Goal: Task Accomplishment & Management: Use online tool/utility

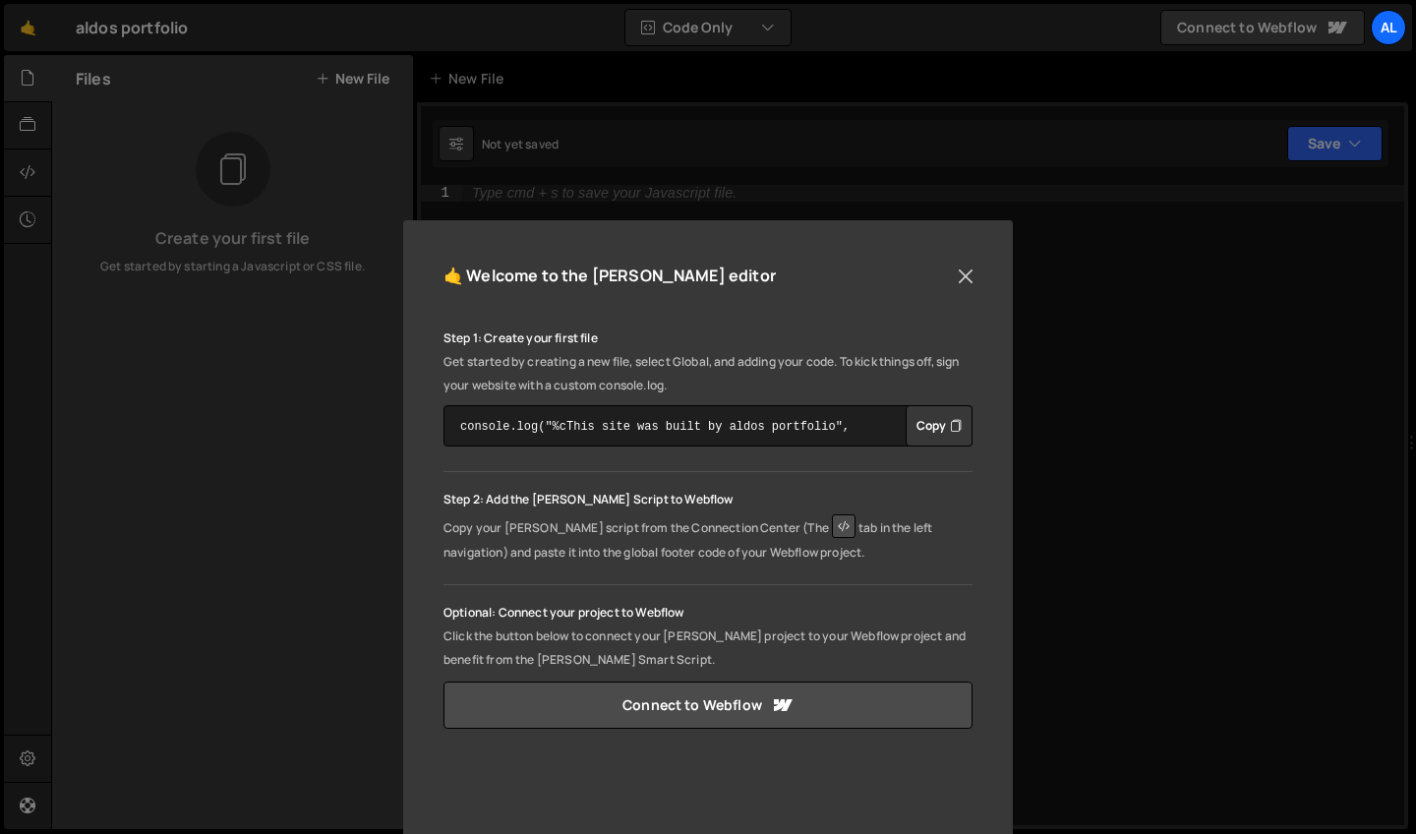
click at [966, 283] on button "Close" at bounding box center [966, 277] width 30 height 30
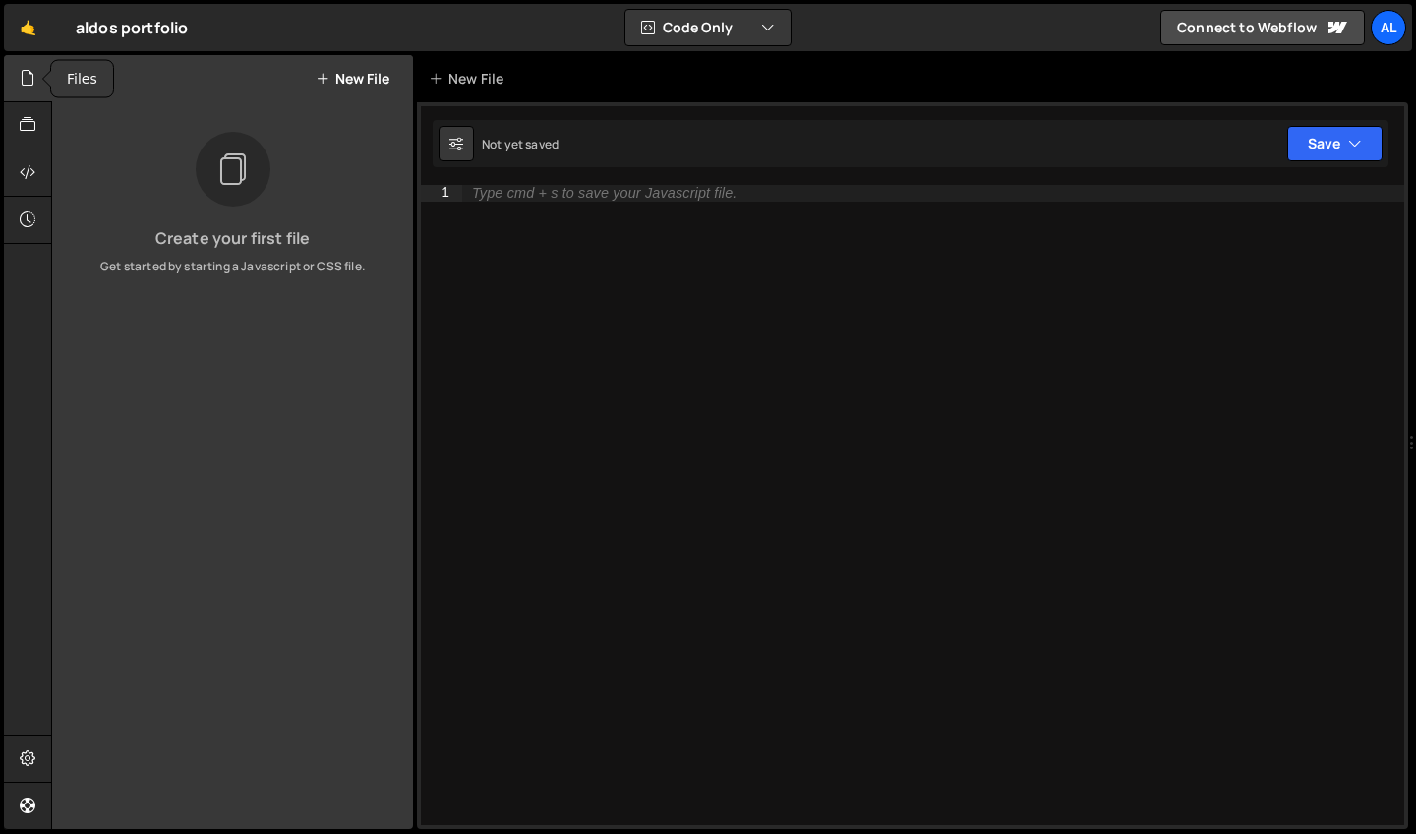
click at [29, 82] on icon at bounding box center [28, 78] width 16 height 22
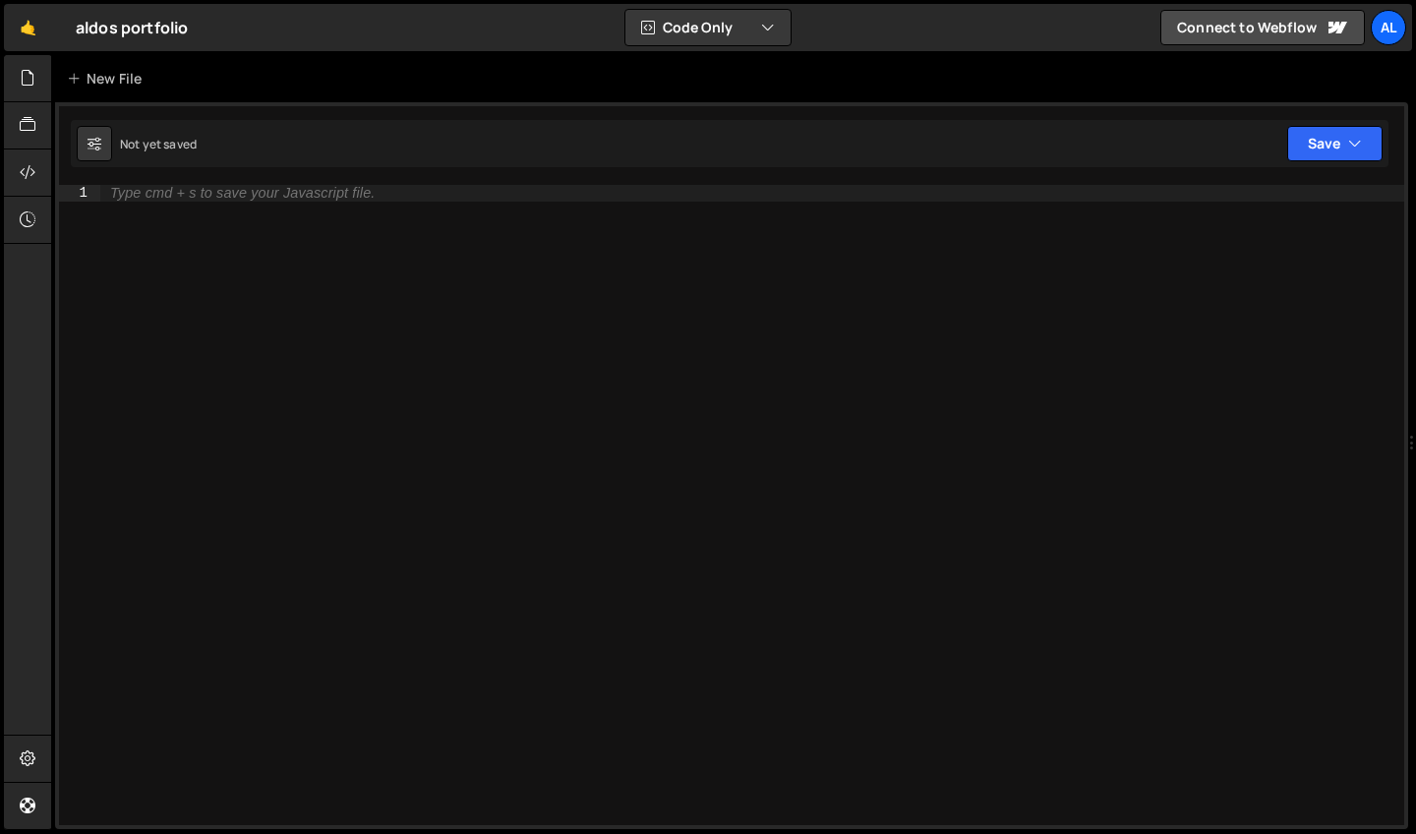
click at [234, 212] on div "Type cmd + s to save your Javascript file." at bounding box center [752, 522] width 1304 height 674
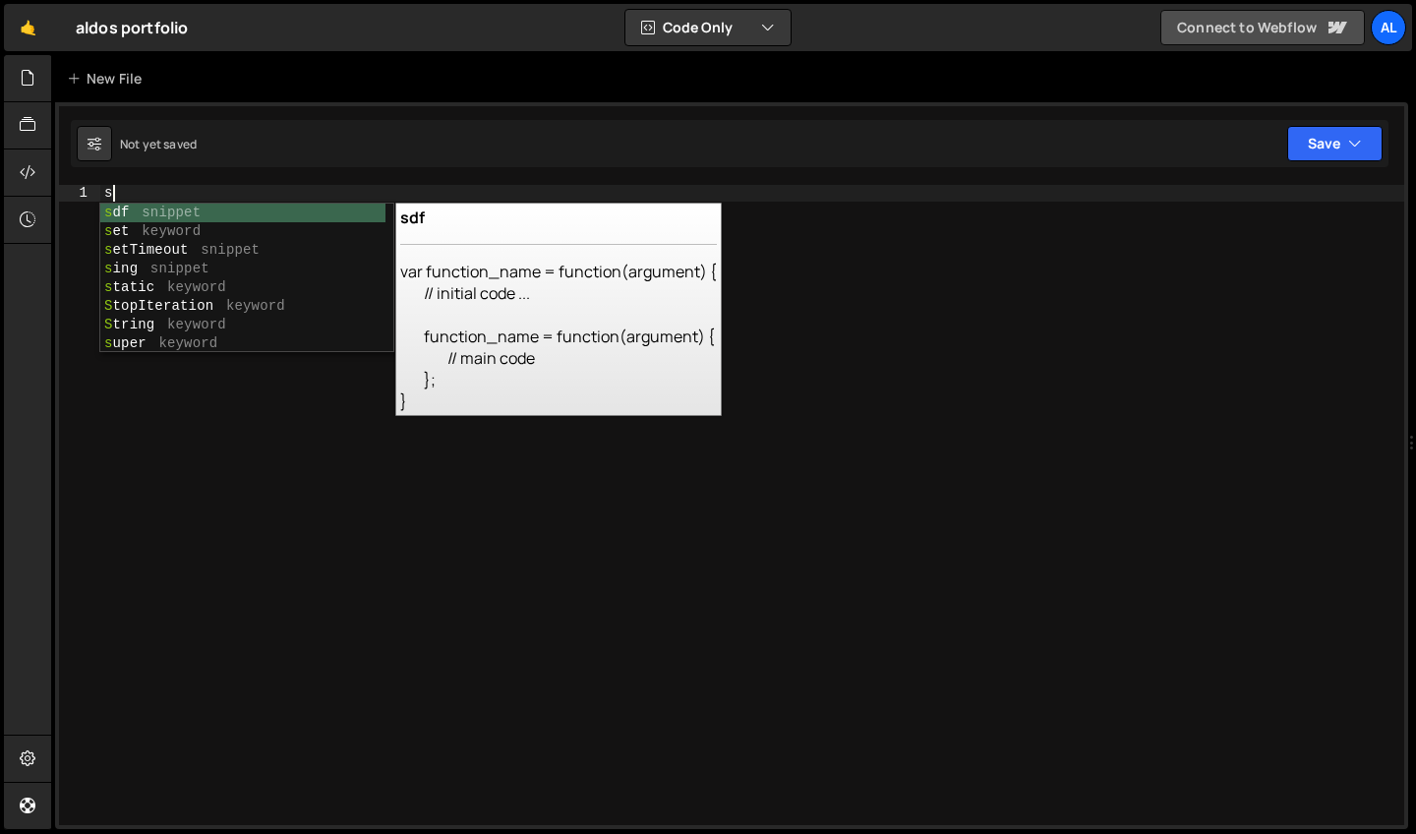
type textarea "s"
click at [1253, 33] on link "Connect to Webflow" at bounding box center [1263, 27] width 205 height 35
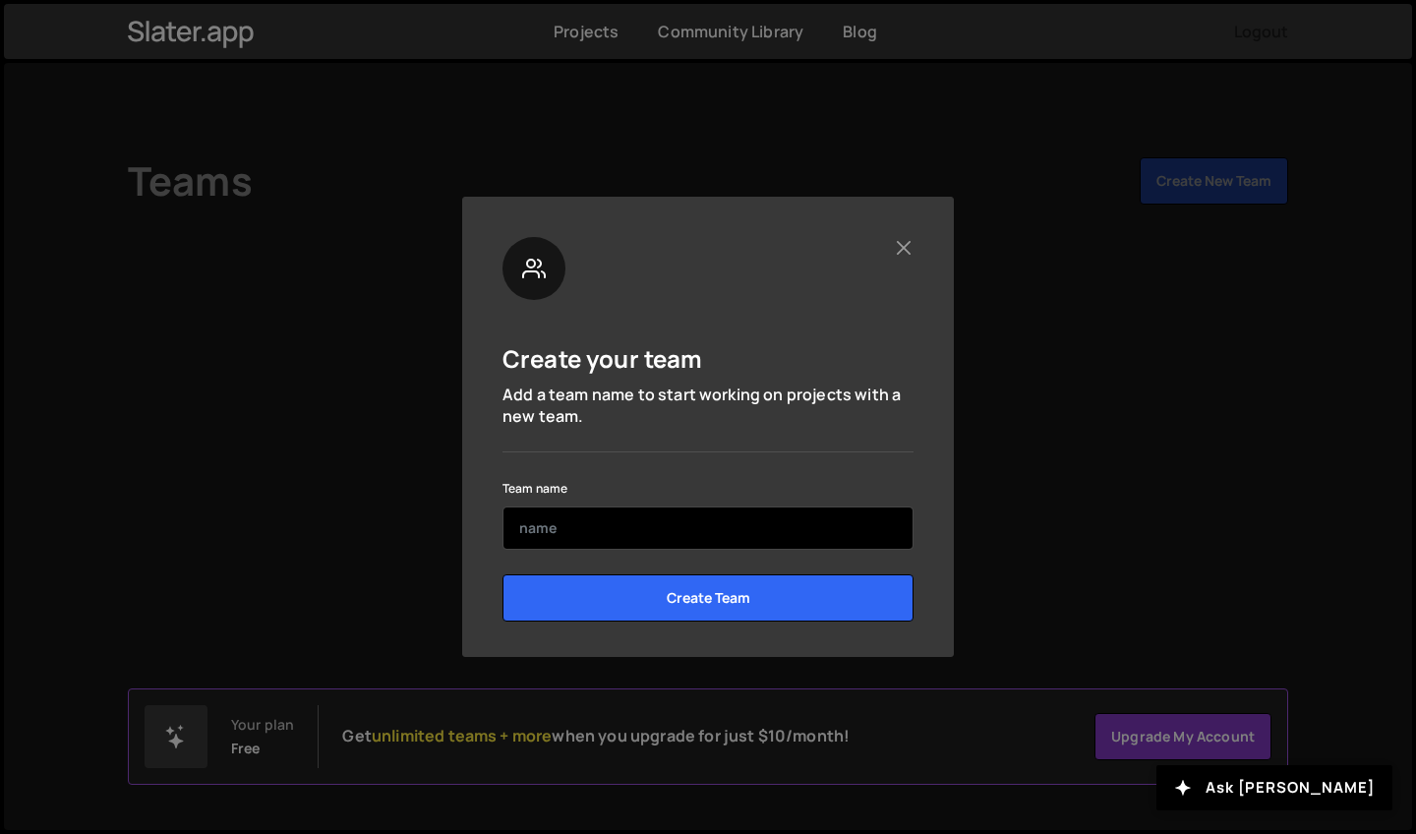
click at [572, 511] on input "text" at bounding box center [708, 528] width 411 height 43
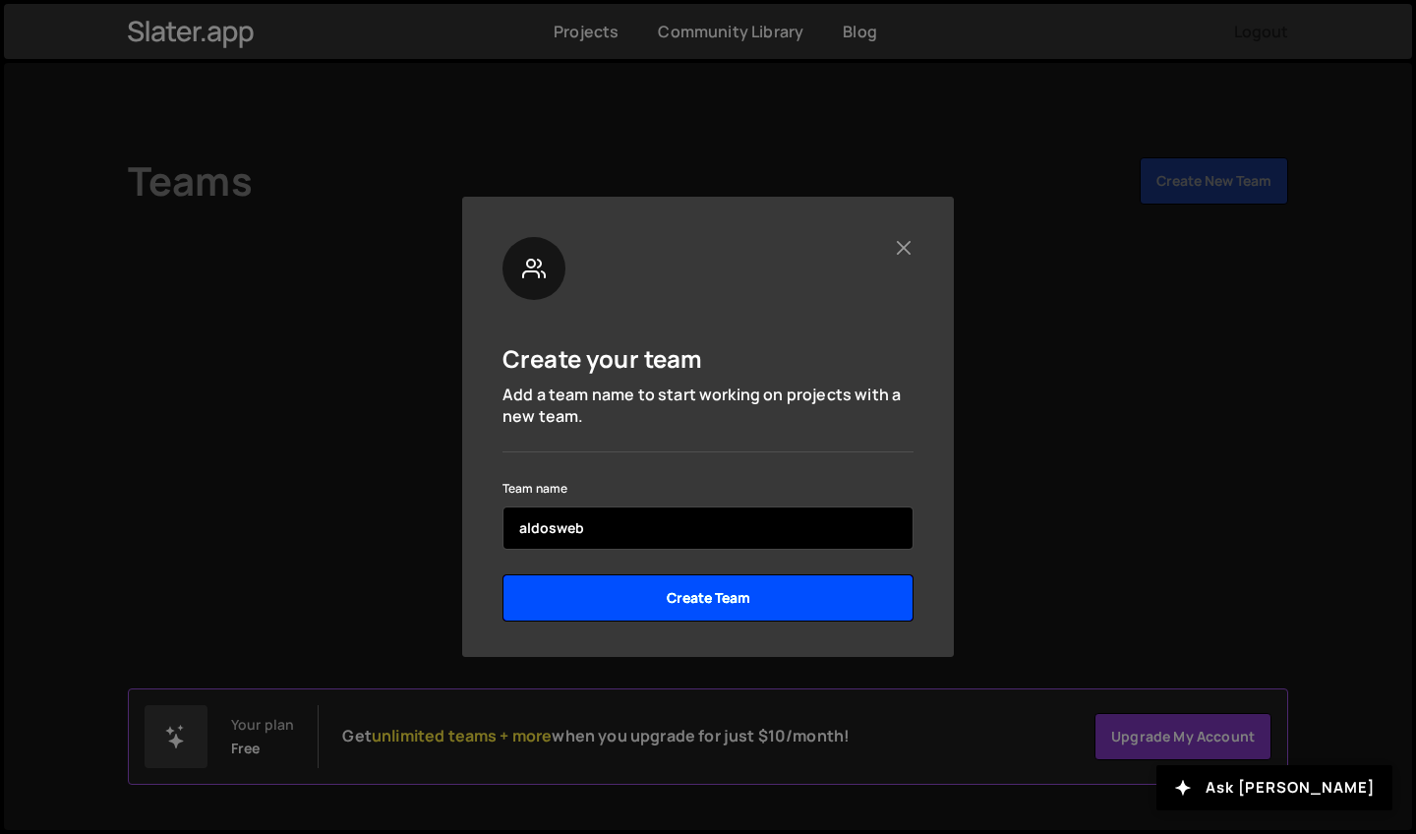
type input "aldosweb"
click at [607, 597] on input "Create Team" at bounding box center [708, 597] width 411 height 47
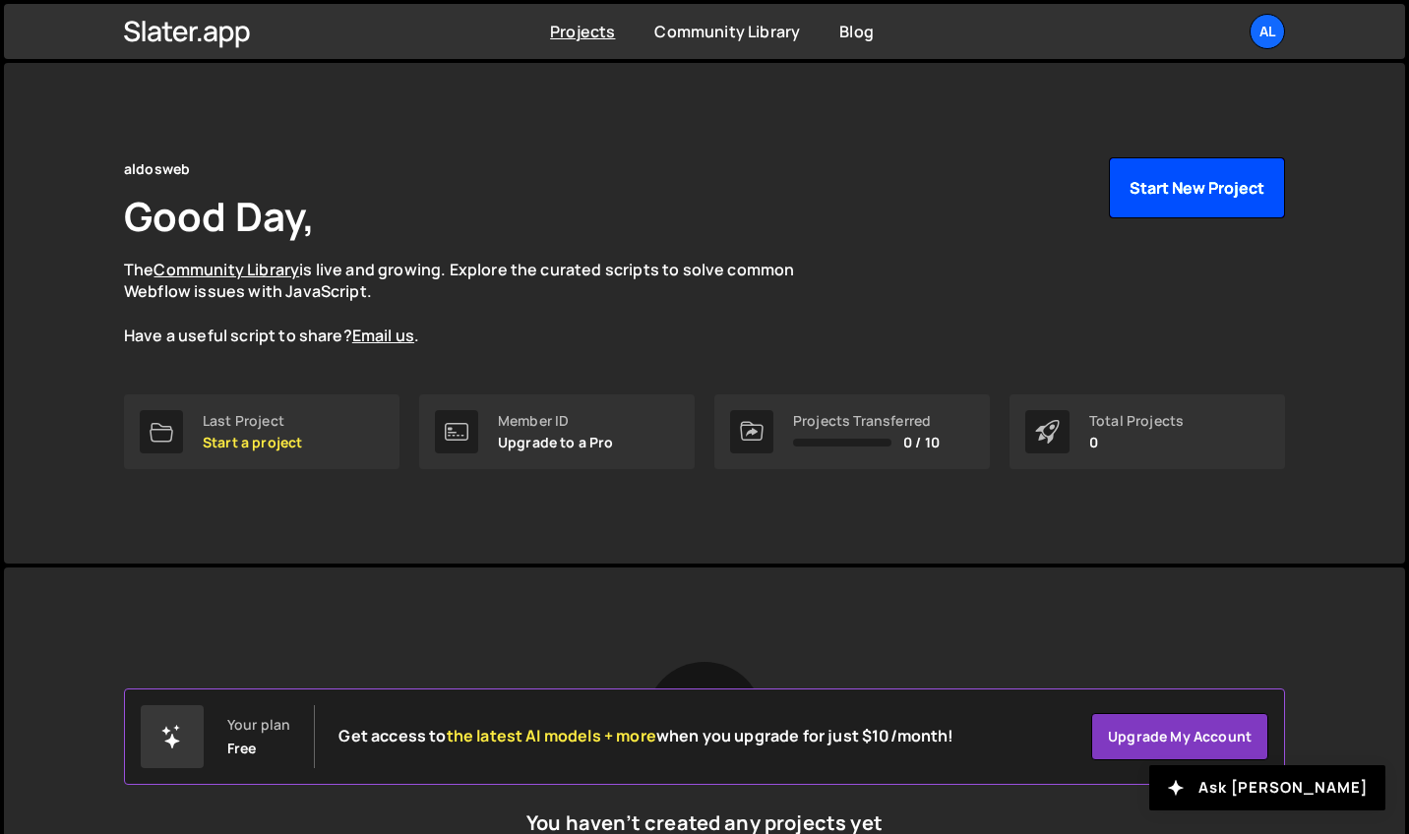
click at [1174, 178] on button "Start New Project" at bounding box center [1197, 187] width 176 height 61
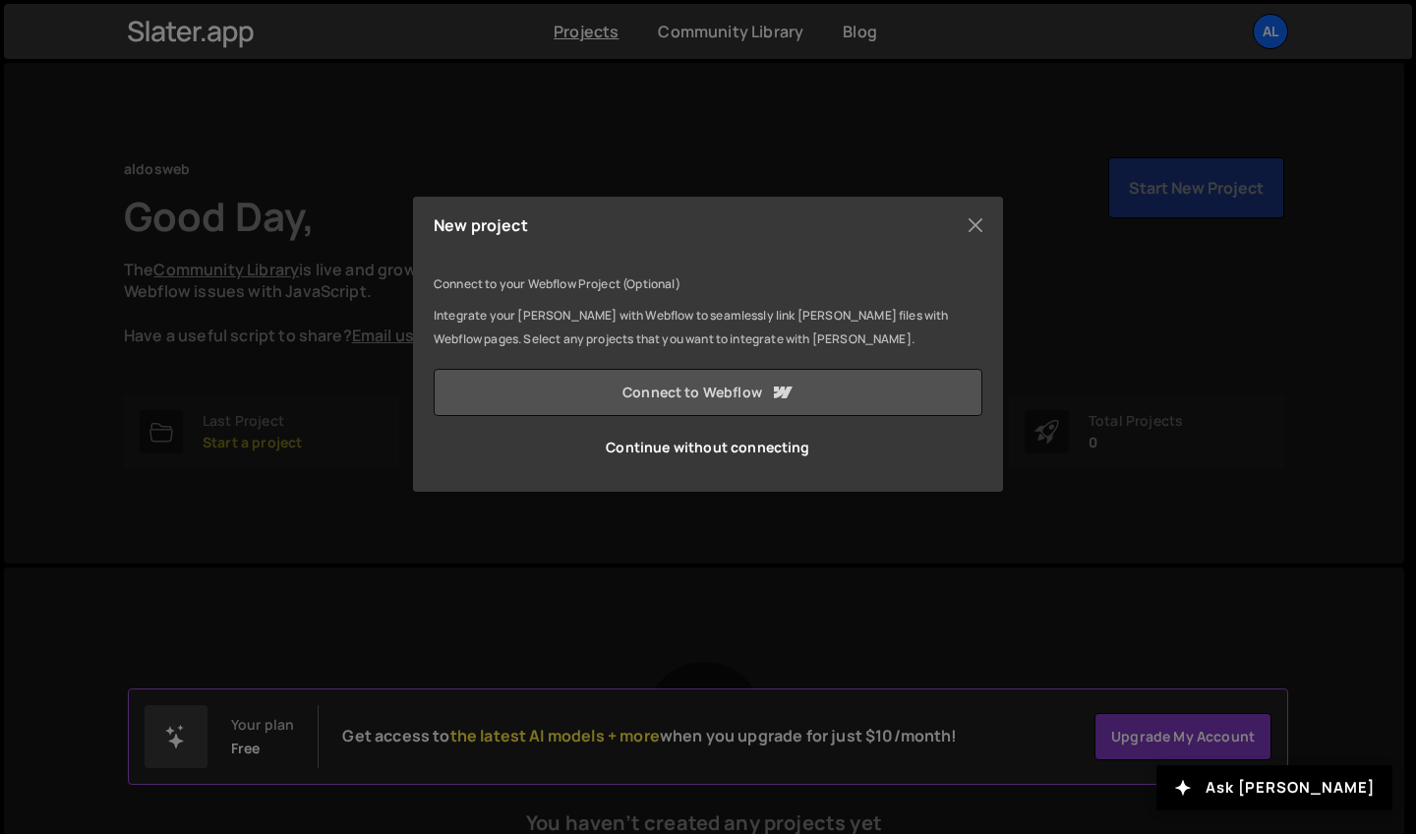
click at [692, 394] on link "Connect to Webflow" at bounding box center [708, 392] width 549 height 47
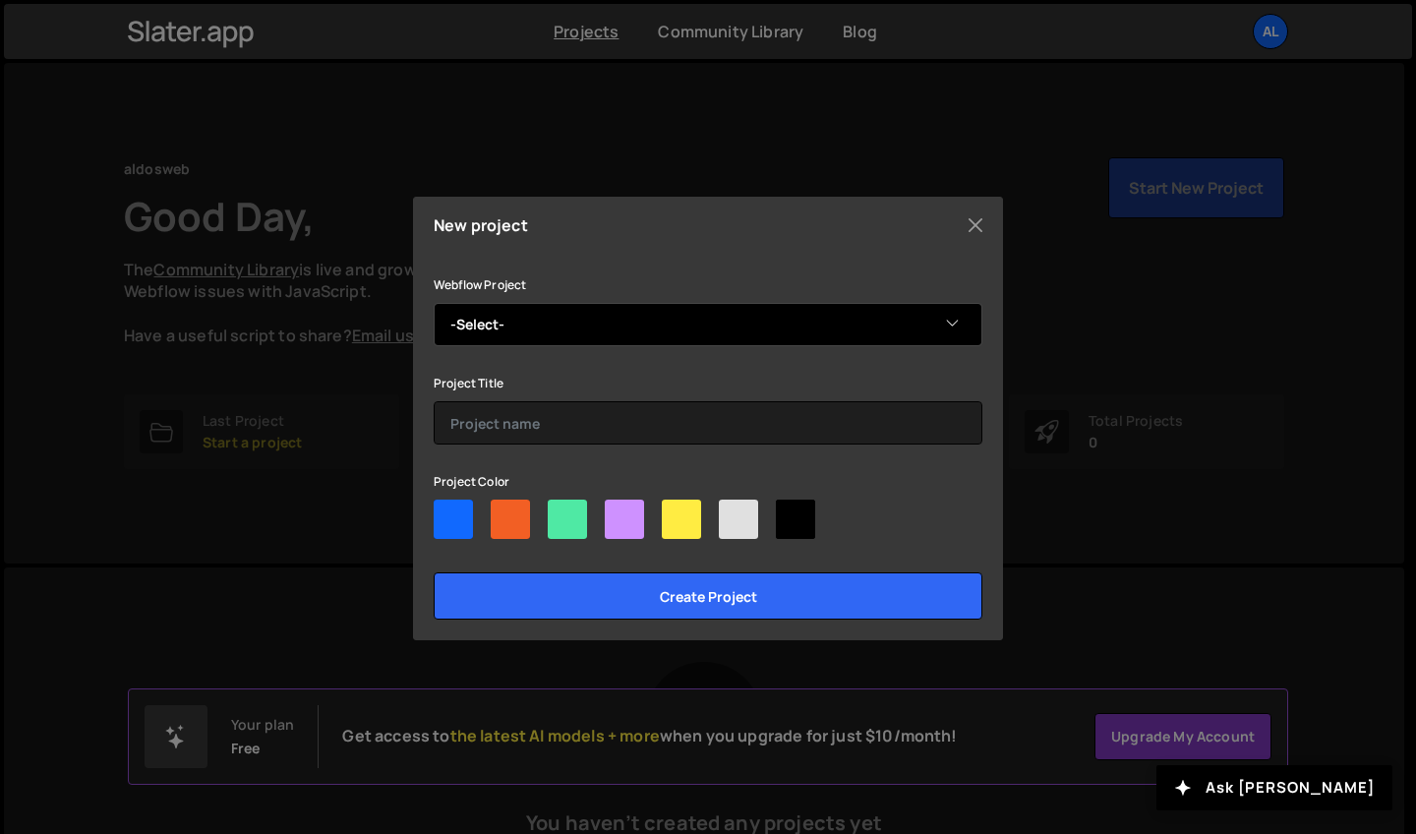
select select "668ed54a39a3f61e867be7f4"
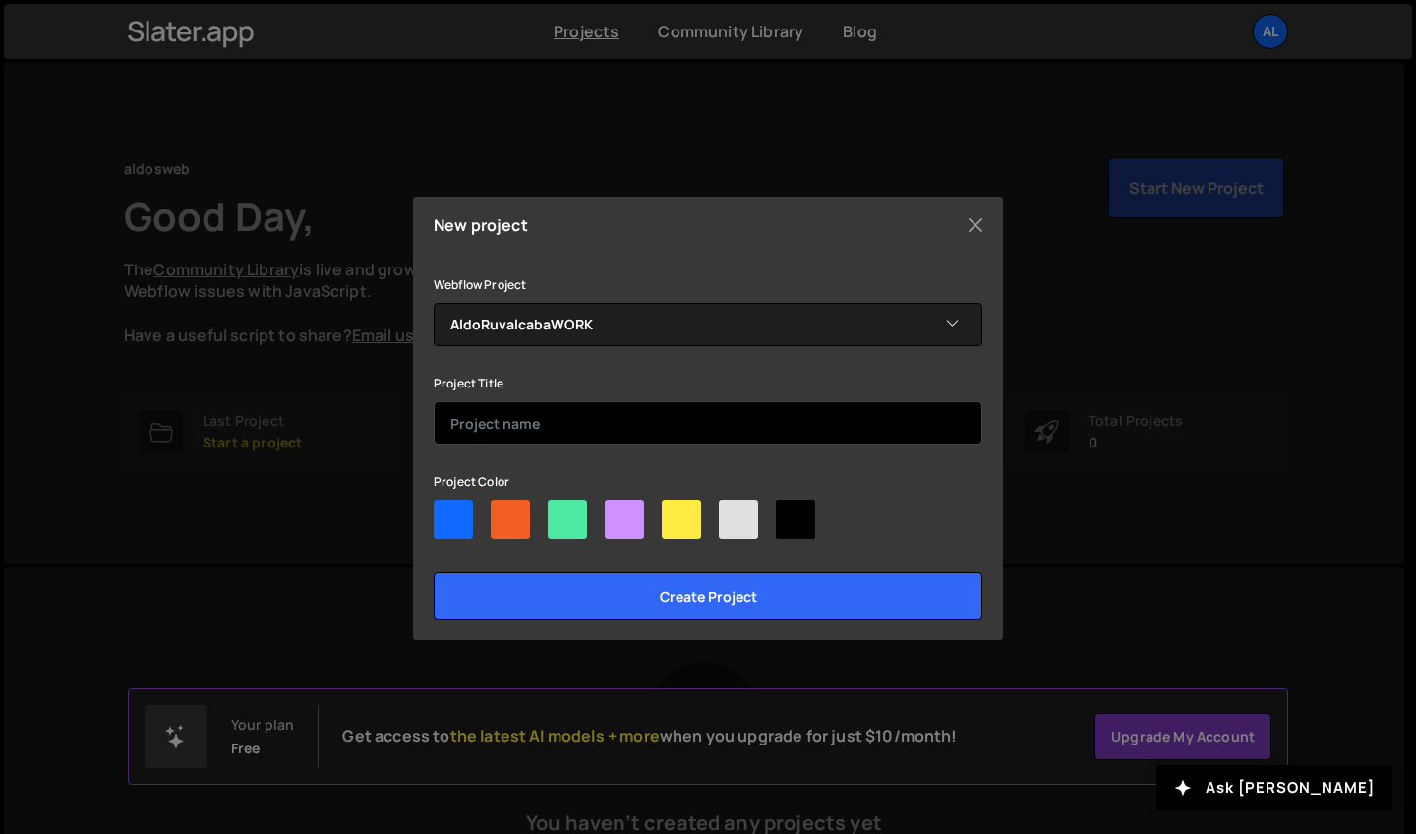
click at [529, 410] on input "text" at bounding box center [708, 422] width 549 height 43
type input "aldos web"
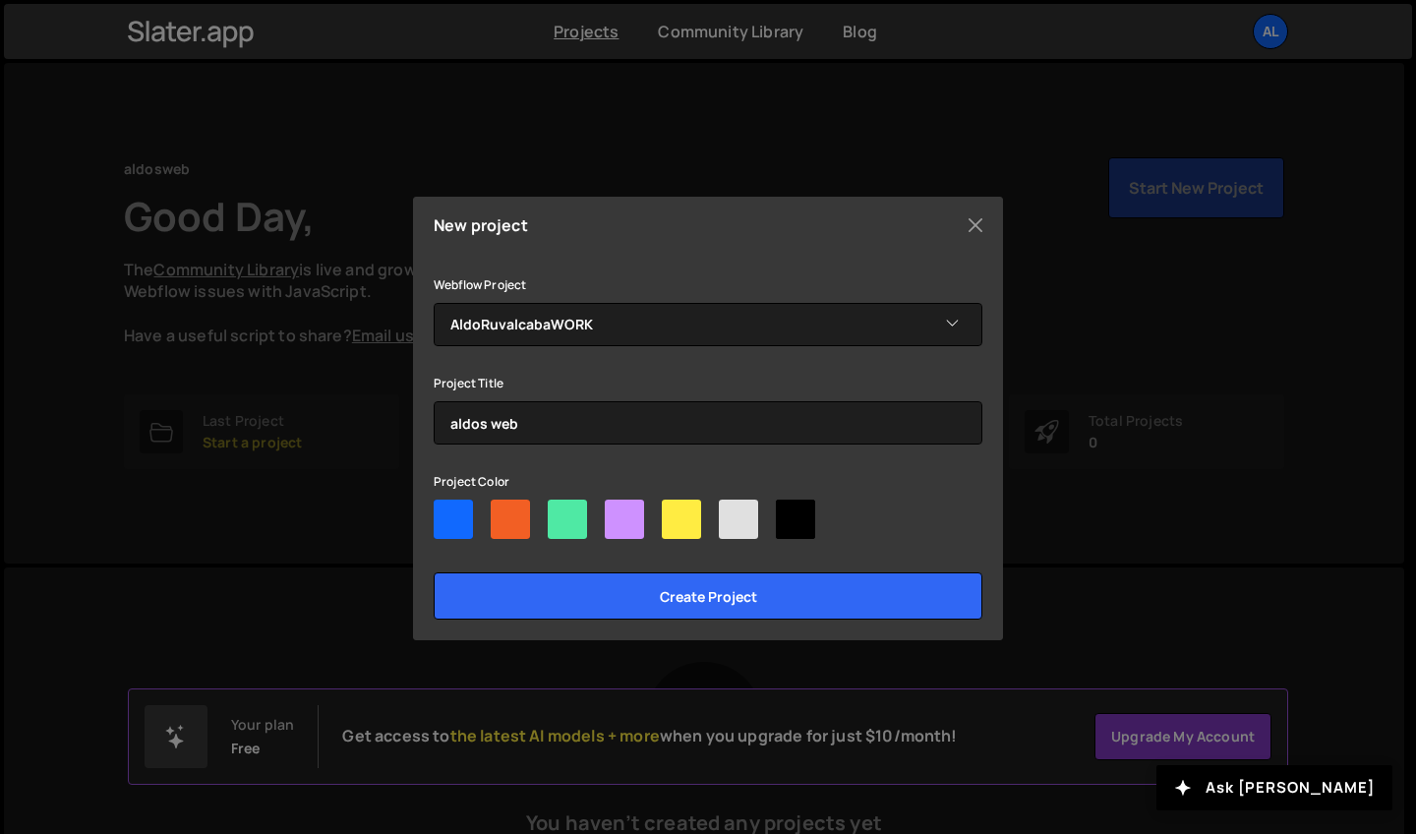
click at [779, 514] on div at bounding box center [795, 519] width 39 height 39
click at [779, 512] on input"] "radio" at bounding box center [782, 506] width 13 height 13
radio input"] "true"
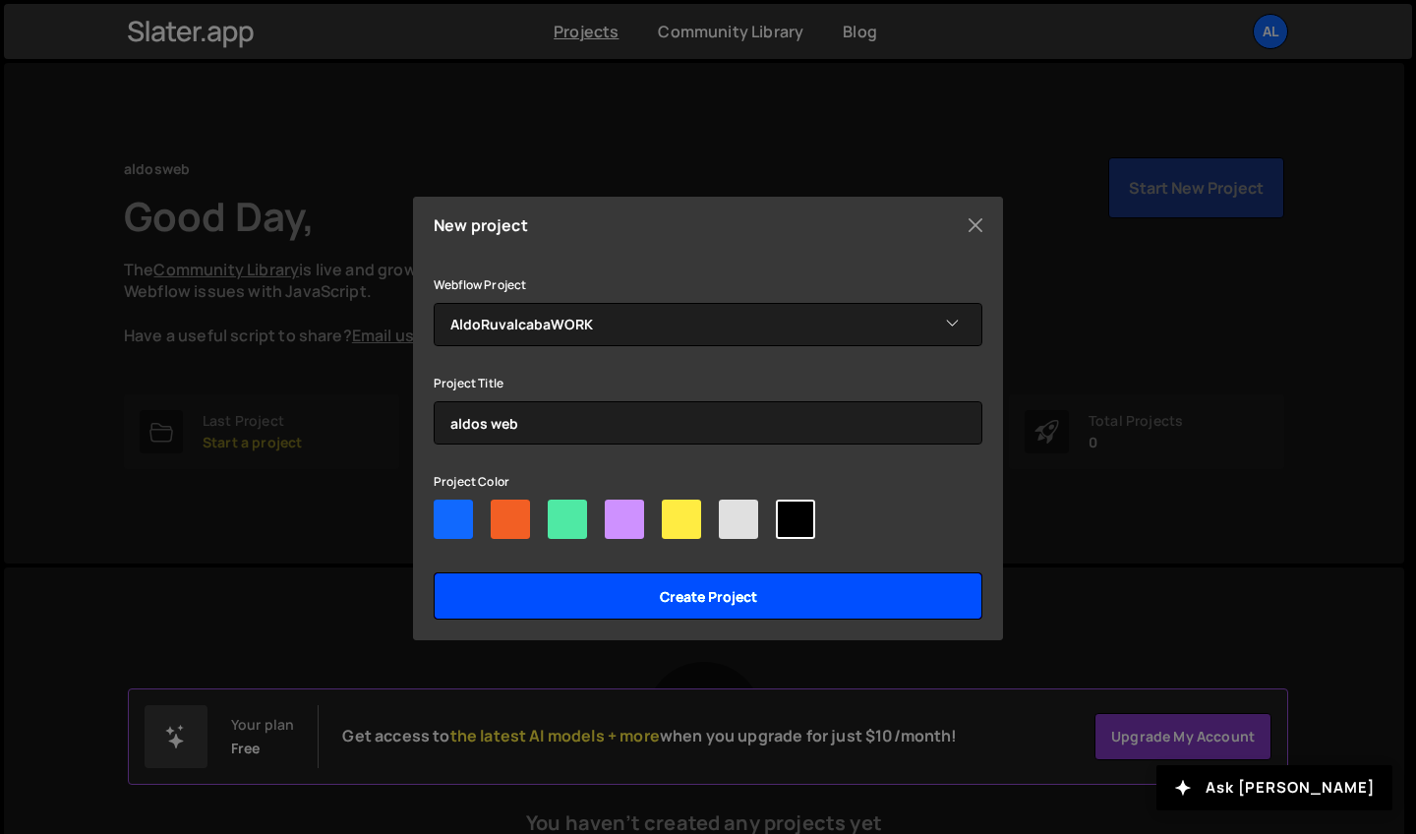
click at [720, 604] on input "Create project" at bounding box center [708, 595] width 549 height 47
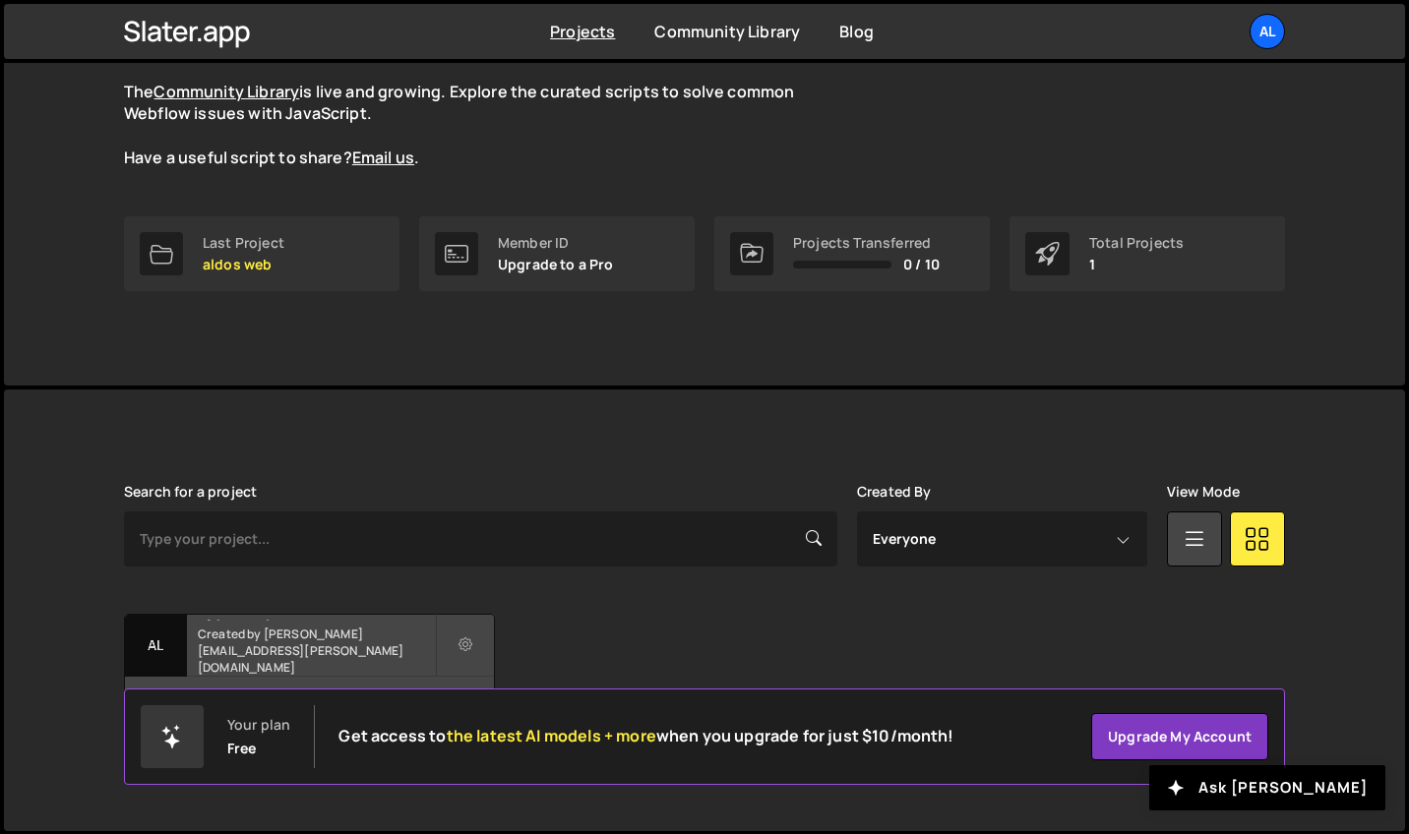
scroll to position [177, 0]
click at [220, 622] on h2 "aldos web" at bounding box center [316, 619] width 237 height 6
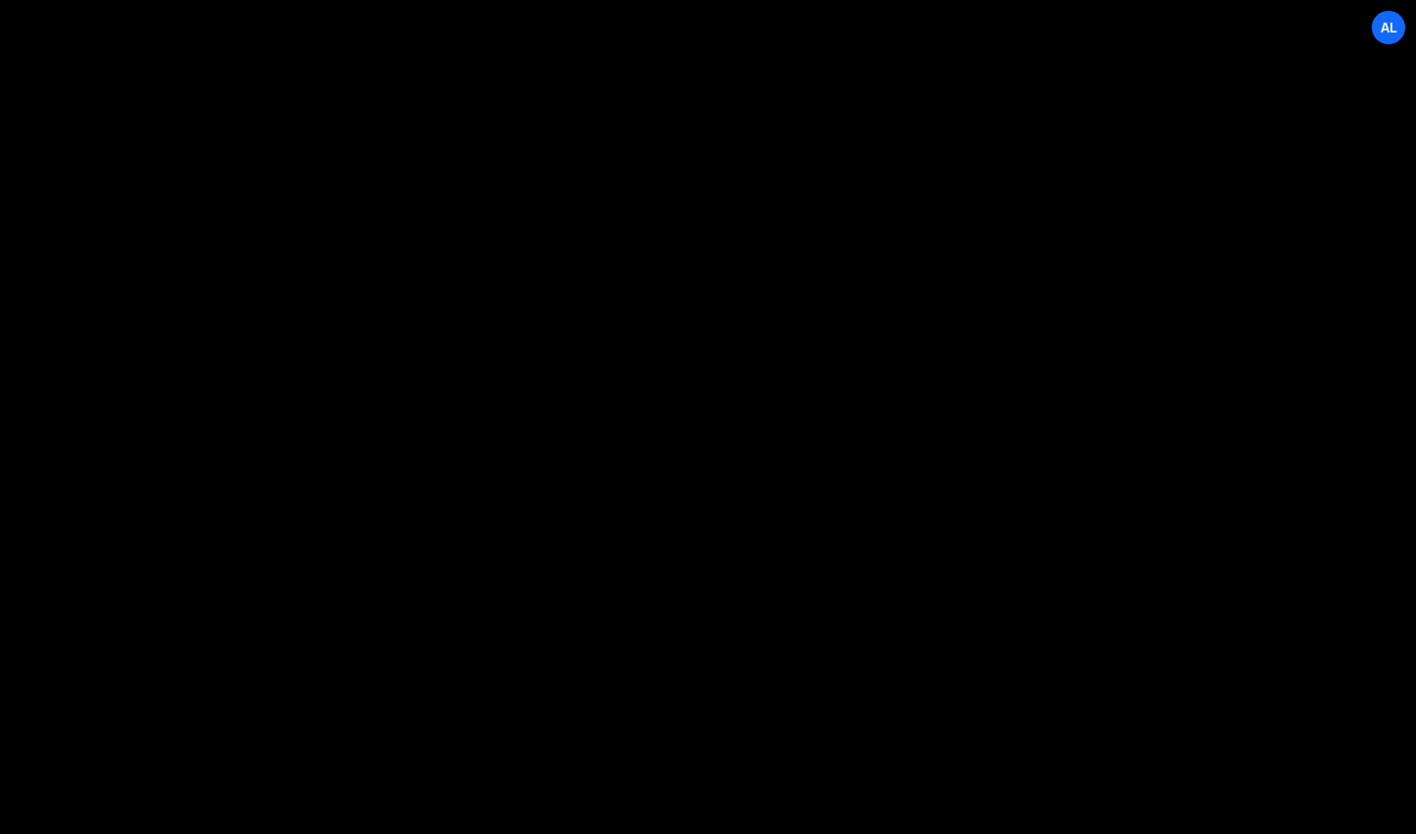
click at [185, 638] on div "🤙 Welcome to the [PERSON_NAME] editor Step 1: Connect your Webflow project You …" at bounding box center [708, 417] width 1416 height 834
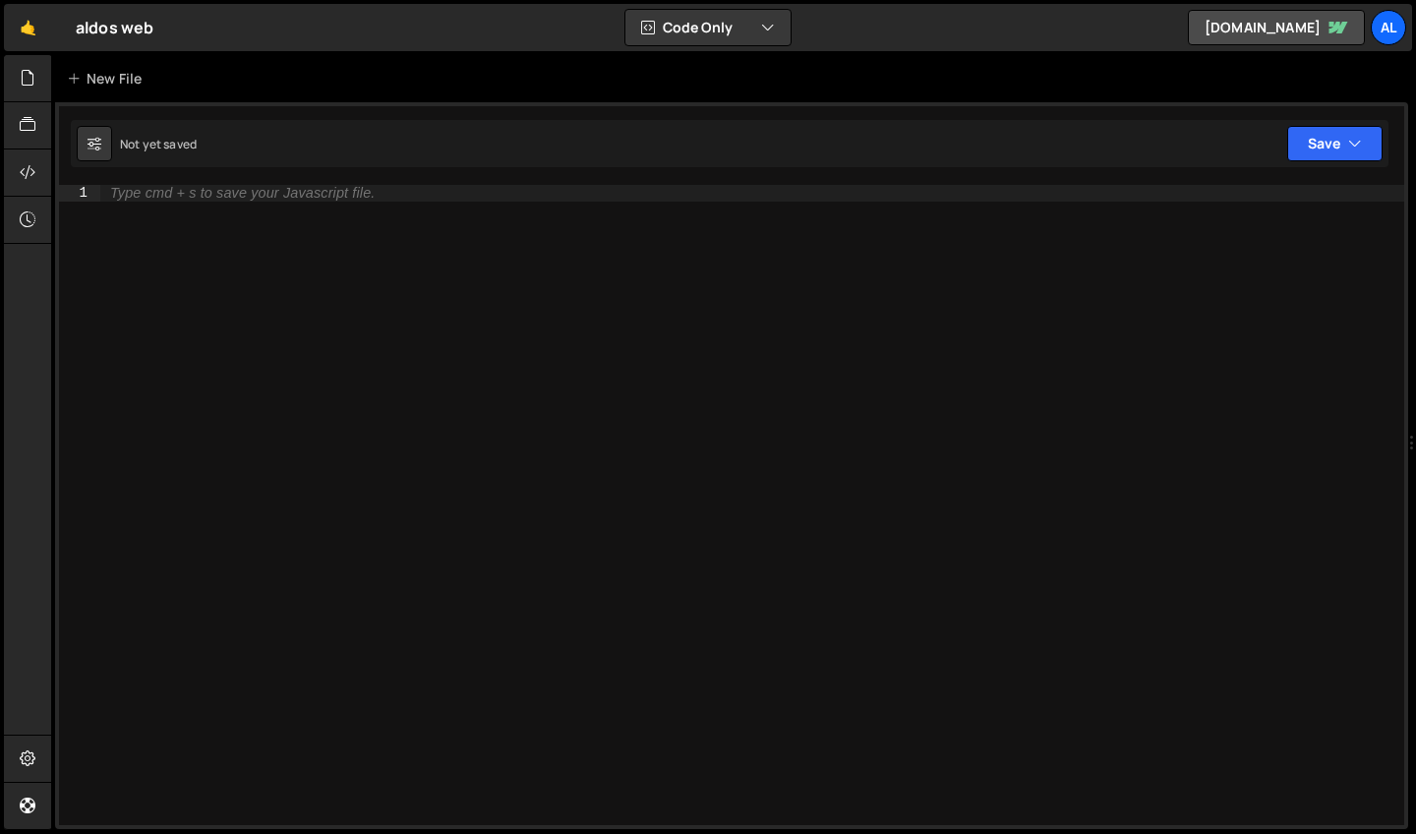
click at [185, 638] on div "🤙 Welcome to the [PERSON_NAME] editor Step 1: Connect your Webflow project You …" at bounding box center [708, 417] width 1416 height 834
click at [221, 189] on div "Type cmd + s to save your Javascript file." at bounding box center [242, 193] width 265 height 15
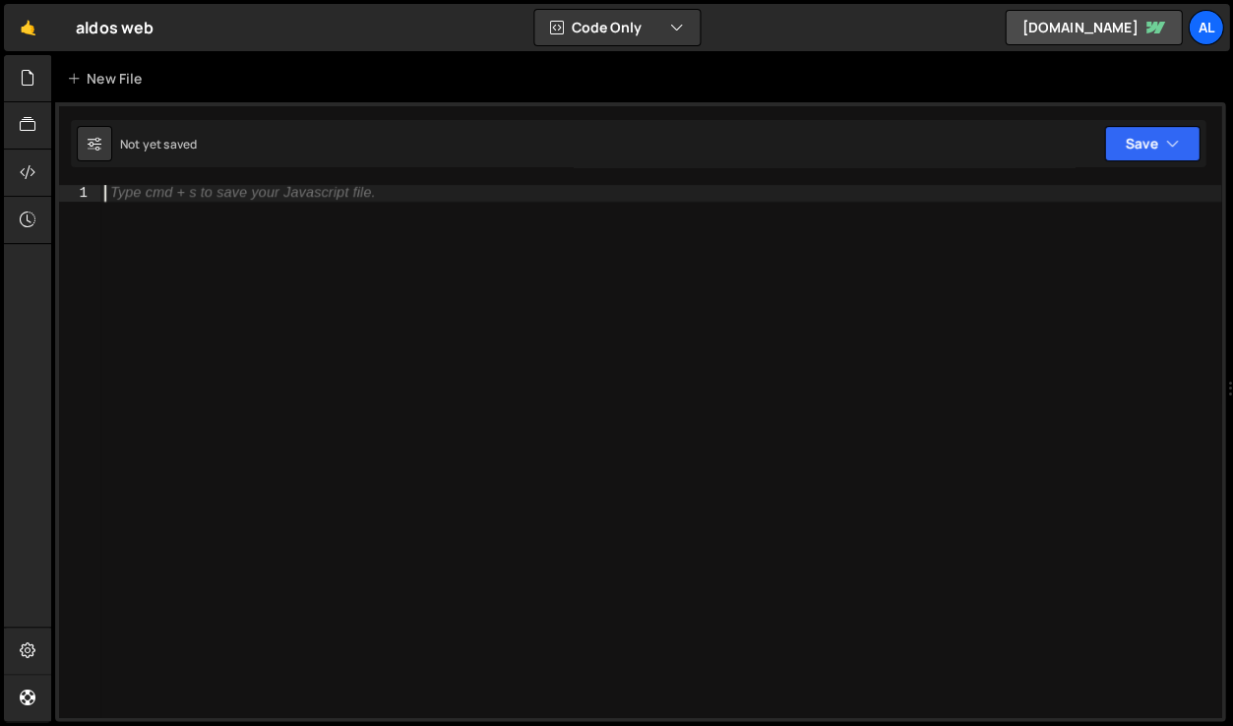
type textarea "´"
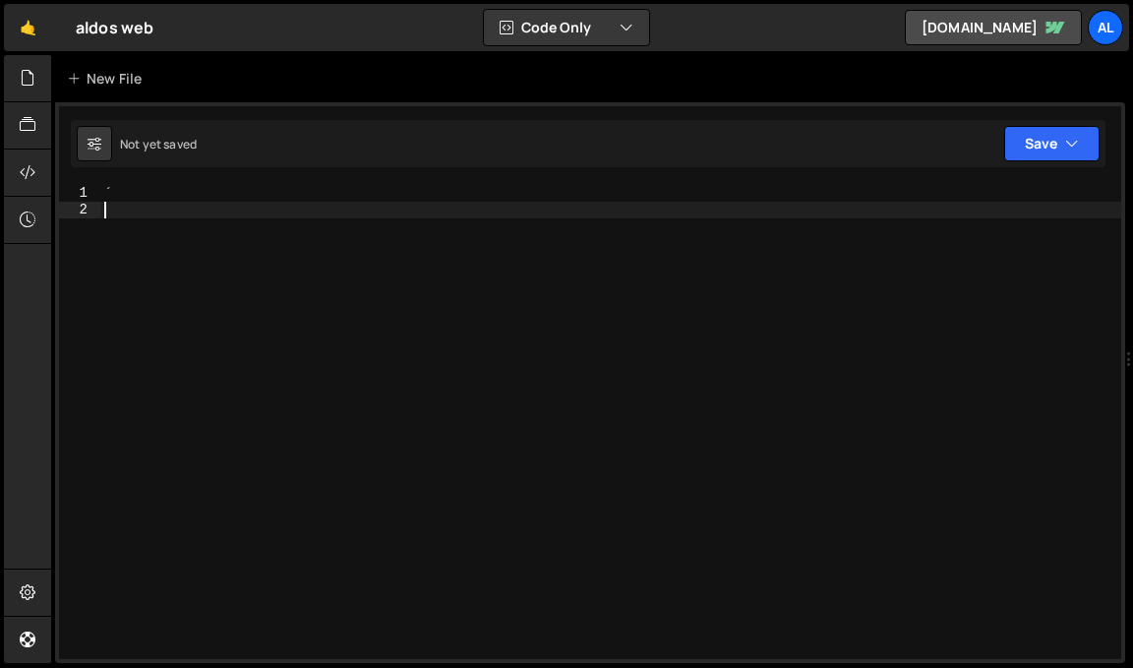
type textarea "´"
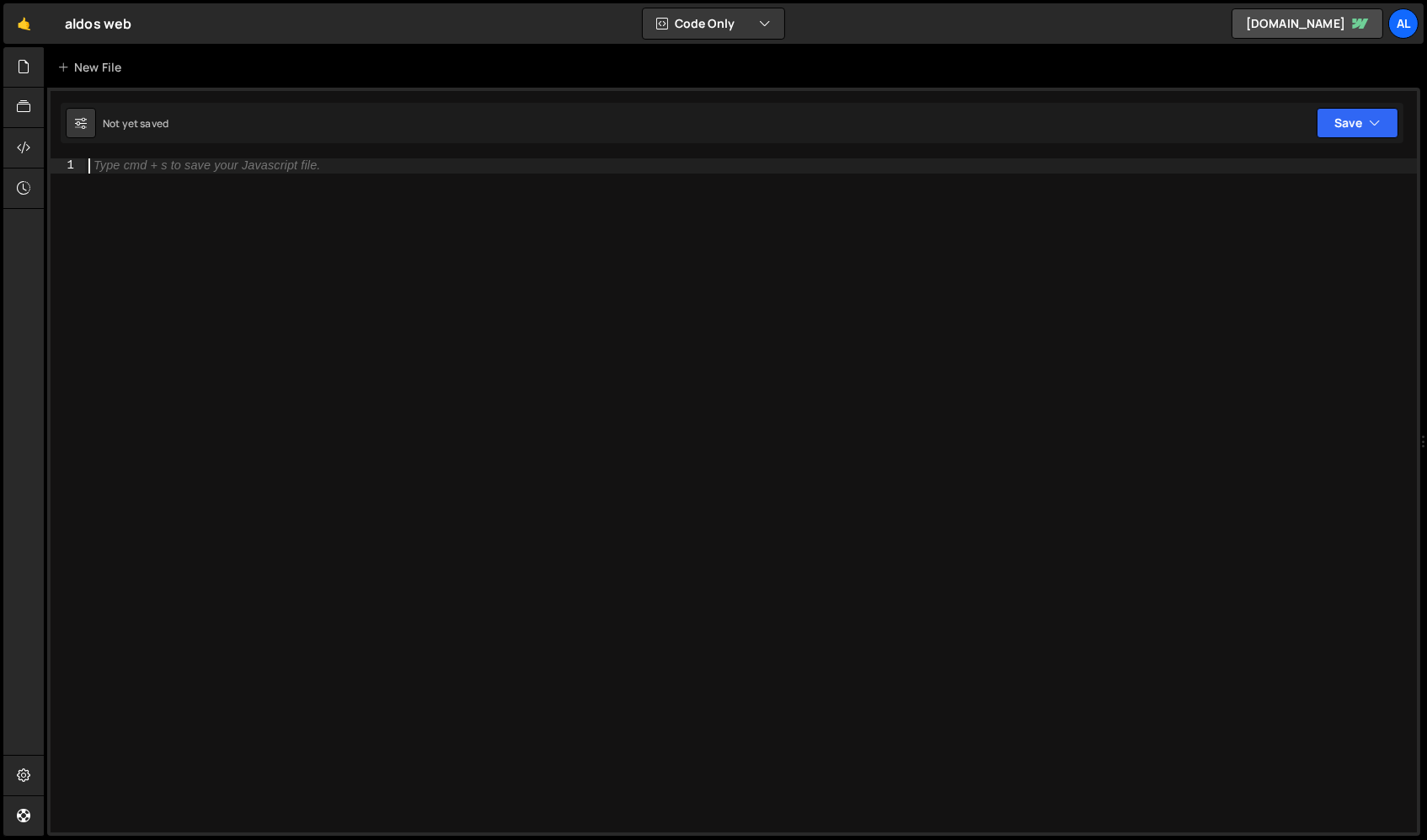
click at [1212, 294] on div "Type cmd + s to save your Javascript file." at bounding box center [751, 510] width 1333 height 704
type textarea "f"
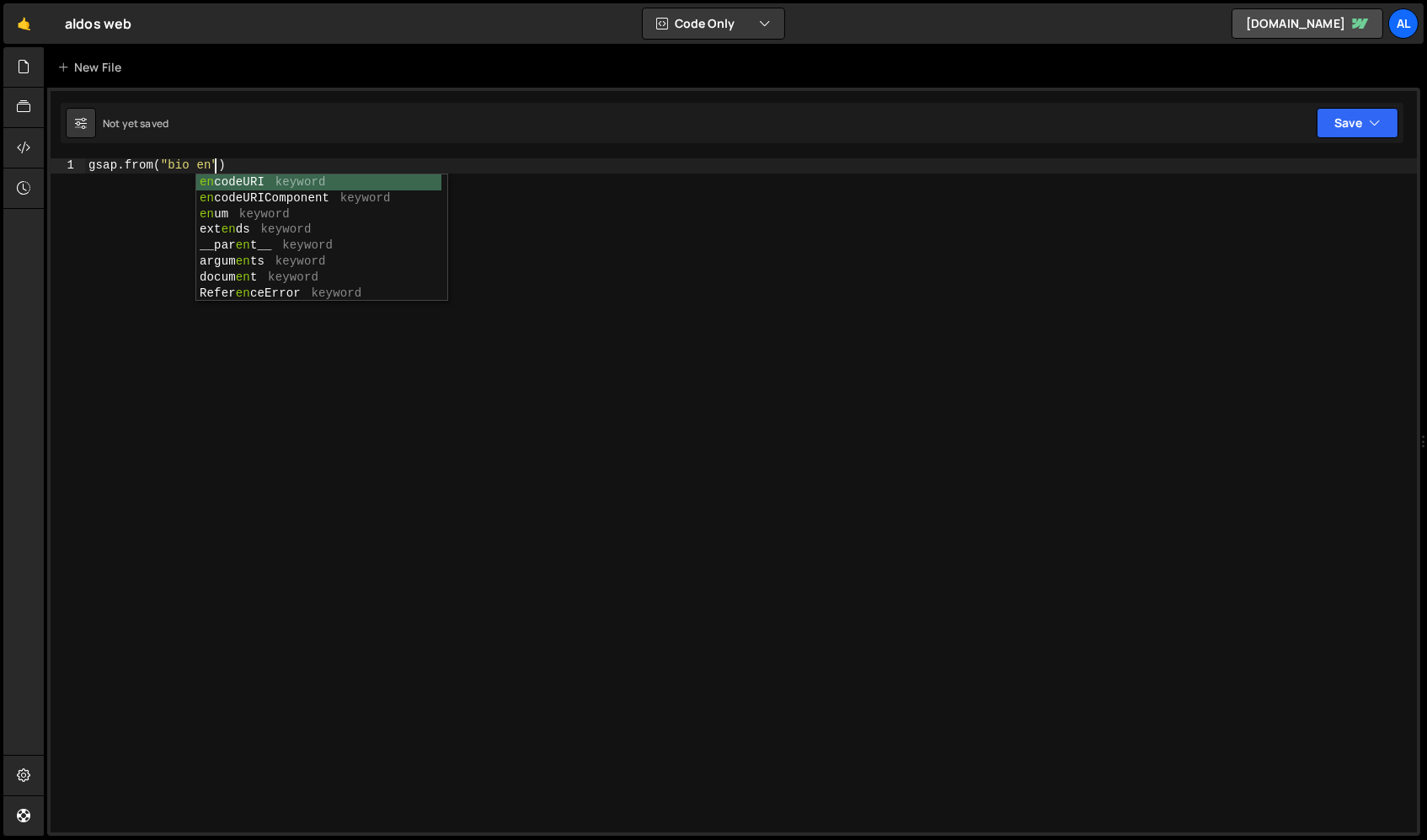
click at [170, 165] on div "gsap . from ( "bio en" )" at bounding box center [751, 510] width 1334 height 704
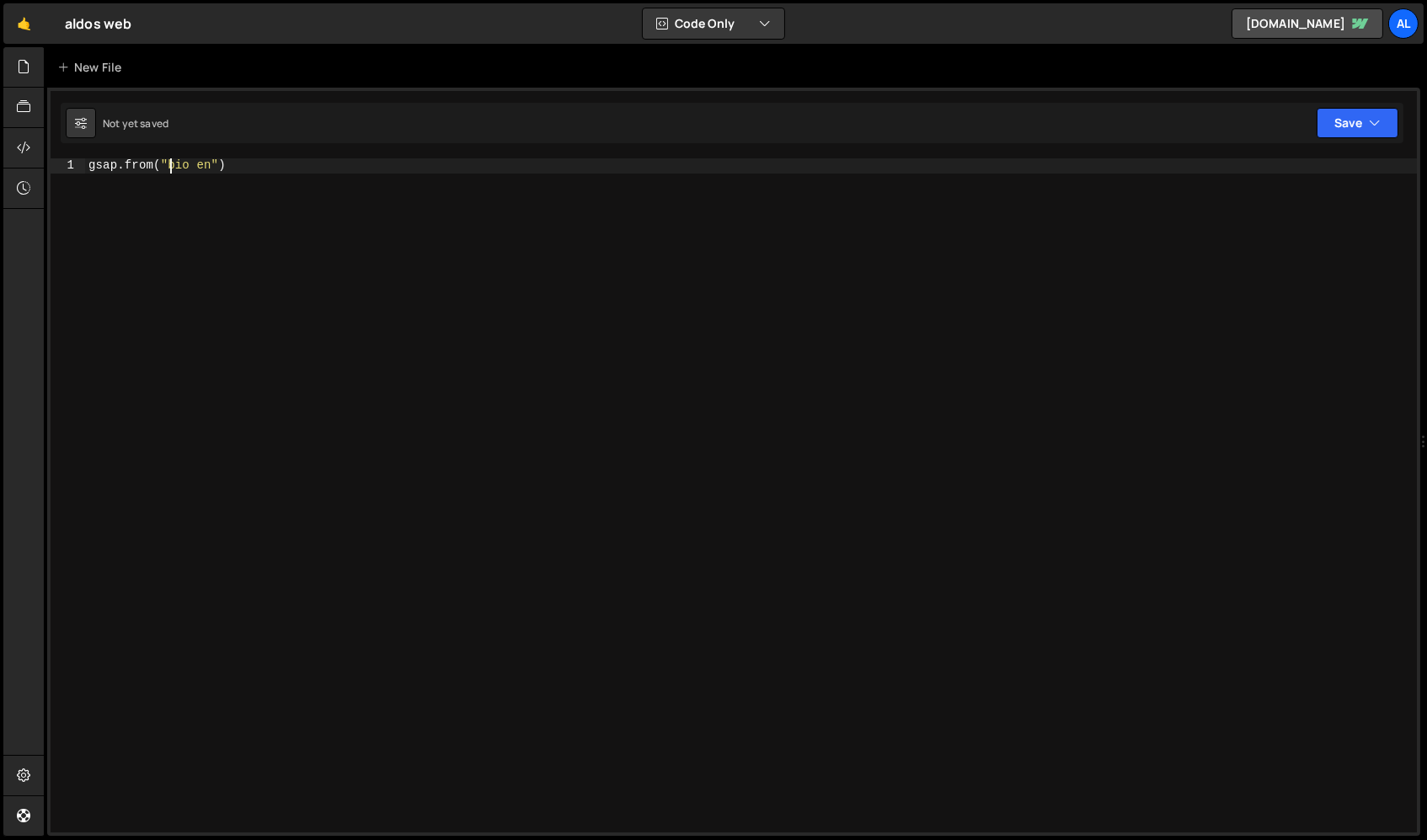
scroll to position [0, 7]
click at [254, 159] on div "gsap . from ( ".bio en" )" at bounding box center [751, 510] width 1334 height 704
click at [226, 168] on div "gsap . from ( ".bio en" )" at bounding box center [751, 510] width 1334 height 704
click at [313, 164] on div "gsap . from ( ".bio en" , { ypercent : 100 , duration : 1 })" at bounding box center [751, 510] width 1334 height 704
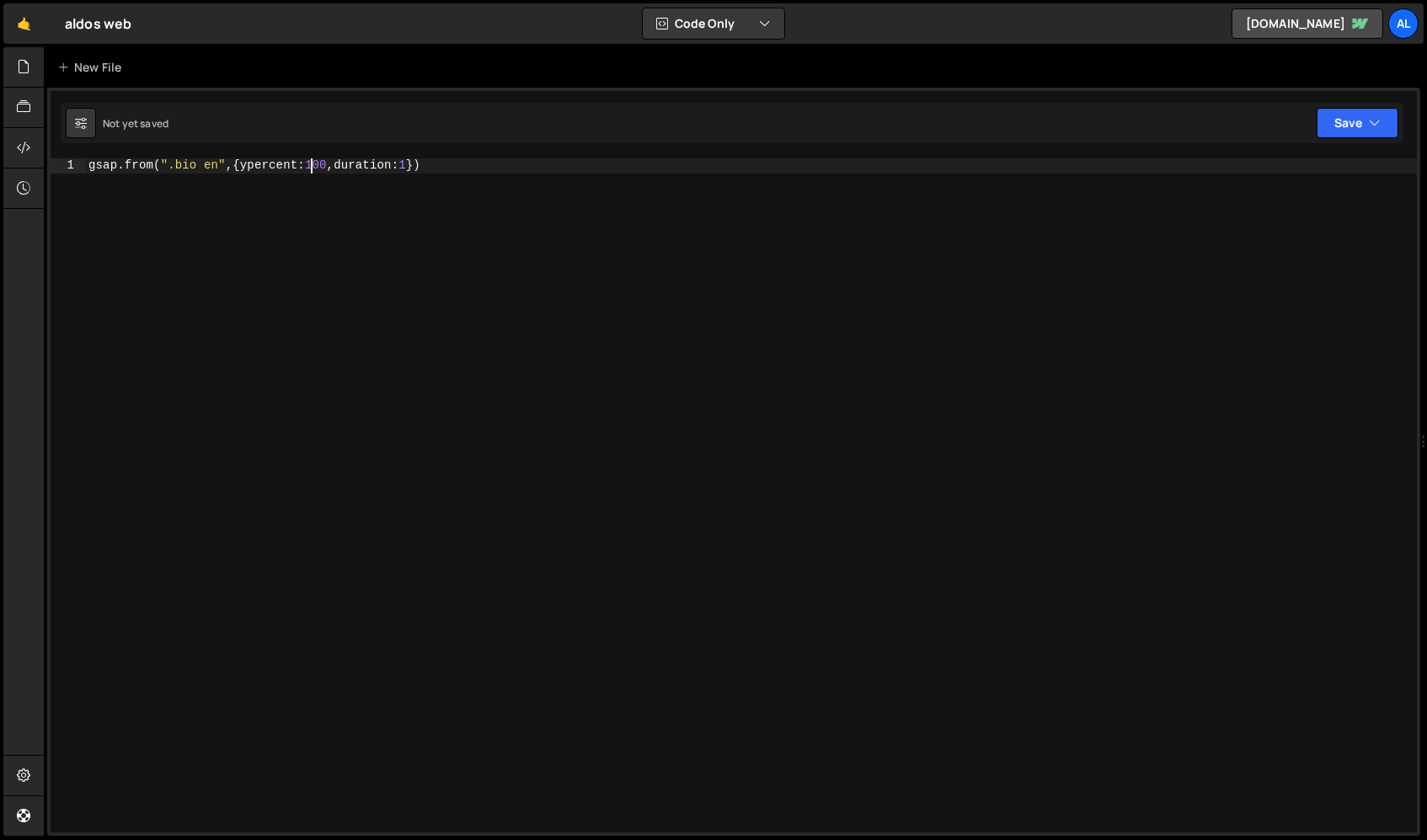
scroll to position [0, 17]
click at [416, 162] on div "gsap . from ( ".bio en" , { ypercent : 100 , duration : 1 })" at bounding box center [751, 510] width 1334 height 704
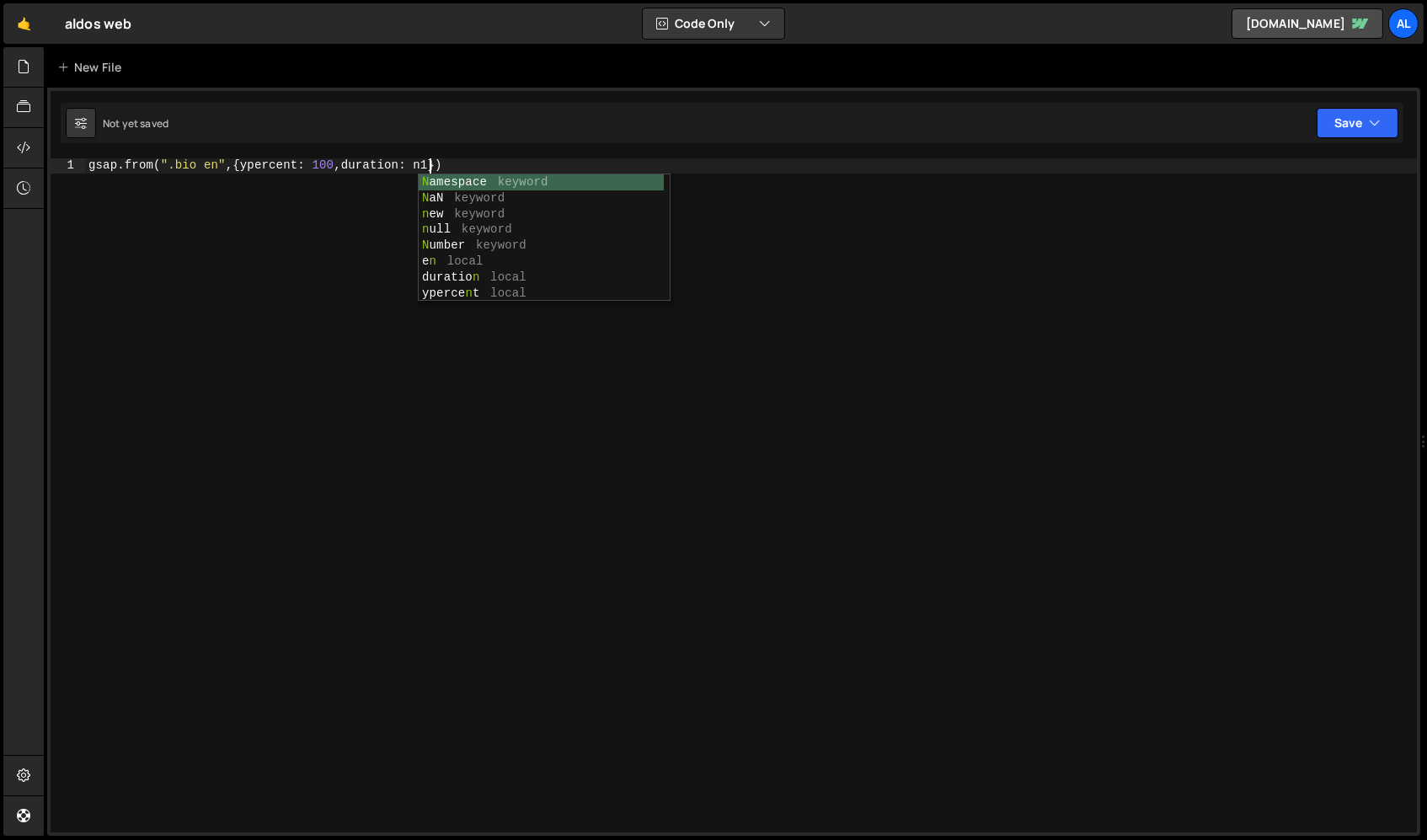
scroll to position [0, 24]
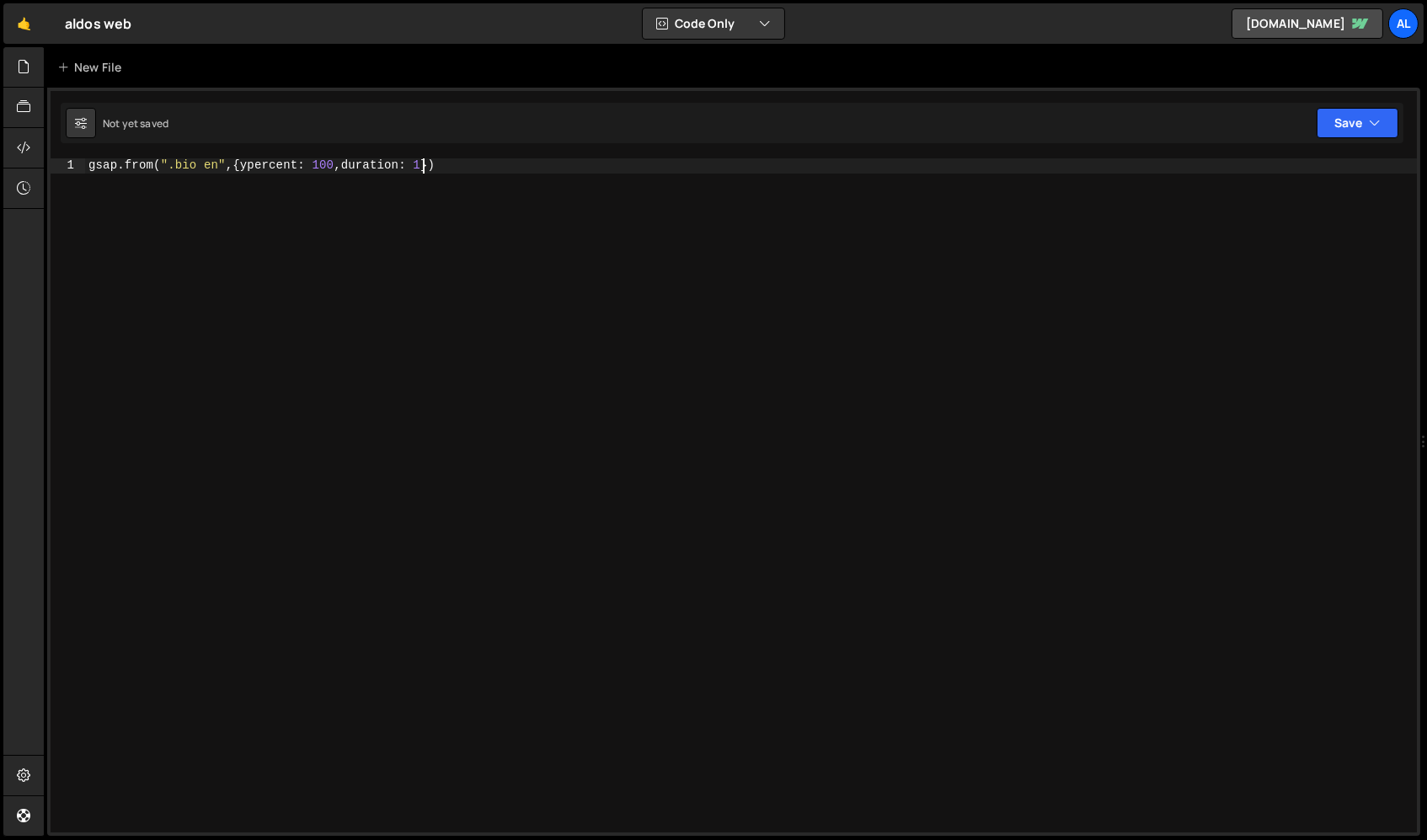
click at [427, 164] on div "gsap . from ( ".bio en" , { ypercent : 100 , duration : 1 })" at bounding box center [751, 510] width 1334 height 704
click at [486, 178] on div "gsap . from ( ".bio en" , { ypercent : 100 , duration : 1 })" at bounding box center [751, 510] width 1334 height 704
type textarea "gsap.from(".bio en",{ypercent: 100,duration: 1});"
click at [1212, 126] on button "Save" at bounding box center [1357, 122] width 81 height 30
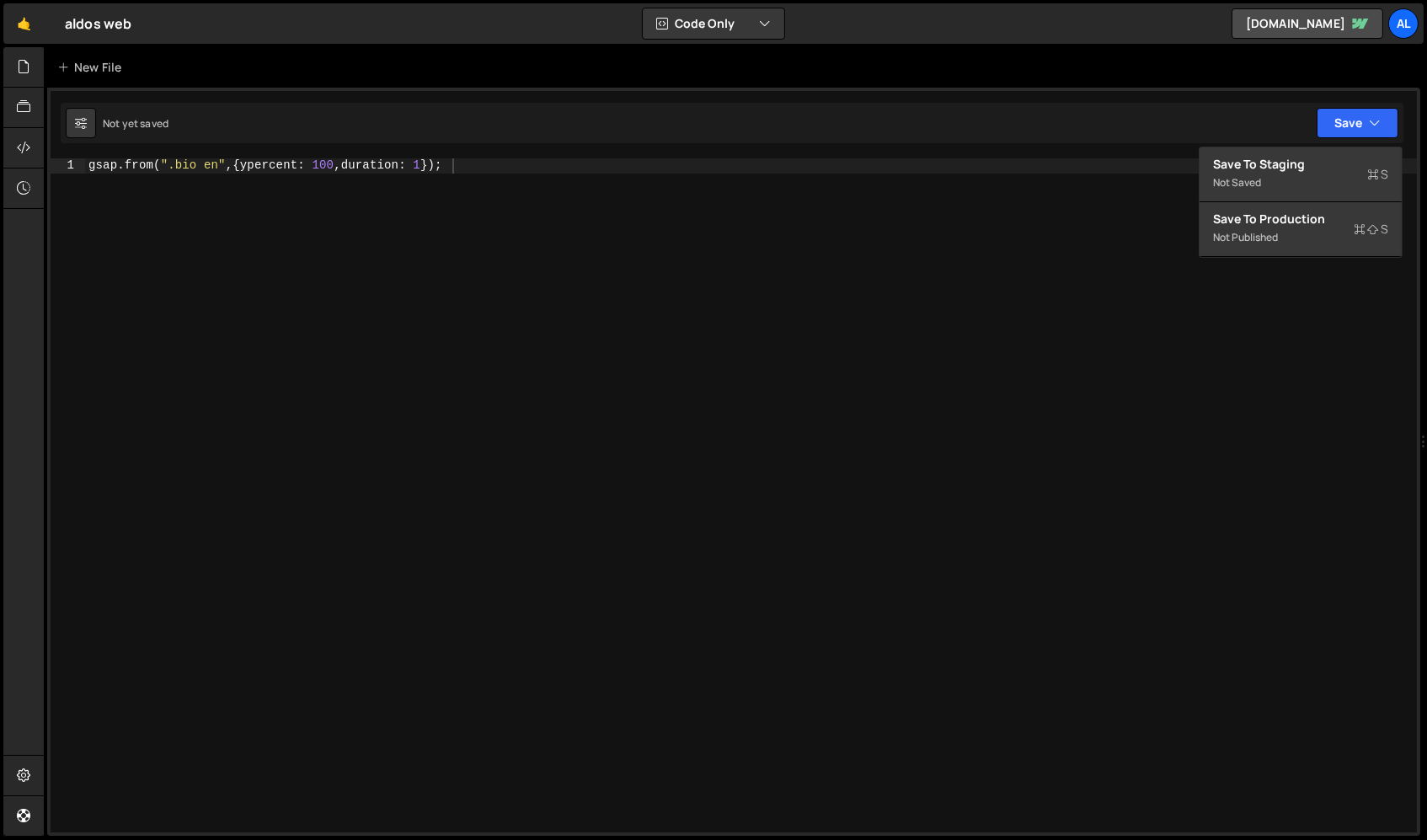
click at [1069, 234] on div "gsap . from ( ".bio en" , { ypercent : 100 , duration : 1 }) ;" at bounding box center [751, 510] width 1334 height 704
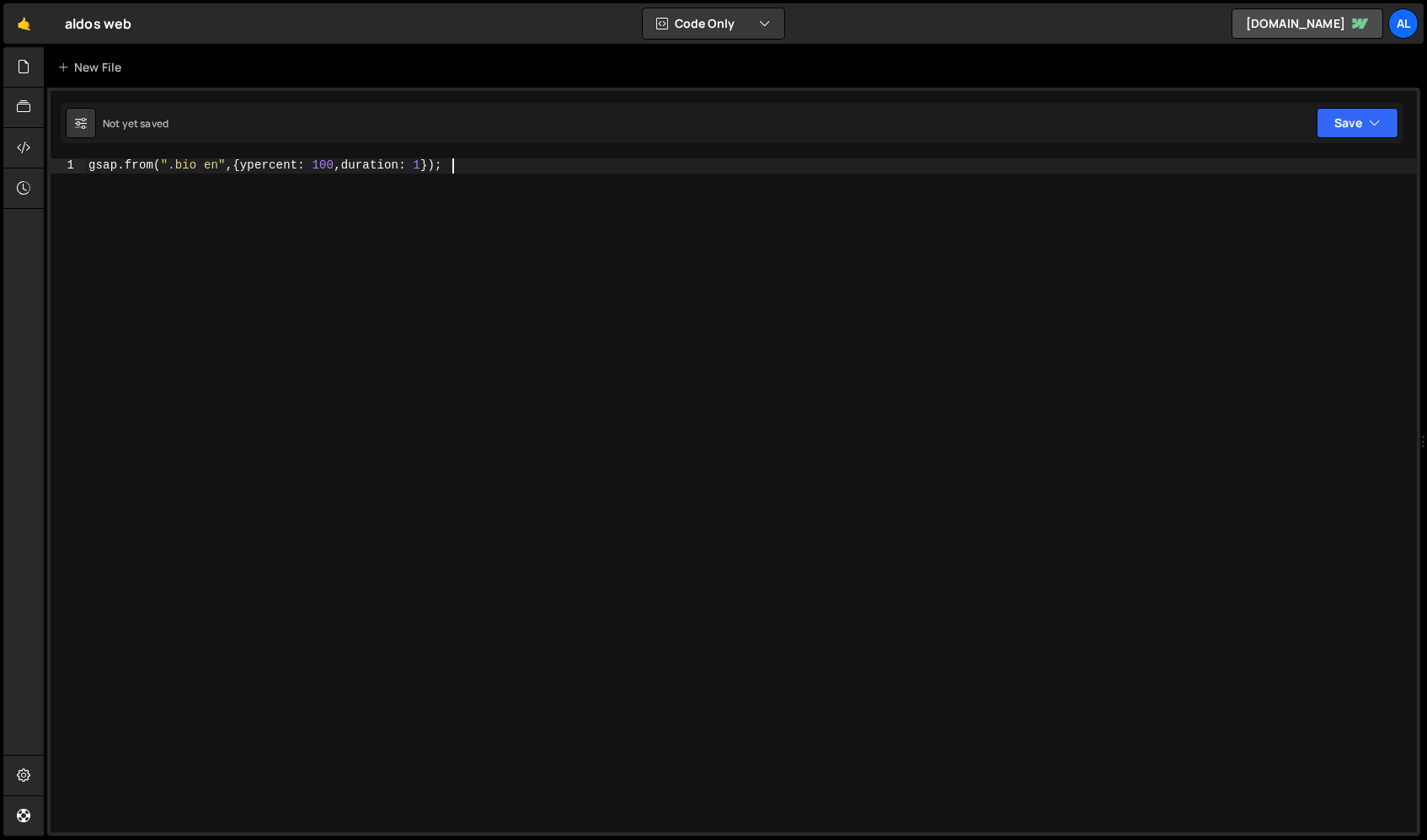
scroll to position [0, 0]
click at [486, 181] on div "gsap . from ( ".bio en" , { ypercent : 100 , duration : 1 }) ;" at bounding box center [751, 510] width 1334 height 704
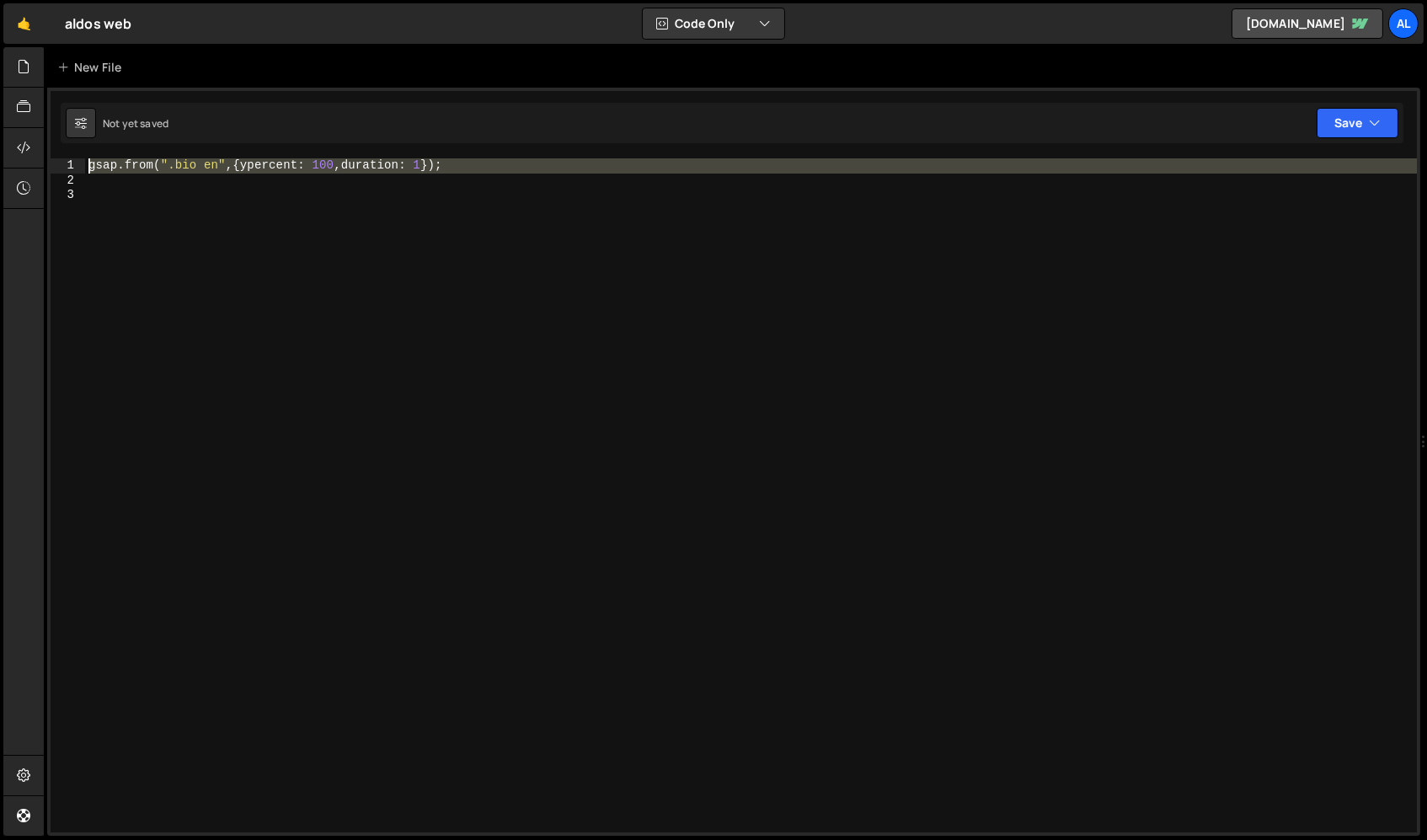
drag, startPoint x: 529, startPoint y: 184, endPoint x: 75, endPoint y: 155, distance: 454.9
click at [75, 155] on div "1 2 3 gsap . from ( ".bio en" , { ypercent : 100 , duration : 1 }) ; הההההההההה…" at bounding box center [733, 461] width 1373 height 748
type textarea "gsap.from(".bio en",{ypercent: 100,duration: 1});"
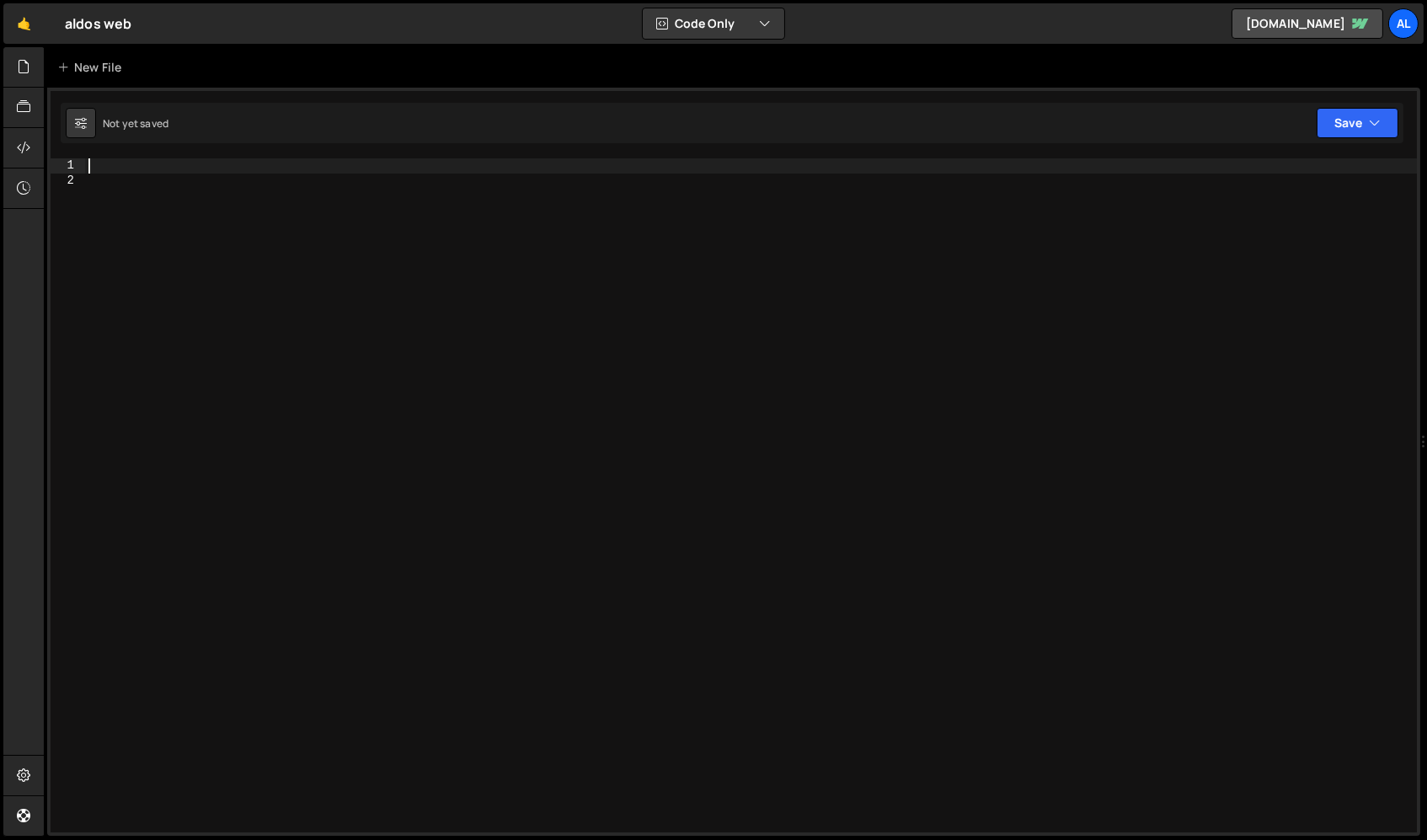
paste textarea
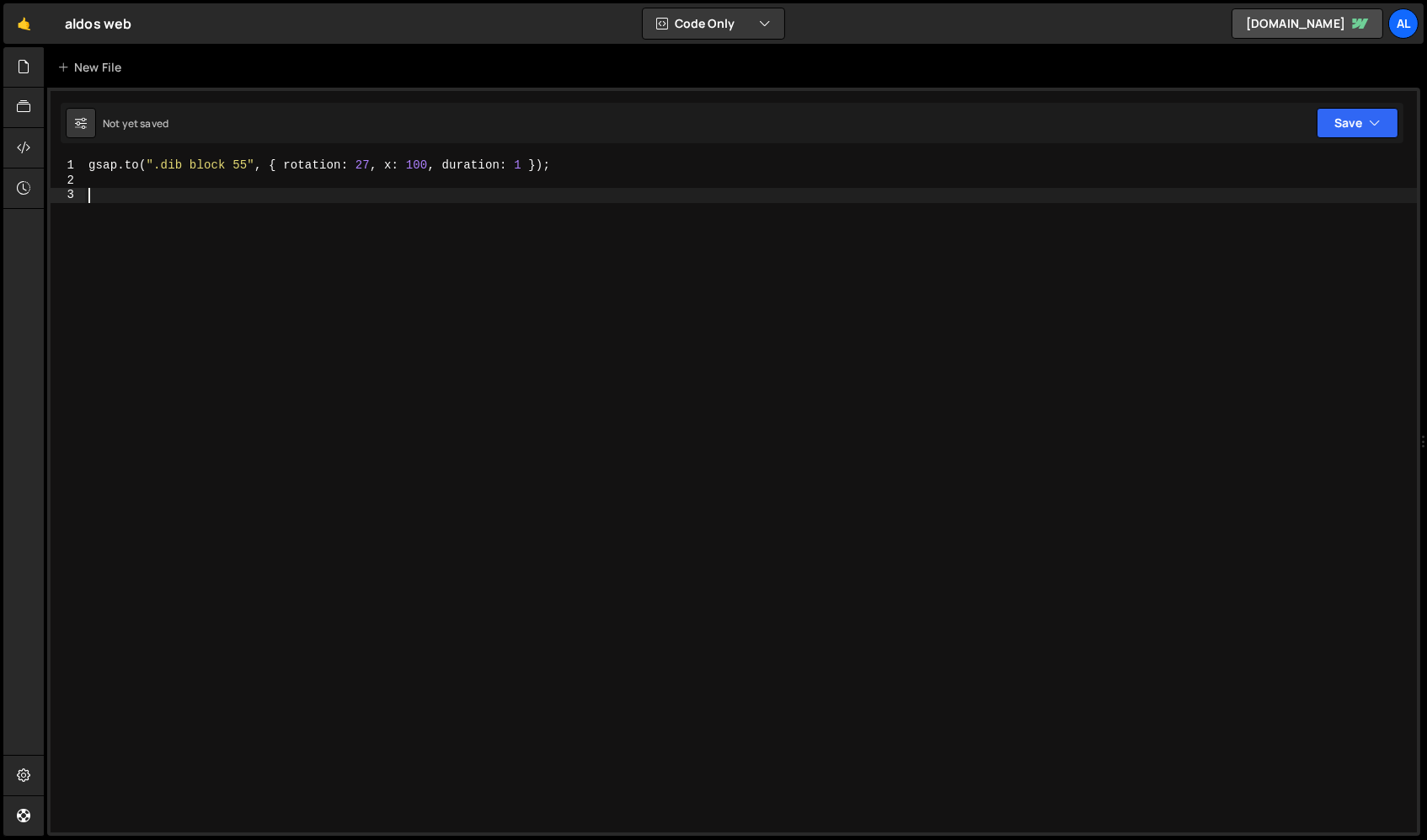
click at [357, 210] on div "gsap . to ( ".dib block 55" , { rotation : 27 , x : 100 , duration : 1 }) ;" at bounding box center [751, 510] width 1334 height 704
click at [1212, 128] on button "Save" at bounding box center [1357, 122] width 81 height 30
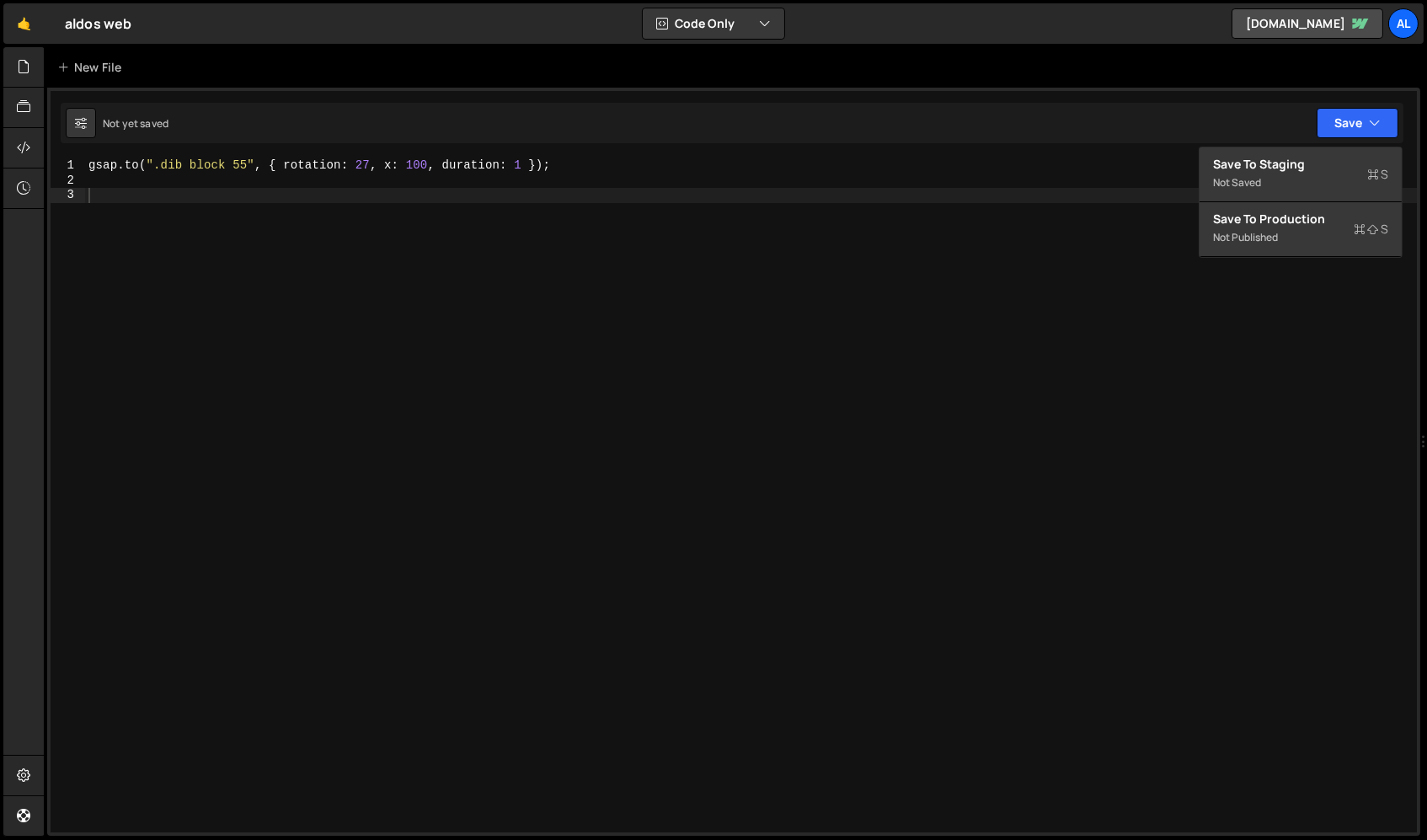
click at [984, 232] on div "gsap . to ( ".dib block 55" , { rotation : 27 , x : 100 , duration : 1 }) ;" at bounding box center [751, 510] width 1334 height 704
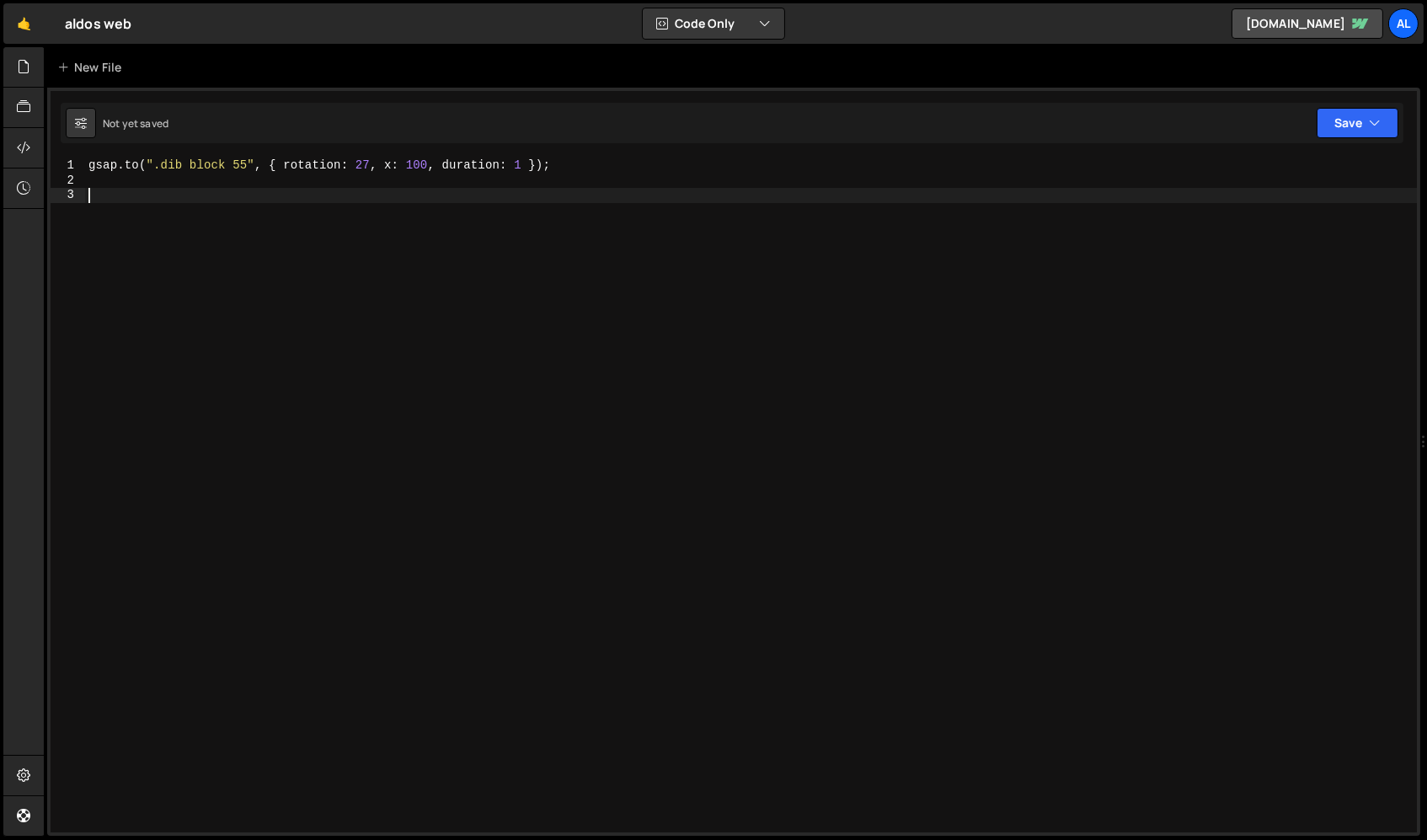
click at [182, 165] on div "gsap . to ( ".dib block 55" , { rotation : 27 , x : 100 , duration : 1 }) ;" at bounding box center [751, 510] width 1334 height 704
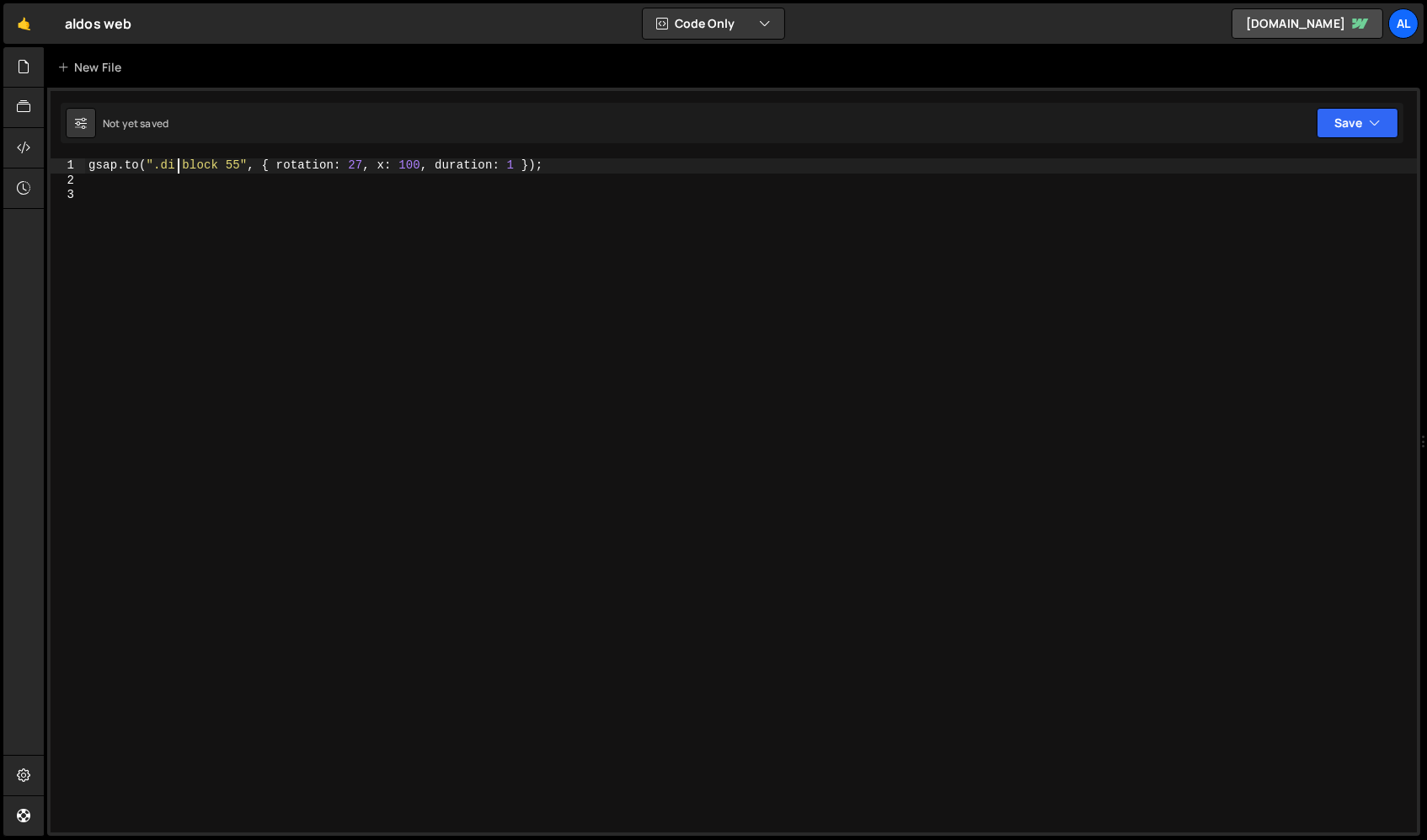
type textarea "[DOMAIN_NAME](".div block 55", { rotation: 27, x: 100, duration: 1 });"
click at [299, 465] on div "gsap . to ( ".div block 55" , { rotation : 27 , x : 100 , duration : 1 }) ;" at bounding box center [751, 510] width 1334 height 704
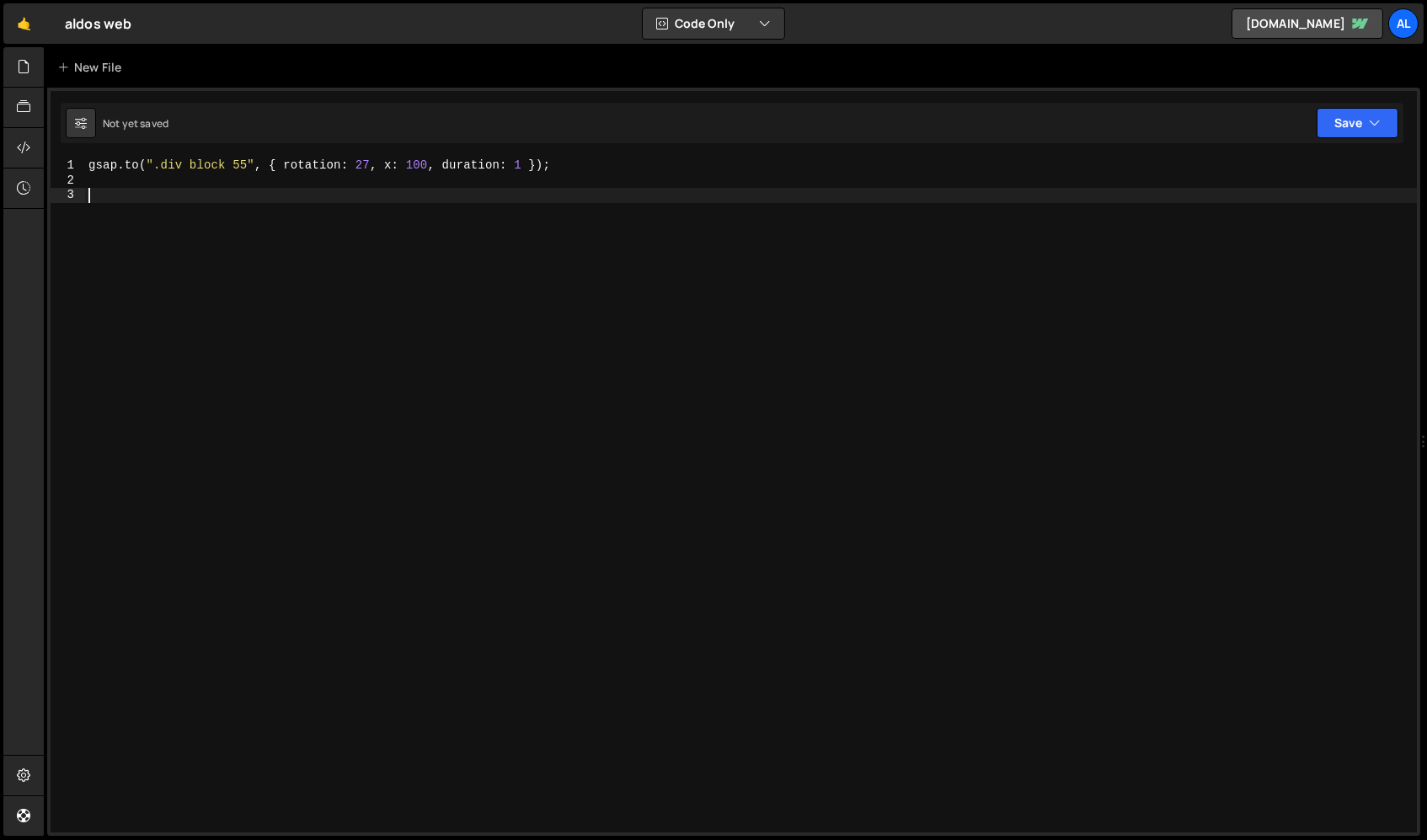
scroll to position [0, 0]
click at [1212, 117] on icon "button" at bounding box center [1375, 123] width 12 height 17
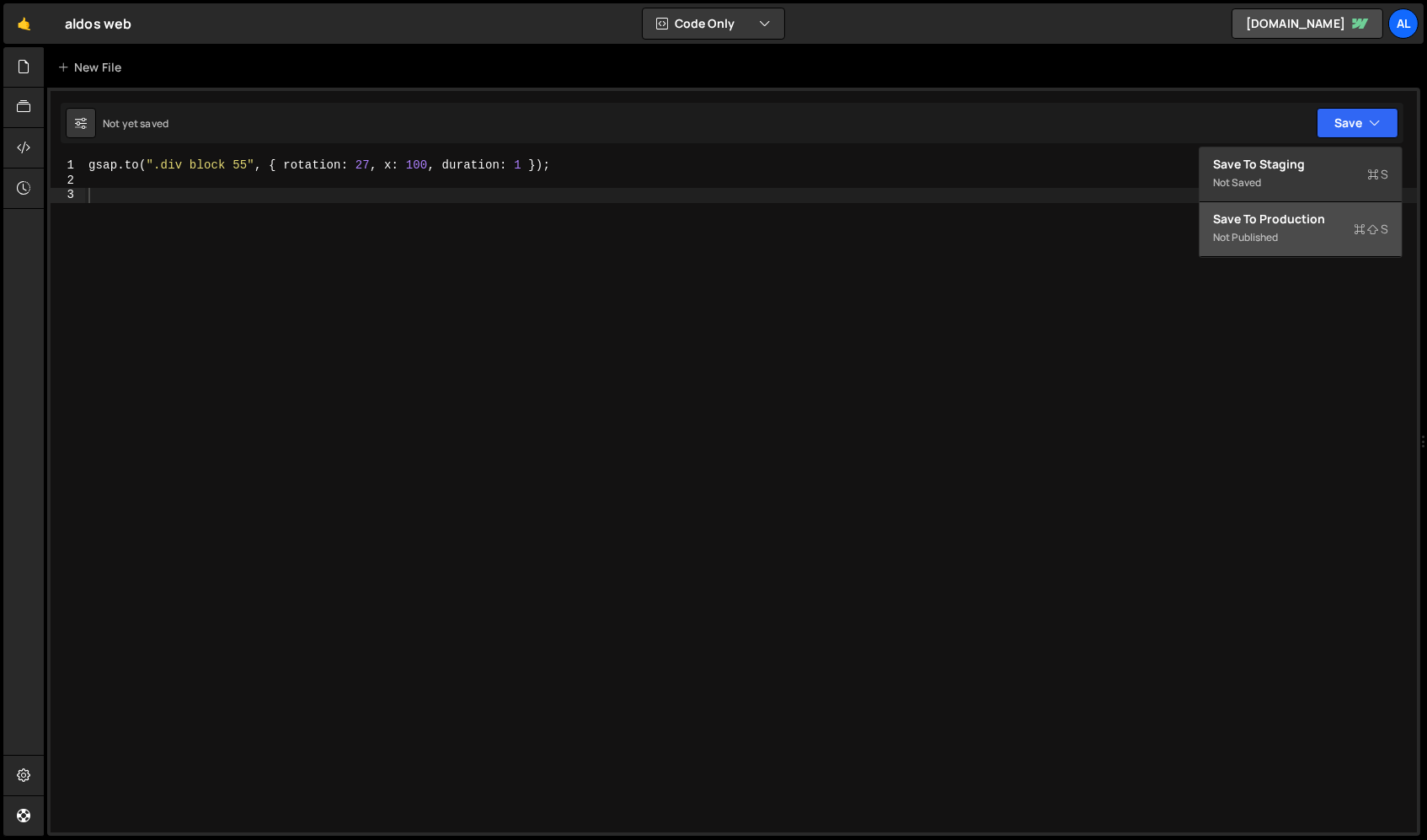
click at [1212, 221] on div "Save to Production S" at bounding box center [1300, 219] width 176 height 17
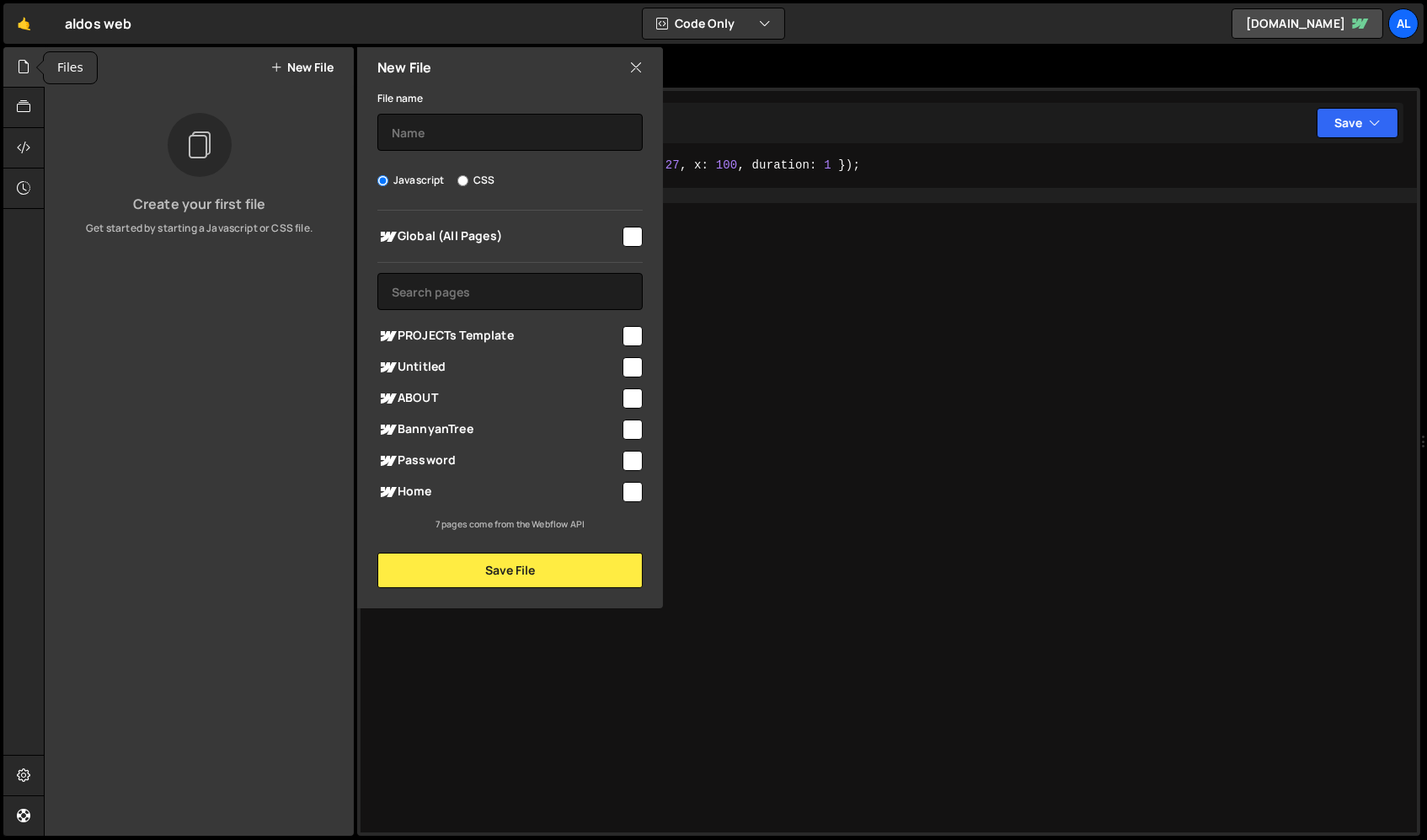
click at [21, 69] on icon at bounding box center [24, 67] width 14 height 19
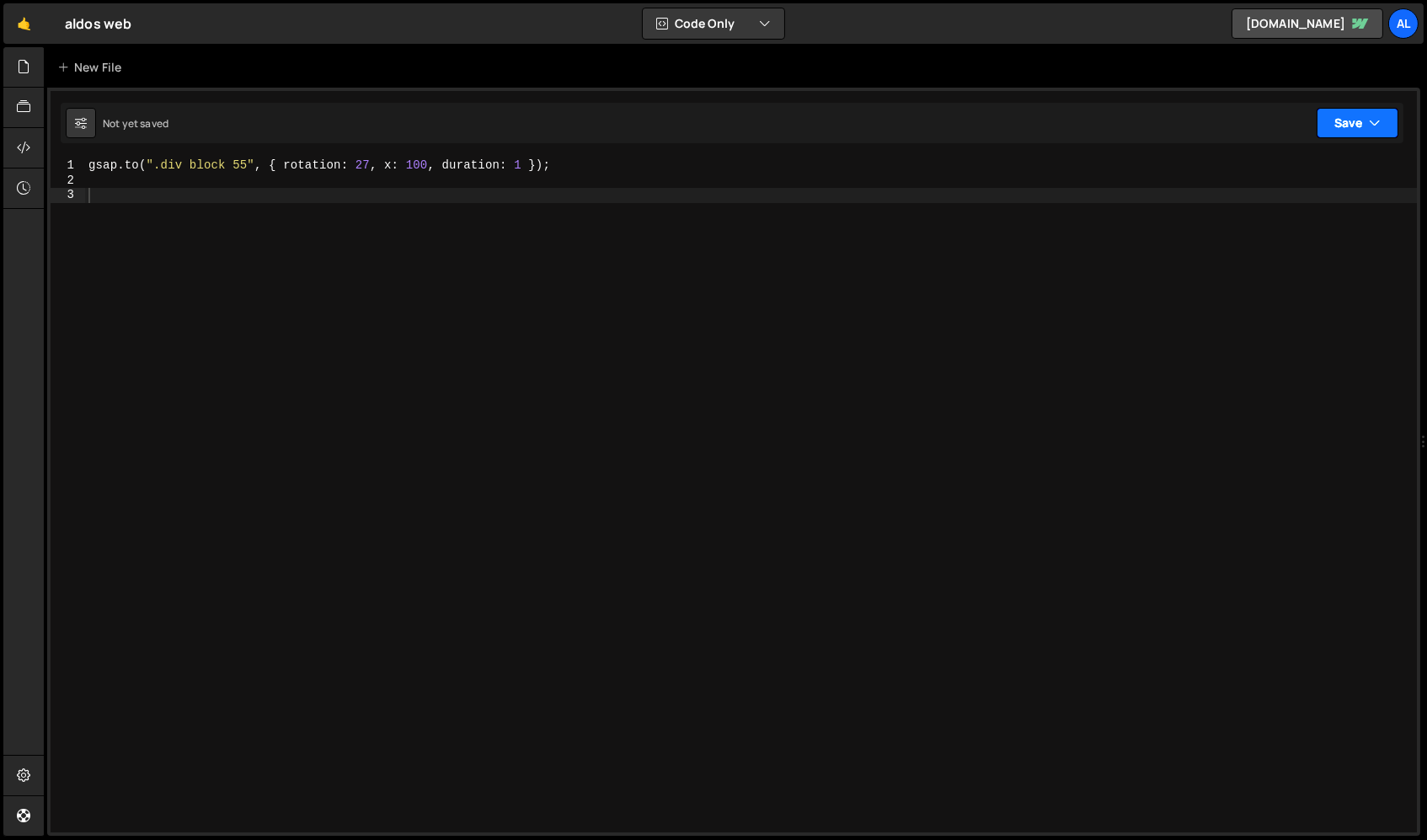
click at [1212, 116] on icon "button" at bounding box center [1375, 123] width 12 height 17
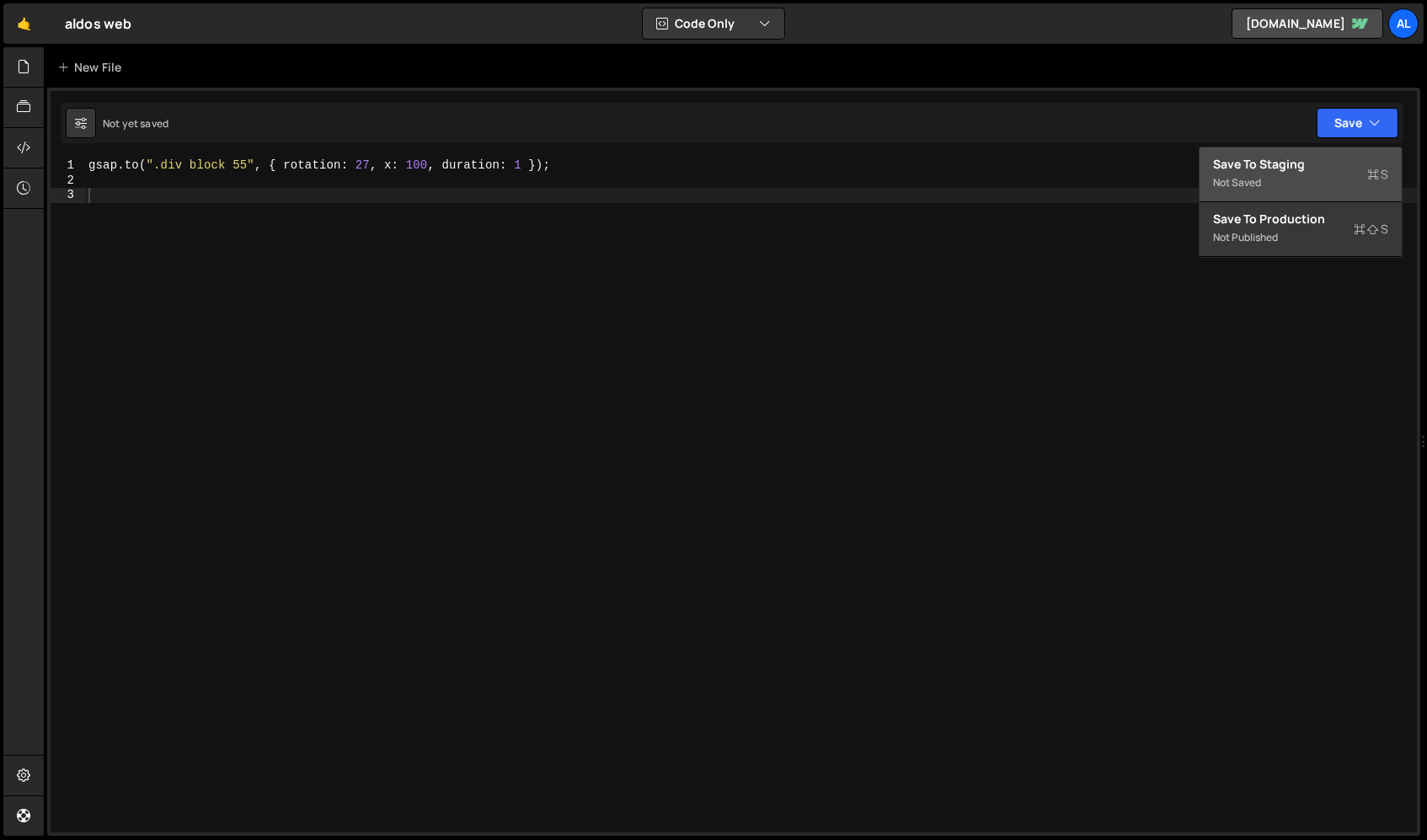
click at [1212, 188] on button "Save to Staging S Not saved" at bounding box center [1301, 175] width 202 height 55
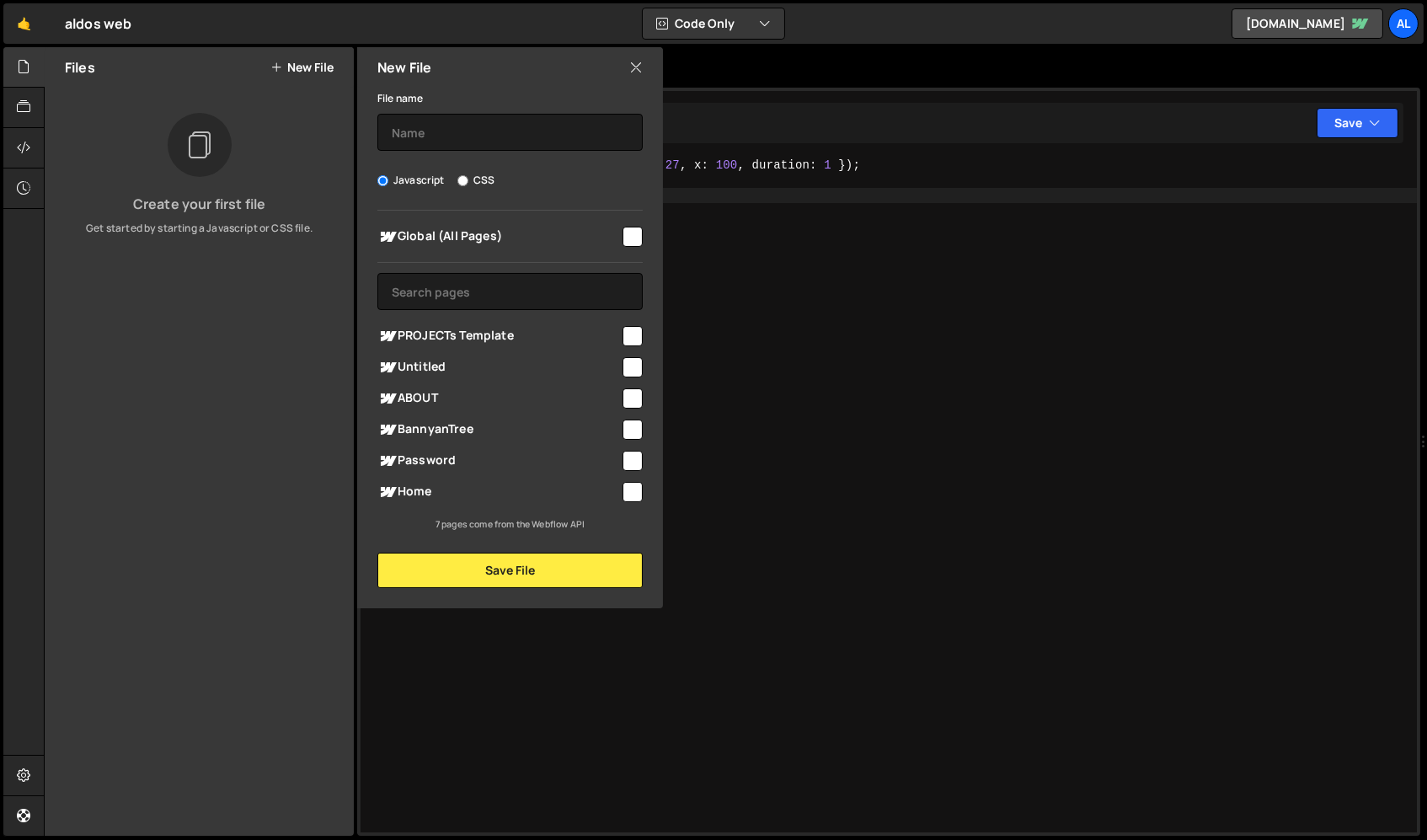
click at [428, 391] on span "ABOUT" at bounding box center [499, 398] width 242 height 21
click at [558, 385] on div "ABOUT" at bounding box center [510, 398] width 266 height 31
click at [430, 391] on span "ABOUT" at bounding box center [499, 398] width 242 height 21
checkbox input "false"
click at [631, 232] on input "checkbox" at bounding box center [633, 237] width 21 height 21
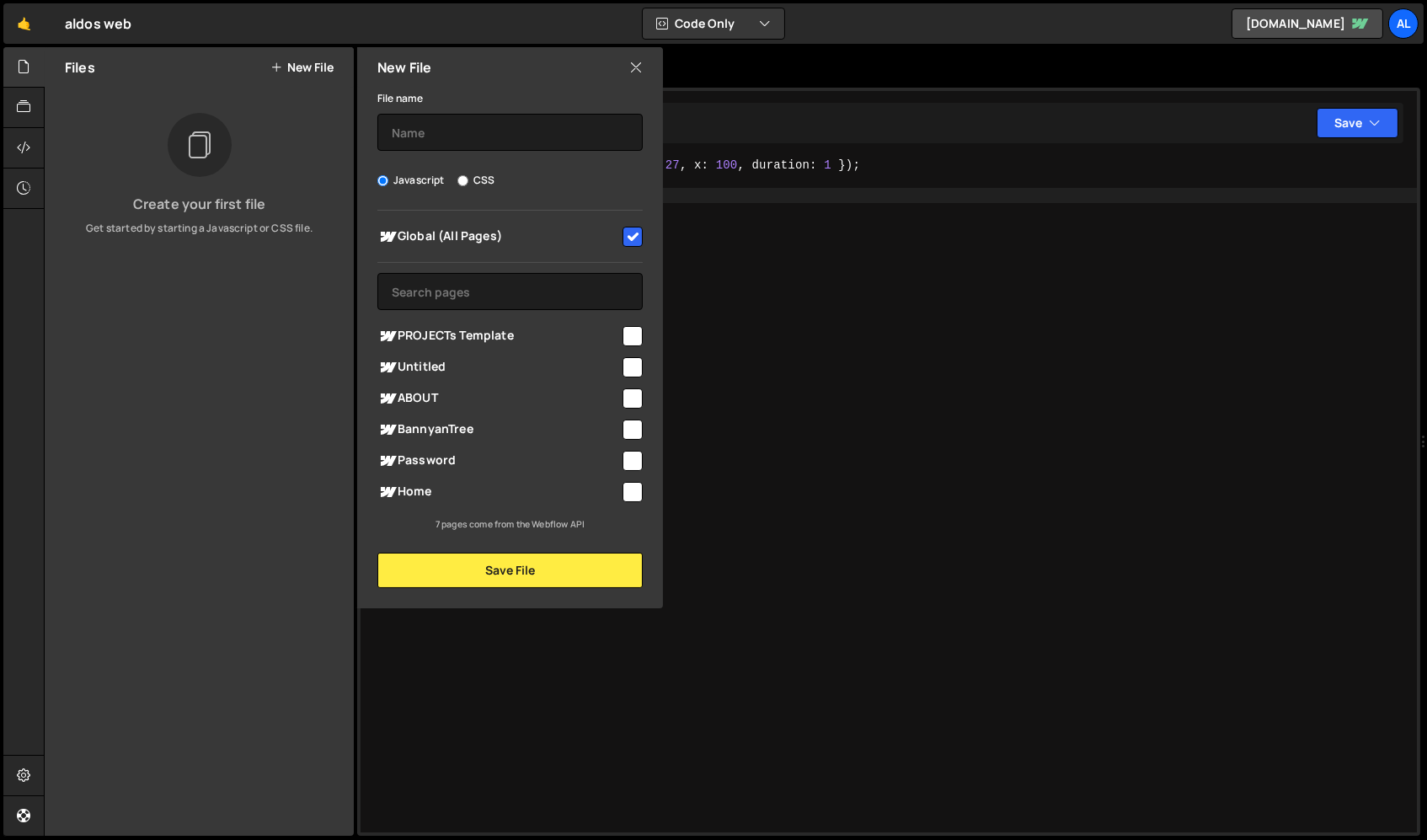
click at [631, 232] on input "checkbox" at bounding box center [633, 237] width 21 height 21
checkbox input "false"
click at [430, 397] on span "ABOUT" at bounding box center [499, 398] width 242 height 21
checkbox input "true"
click at [464, 122] on input "text" at bounding box center [510, 132] width 266 height 37
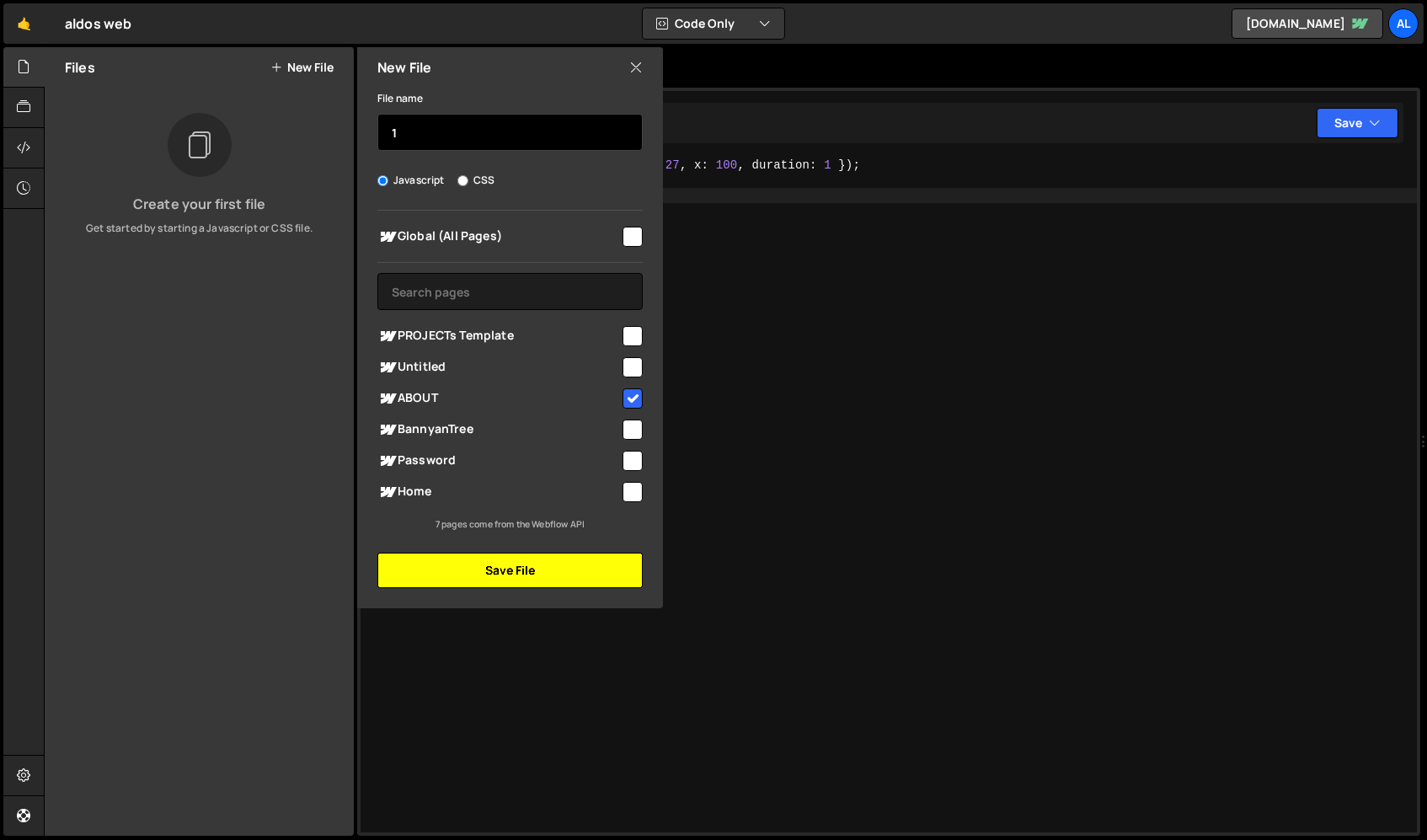
type input "1"
click at [514, 574] on button "Save File" at bounding box center [510, 569] width 266 height 35
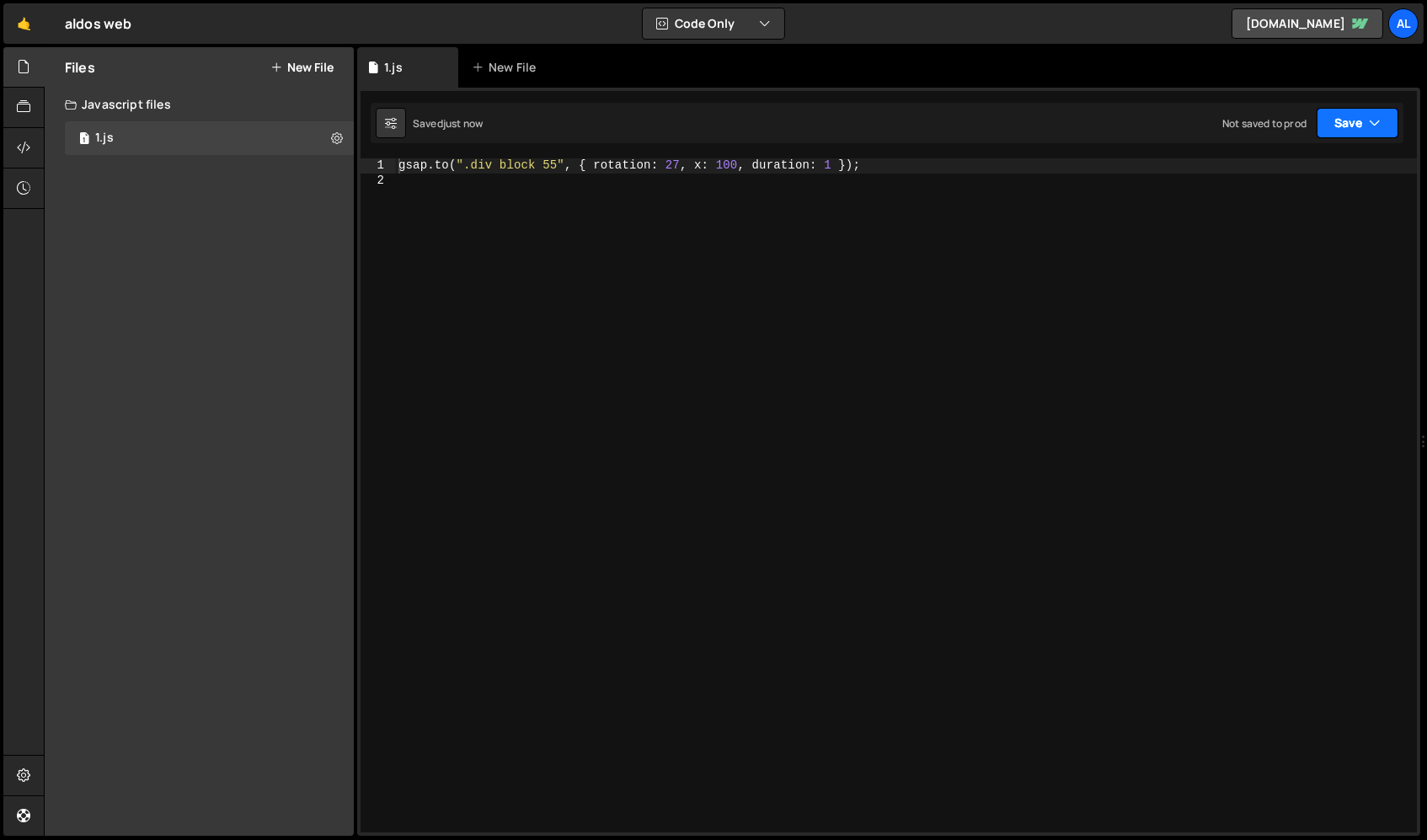
click at [1212, 121] on button "Save" at bounding box center [1357, 122] width 81 height 30
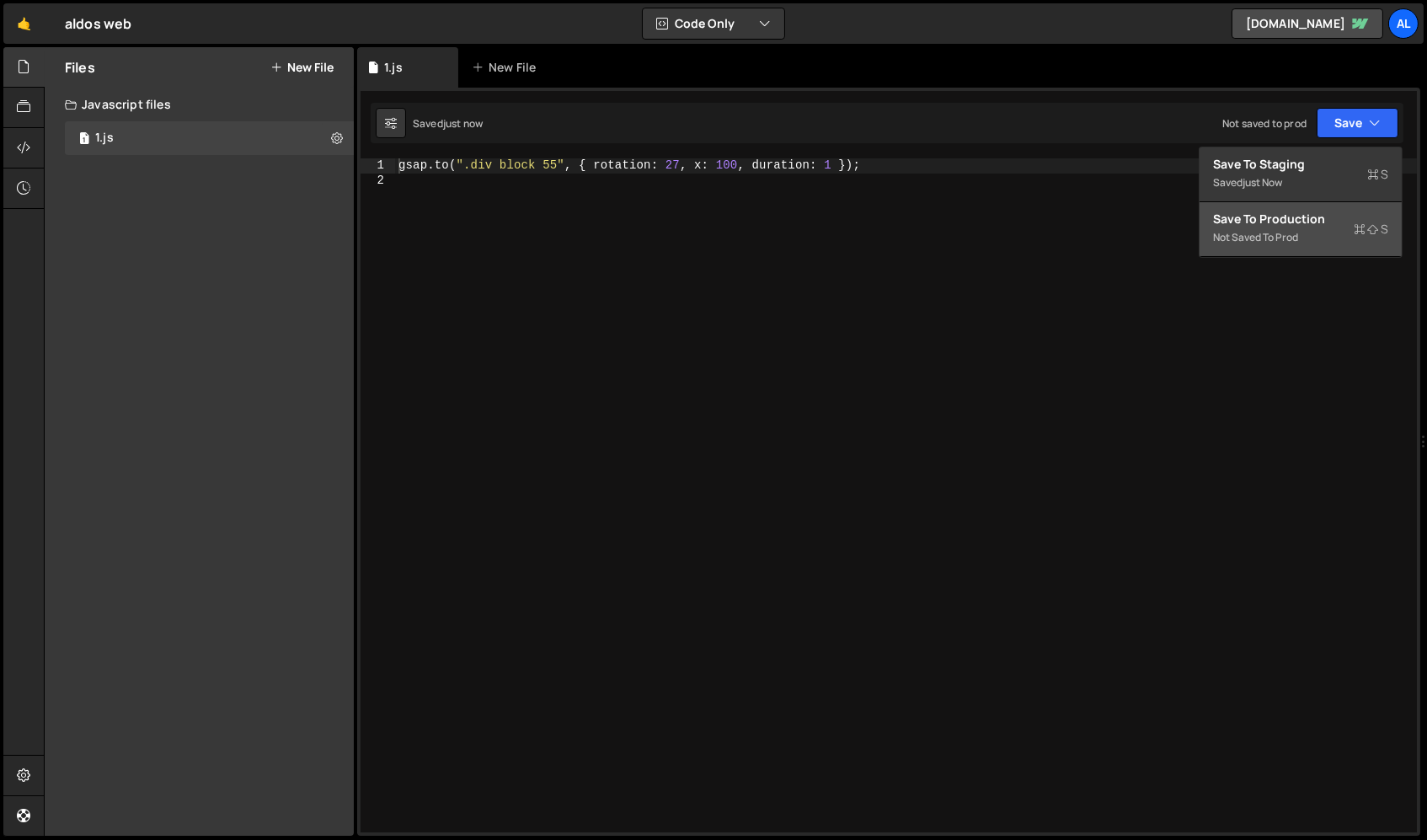
click at [1212, 228] on button "Save to Production S Not saved to prod" at bounding box center [1301, 229] width 202 height 55
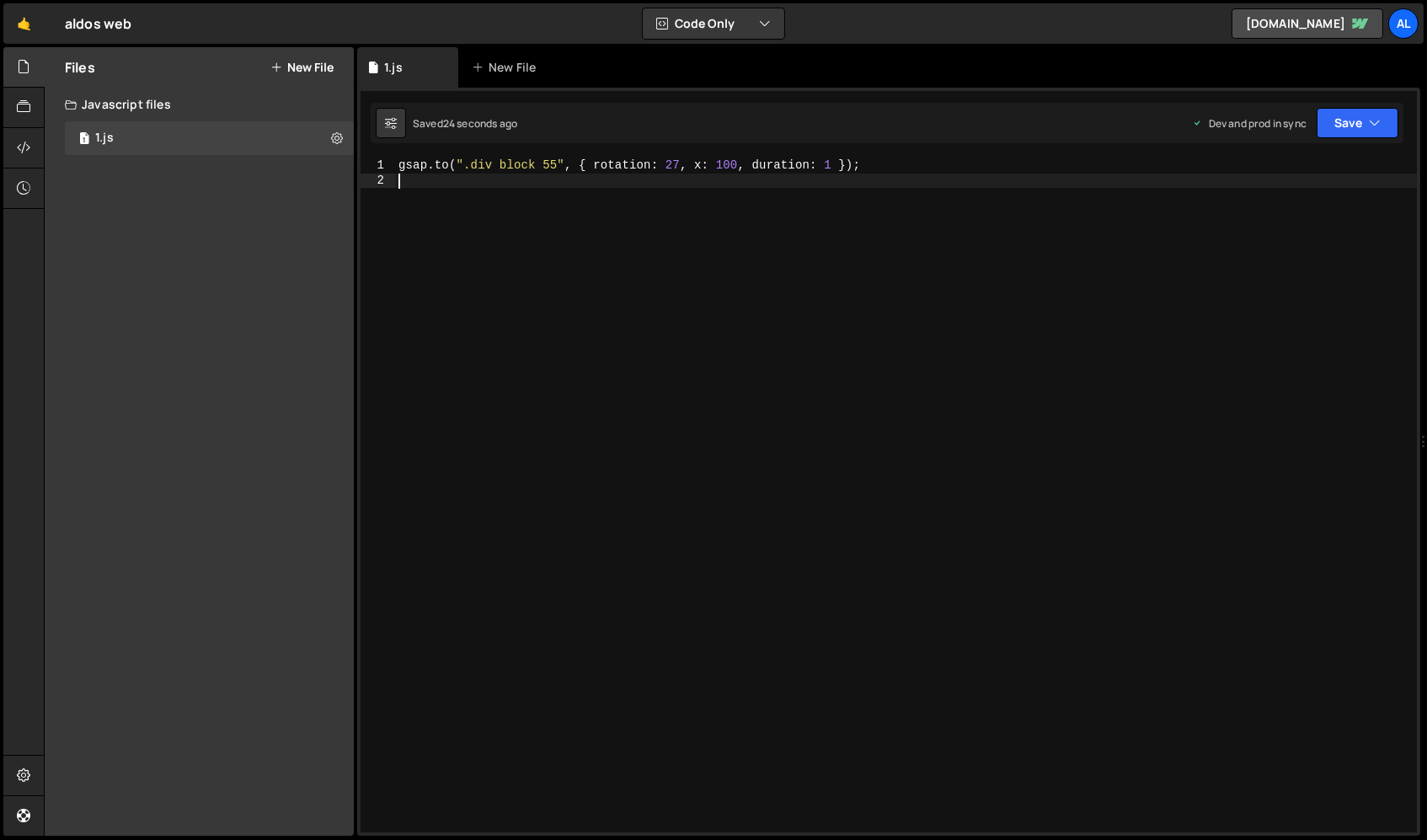
click at [682, 238] on div "gsap . to ( ".div block 55" , { rotation : 27 , x : 100 , duration : 1 }) ;" at bounding box center [906, 510] width 1023 height 704
click at [568, 229] on div "gsap . to ( ".div block 55" , { rotation : 27 , x : 100 , duration : 1 }) ;" at bounding box center [906, 510] width 1023 height 704
click at [1212, 120] on button "Save" at bounding box center [1357, 122] width 81 height 30
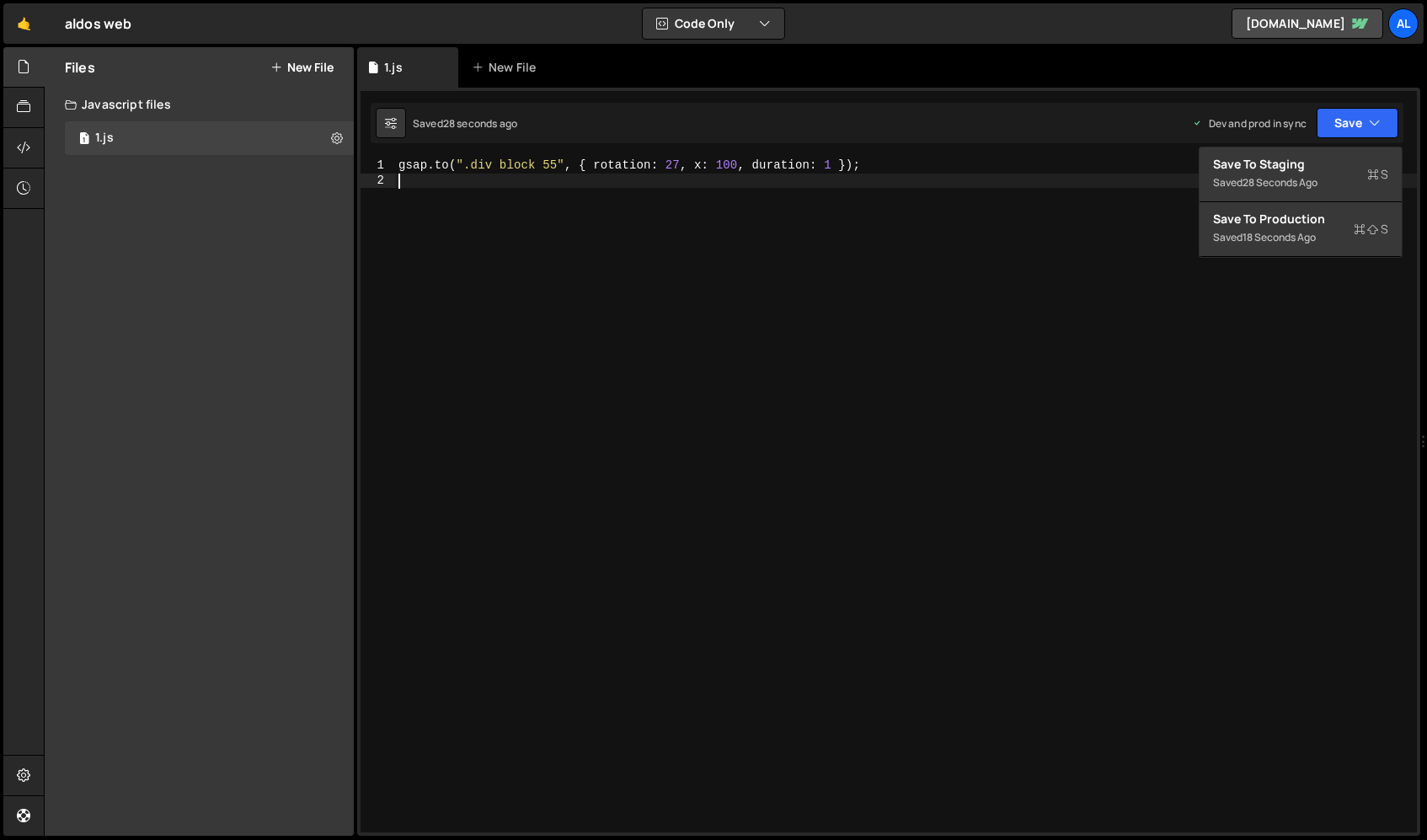
click at [922, 188] on div "gsap . to ( ".div block 55" , { rotation : 27 , x : 100 , duration : 1 }) ;" at bounding box center [906, 510] width 1023 height 704
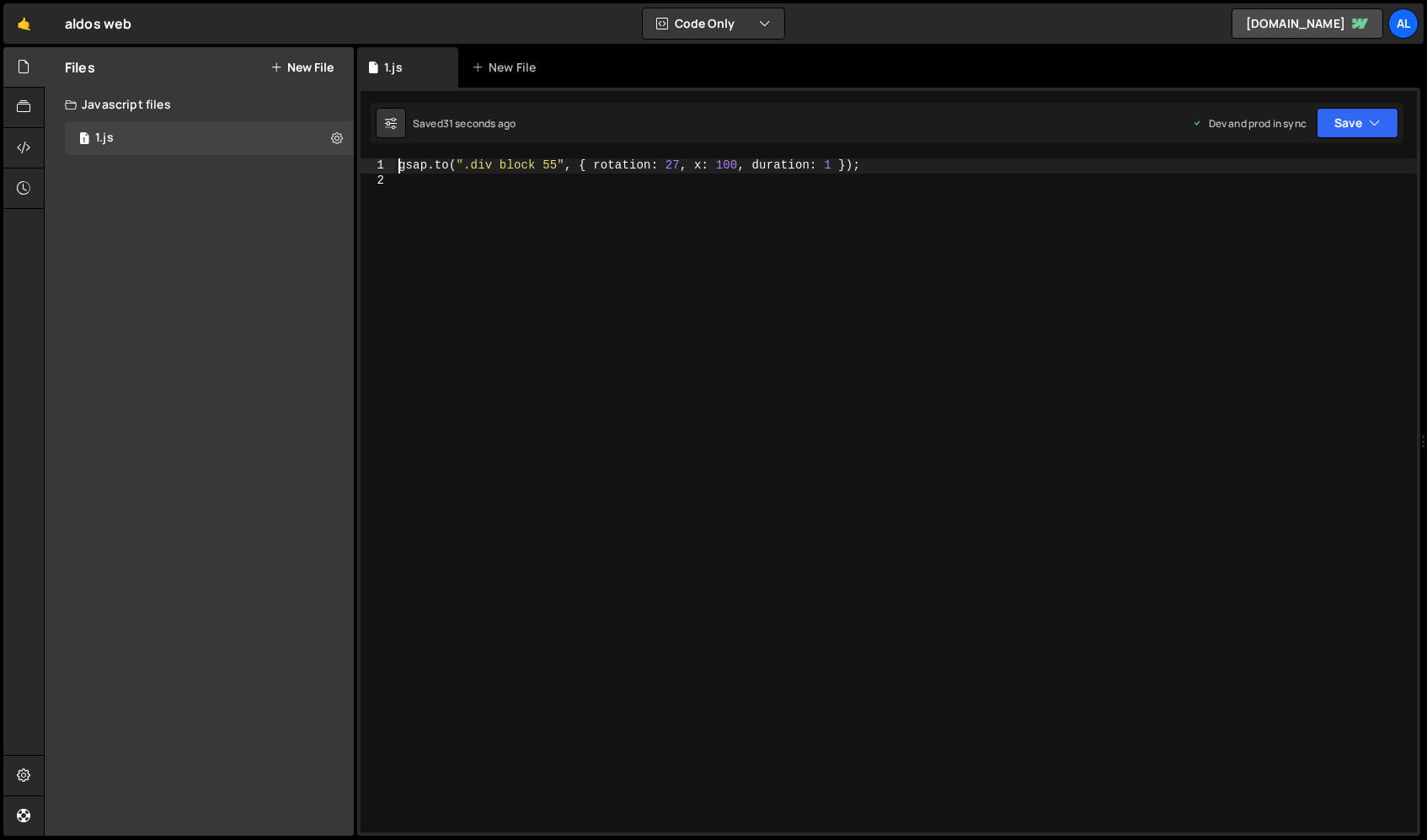
click at [396, 166] on div "gsap . to ( ".div block 55" , { rotation : 27 , x : 100 , duration : 1 }) ;" at bounding box center [906, 510] width 1023 height 704
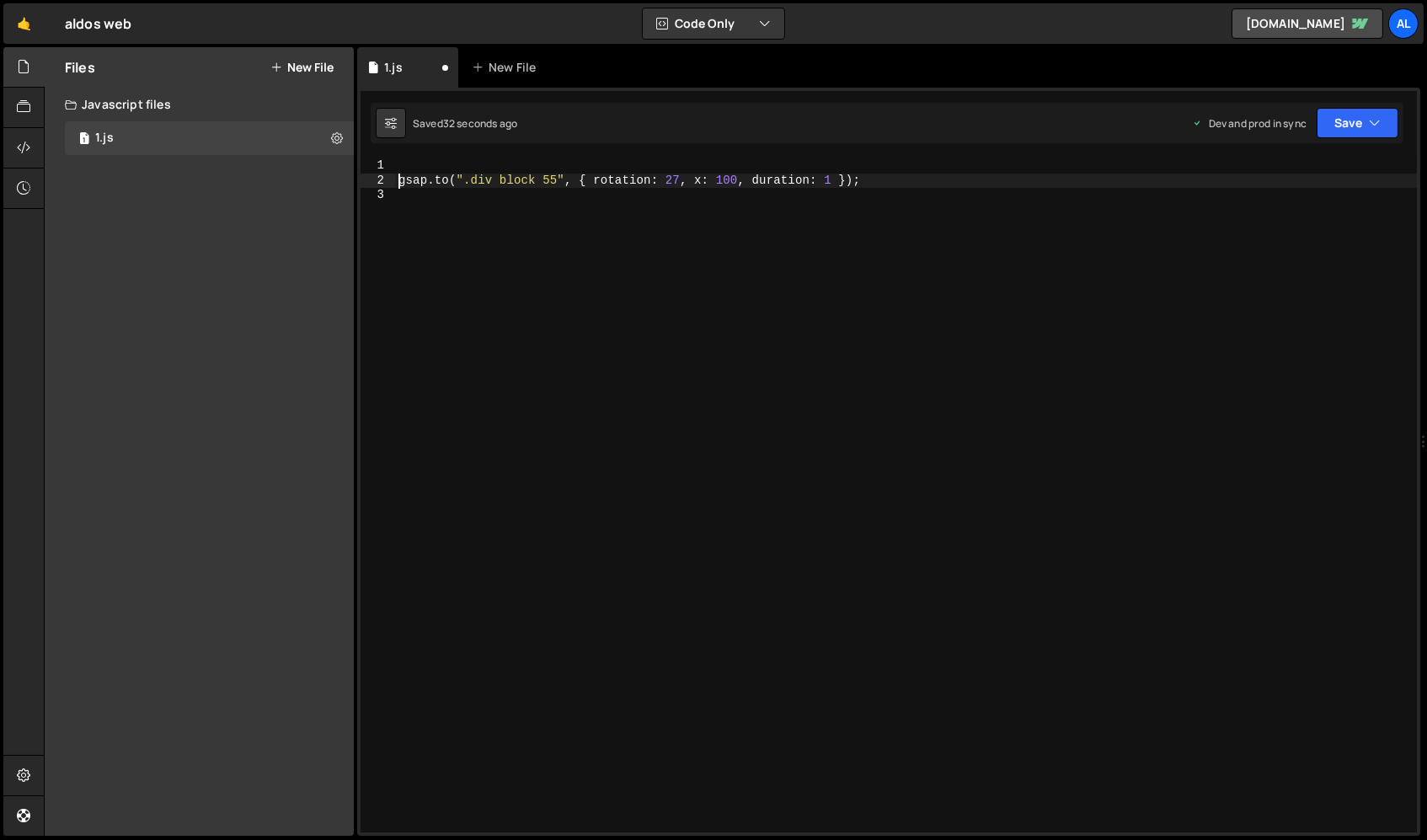
click at [399, 149] on div "1 2 3 gsap . to ( ".div block 55" , { rotation : 27 , x : 100 , duration : 1 })…" at bounding box center [888, 461] width 1063 height 748
click at [682, 182] on div "gsap . to ( ".div block 55" , { rotation : 27 , x : 100 , duration : 1 }) ;" at bounding box center [906, 510] width 1023 height 704
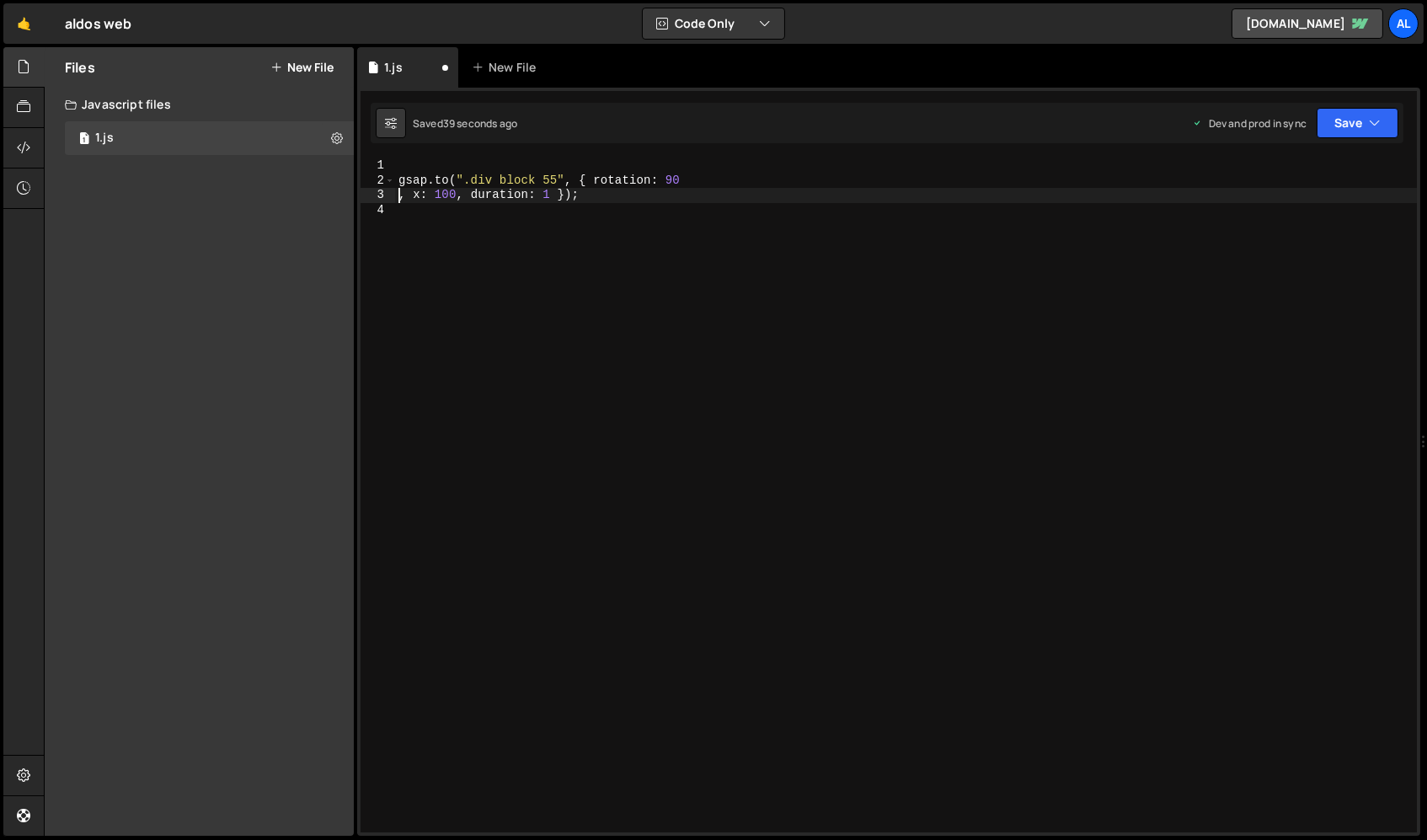
type textarea "[DOMAIN_NAME](".div block 55", { rotation: 90, x: 100, duration: 1 });"
click at [980, 416] on div "gsap . to ( ".div block 55" , { rotation : 90 , x : 100 , duration : 1 }) ;" at bounding box center [906, 510] width 1023 height 704
click at [333, 147] on button at bounding box center [337, 138] width 30 height 30
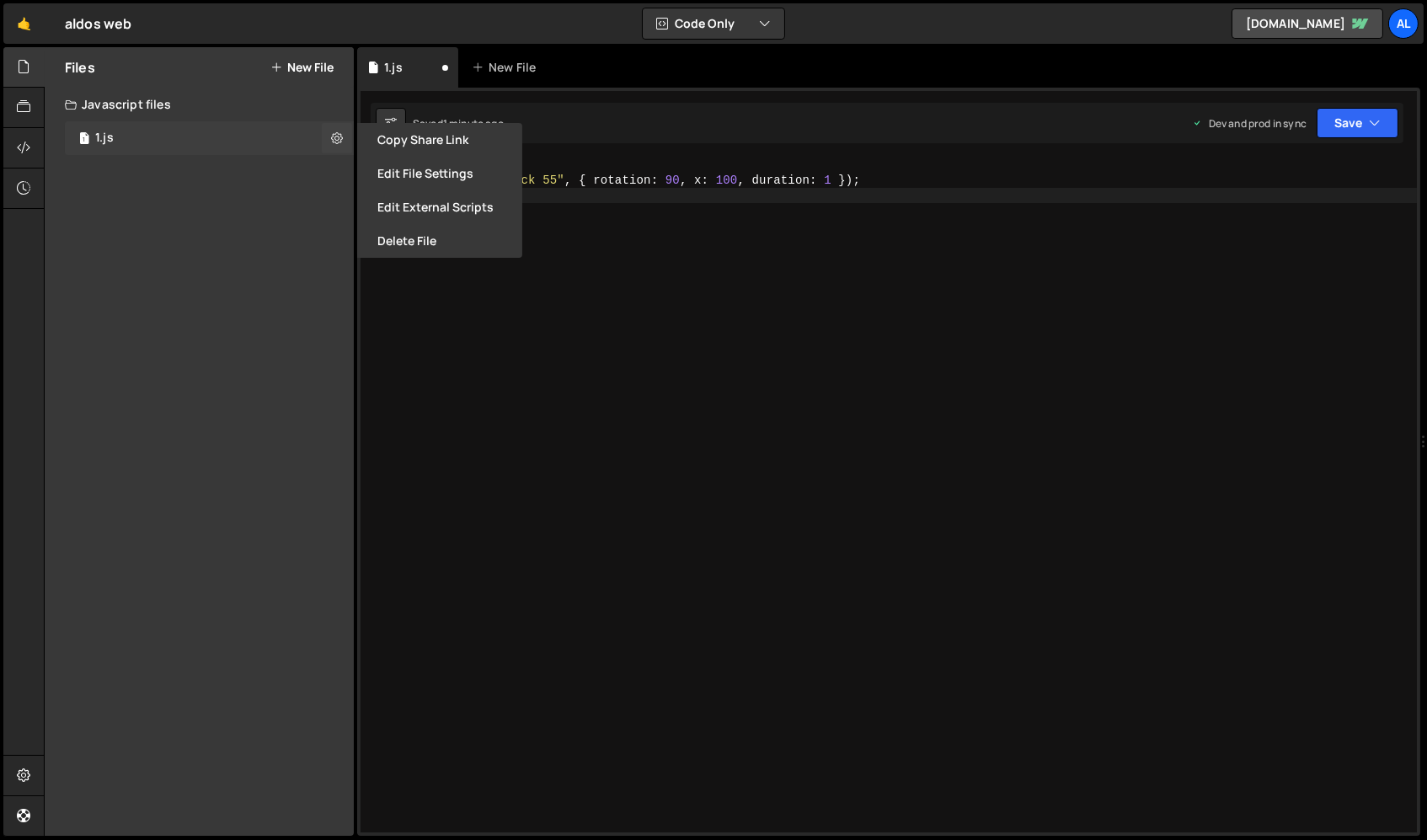
click at [267, 134] on div "1 1.js 0" at bounding box center [209, 138] width 289 height 33
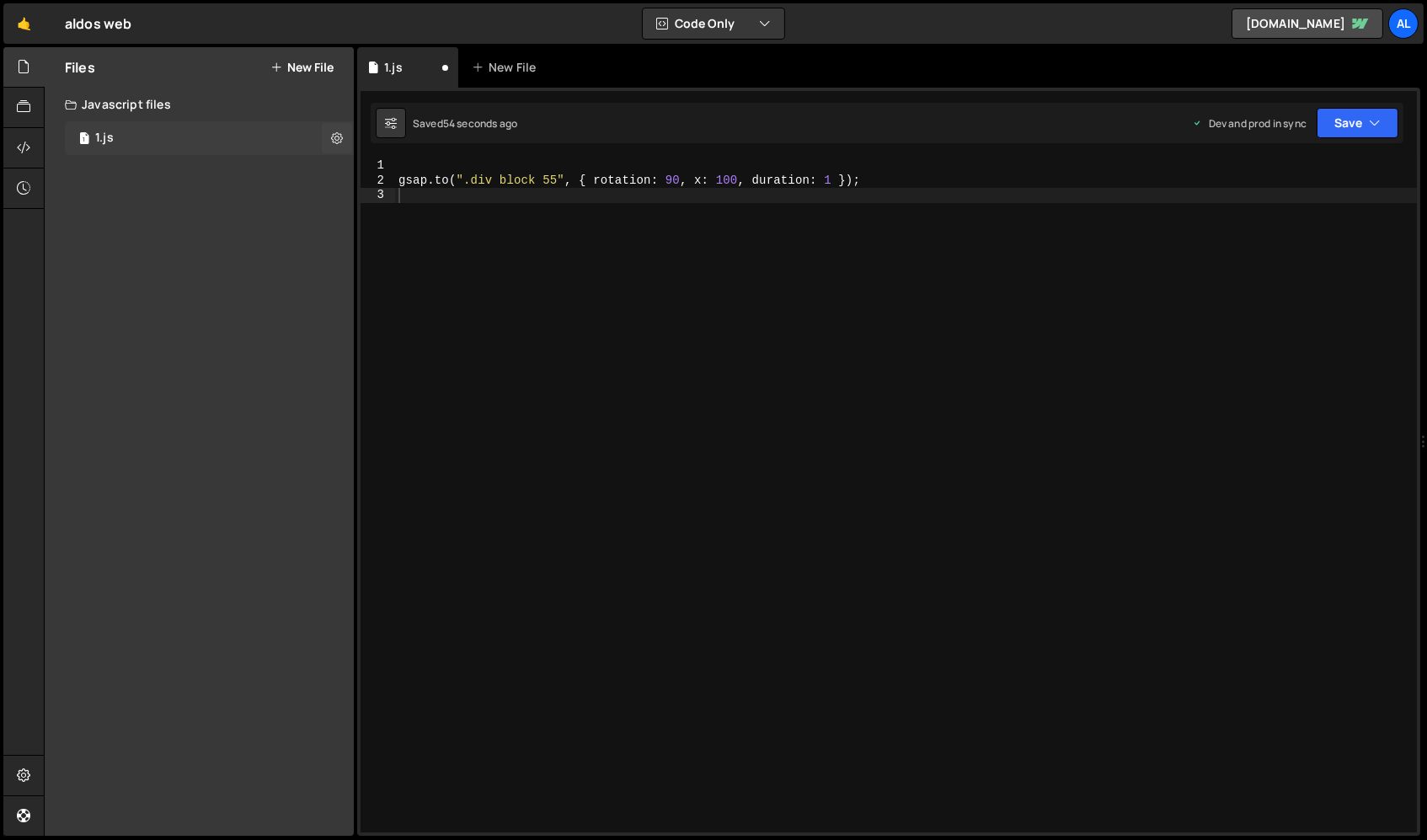
click at [267, 134] on div "1 1.js 0" at bounding box center [209, 138] width 289 height 33
click at [345, 134] on button at bounding box center [337, 138] width 30 height 30
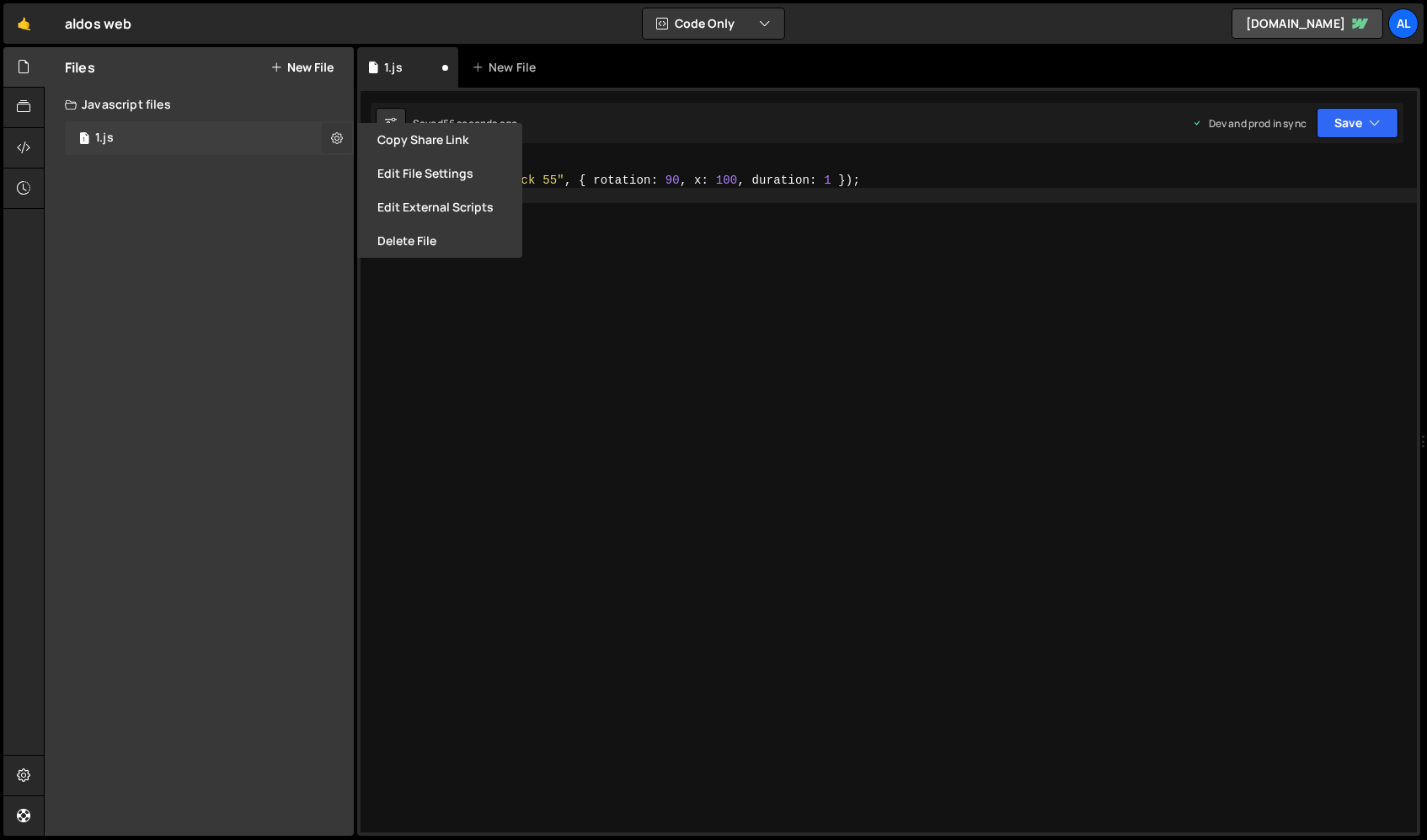
click at [330, 135] on button at bounding box center [337, 138] width 30 height 30
type input "1"
radio input "true"
checkbox input "true"
click at [330, 135] on button at bounding box center [337, 138] width 30 height 30
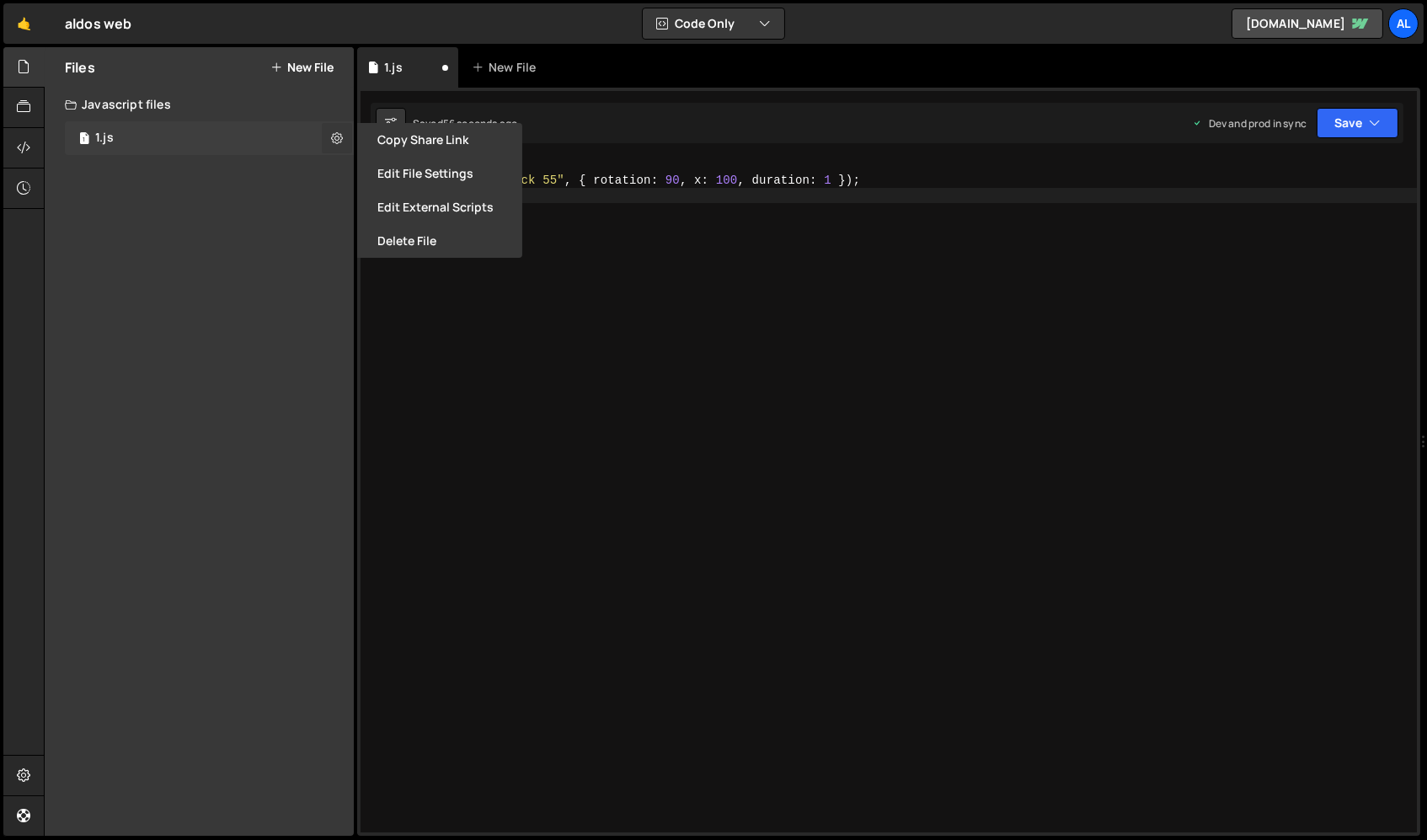
type input "1"
radio input "true"
checkbox input "true"
click at [384, 177] on button "Edit File Settings" at bounding box center [439, 173] width 165 height 33
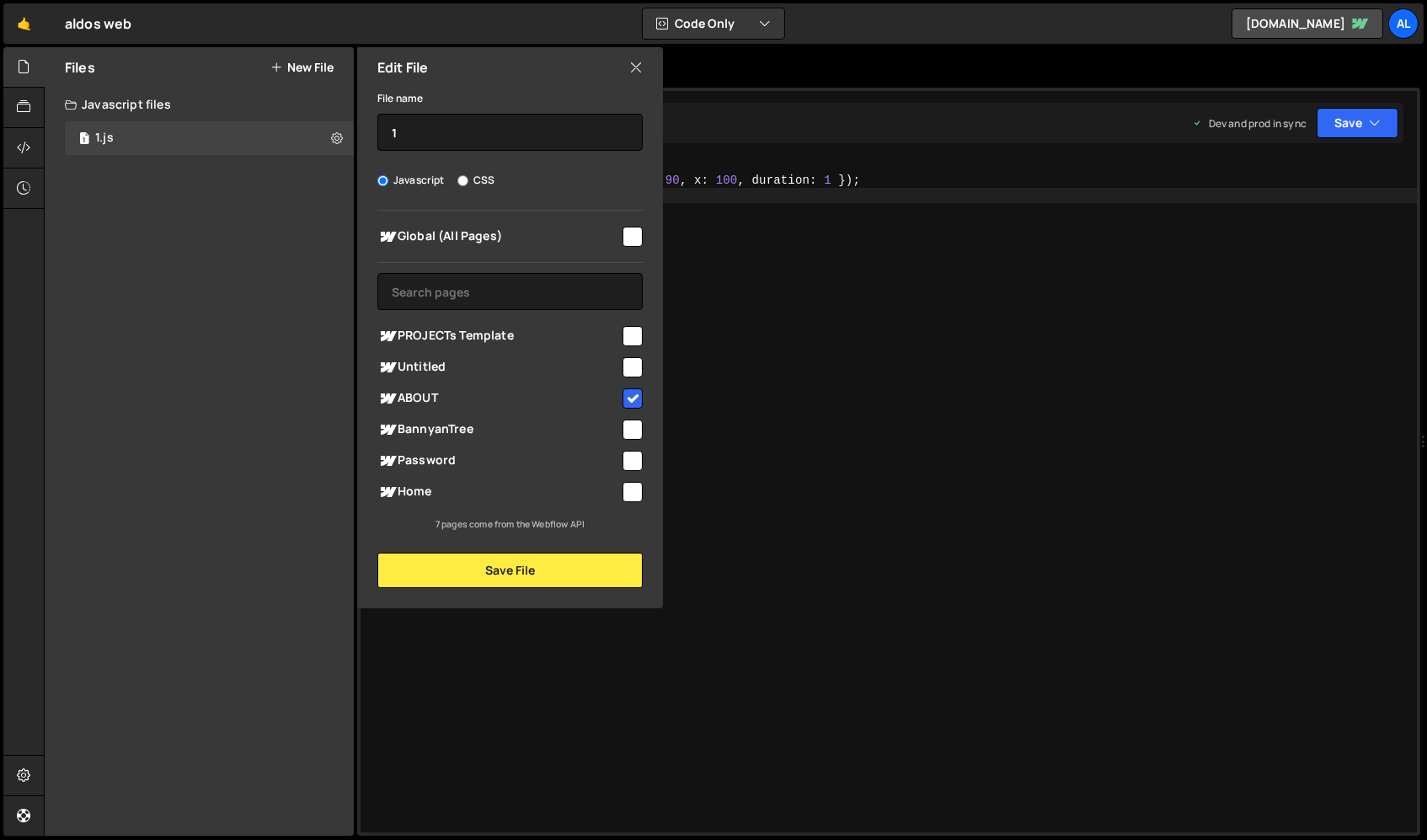
click at [631, 426] on input "checkbox" at bounding box center [633, 430] width 21 height 21
click at [631, 435] on input "checkbox" at bounding box center [633, 430] width 21 height 21
checkbox input "true"
click at [631, 462] on input "checkbox" at bounding box center [633, 461] width 21 height 21
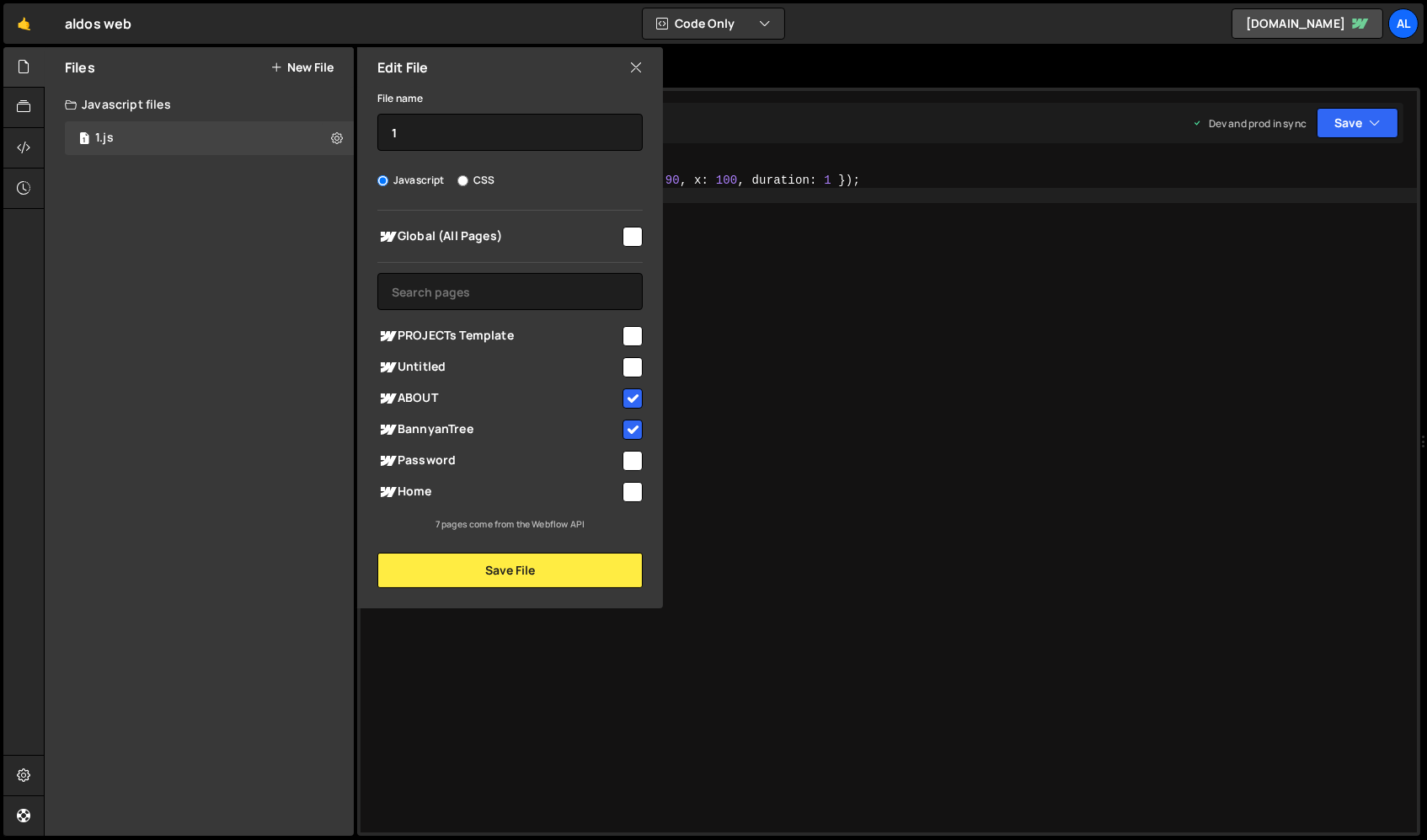
checkbox input "true"
click at [631, 480] on div at bounding box center [631, 491] width 23 height 23
click at [632, 484] on input "checkbox" at bounding box center [633, 492] width 21 height 21
checkbox input "true"
click at [627, 372] on input "checkbox" at bounding box center [633, 367] width 21 height 21
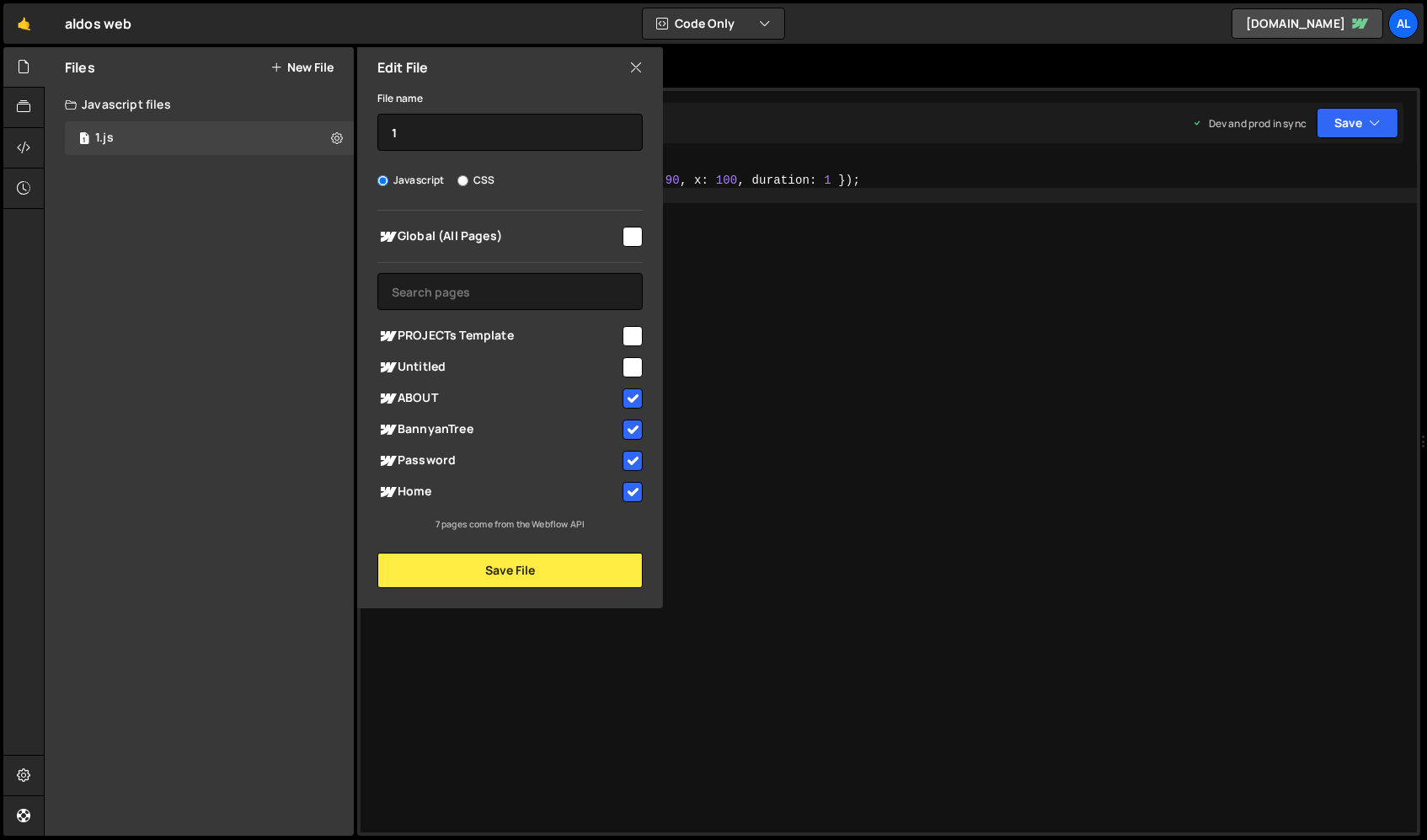
checkbox input "true"
click at [630, 336] on input "checkbox" at bounding box center [633, 337] width 21 height 21
checkbox input "true"
click at [631, 229] on input "checkbox" at bounding box center [633, 237] width 21 height 21
checkbox input "true"
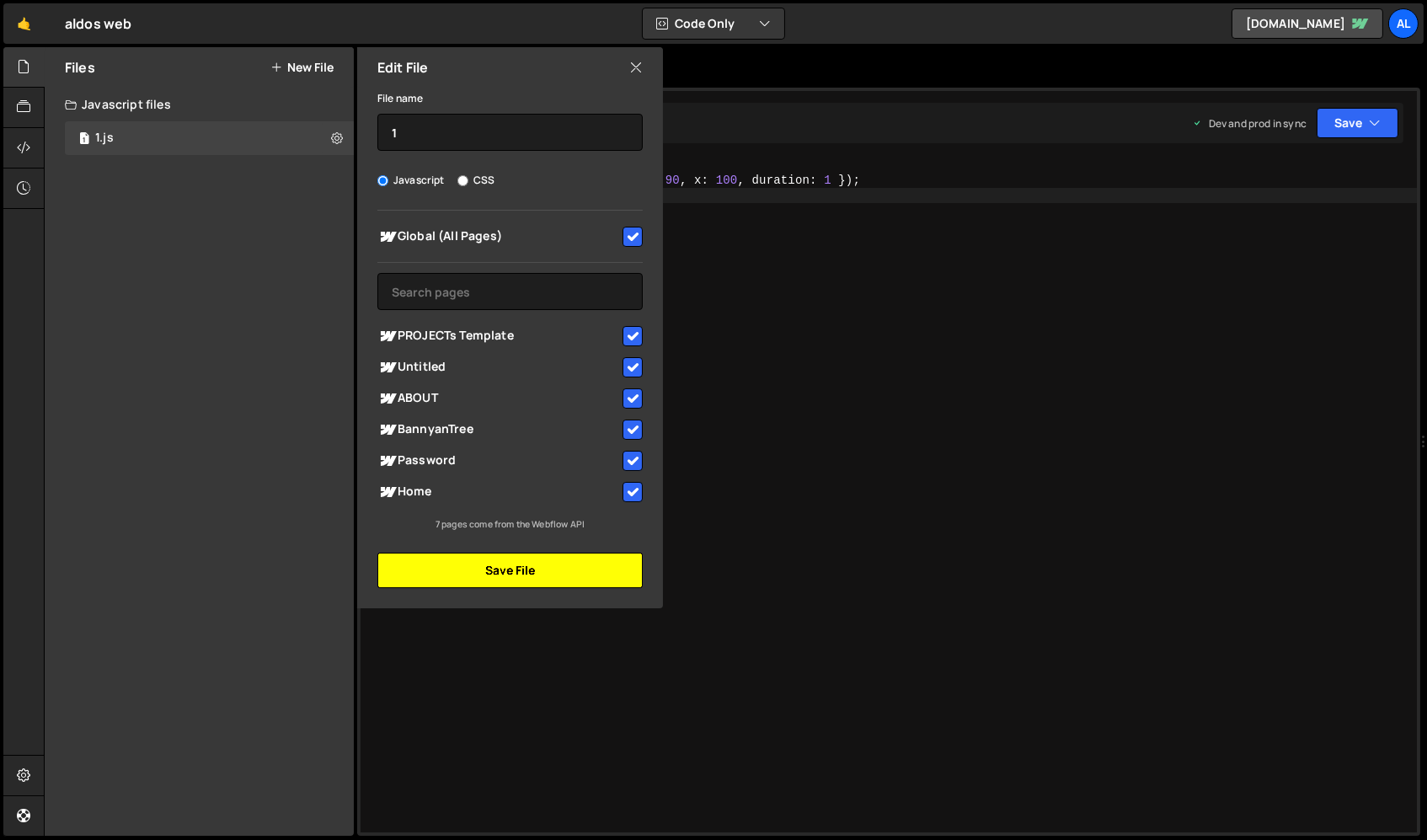
click at [515, 580] on button "Save File" at bounding box center [510, 569] width 266 height 35
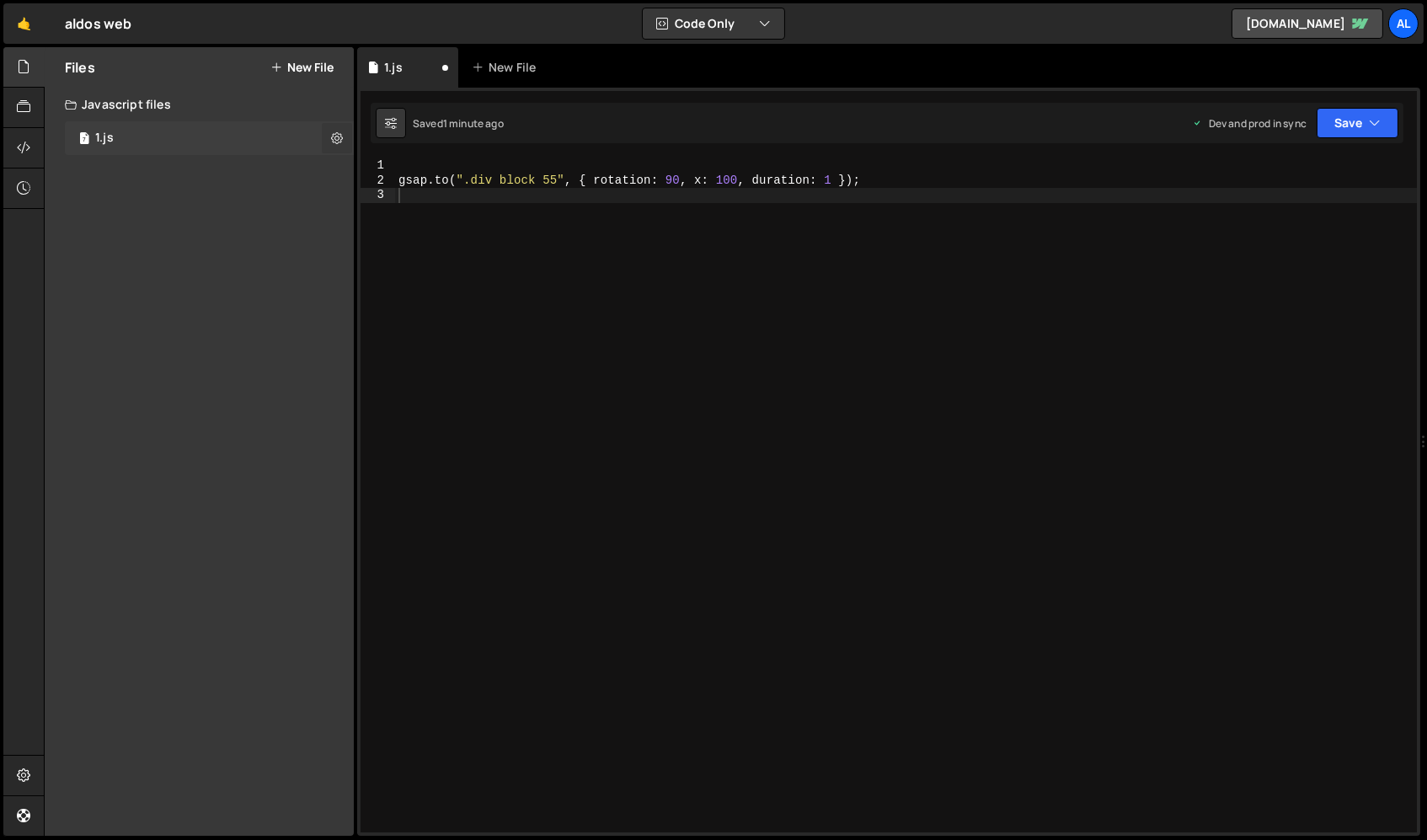
click at [332, 136] on icon at bounding box center [337, 137] width 12 height 16
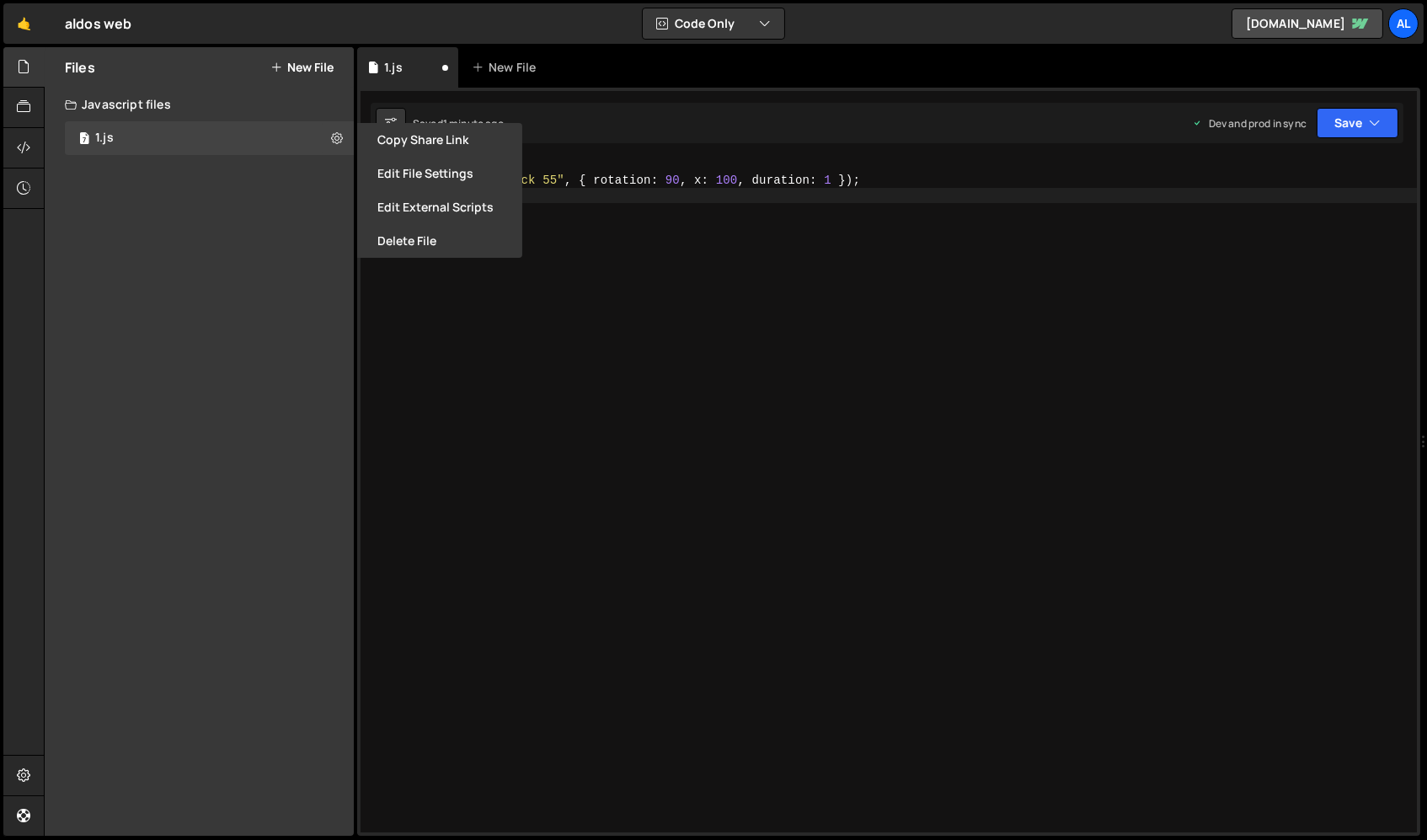
click at [284, 158] on div "Files New File Create your first file Get started by starting a Javascript or C…" at bounding box center [199, 441] width 309 height 789
click at [248, 261] on div "Files New File Create your first file Get started by starting a Javascript or C…" at bounding box center [199, 441] width 309 height 789
click at [653, 468] on div "gsap . to ( ".div block 55" , { rotation : 90 , x : 100 , duration : 1 }) ;" at bounding box center [906, 510] width 1023 height 704
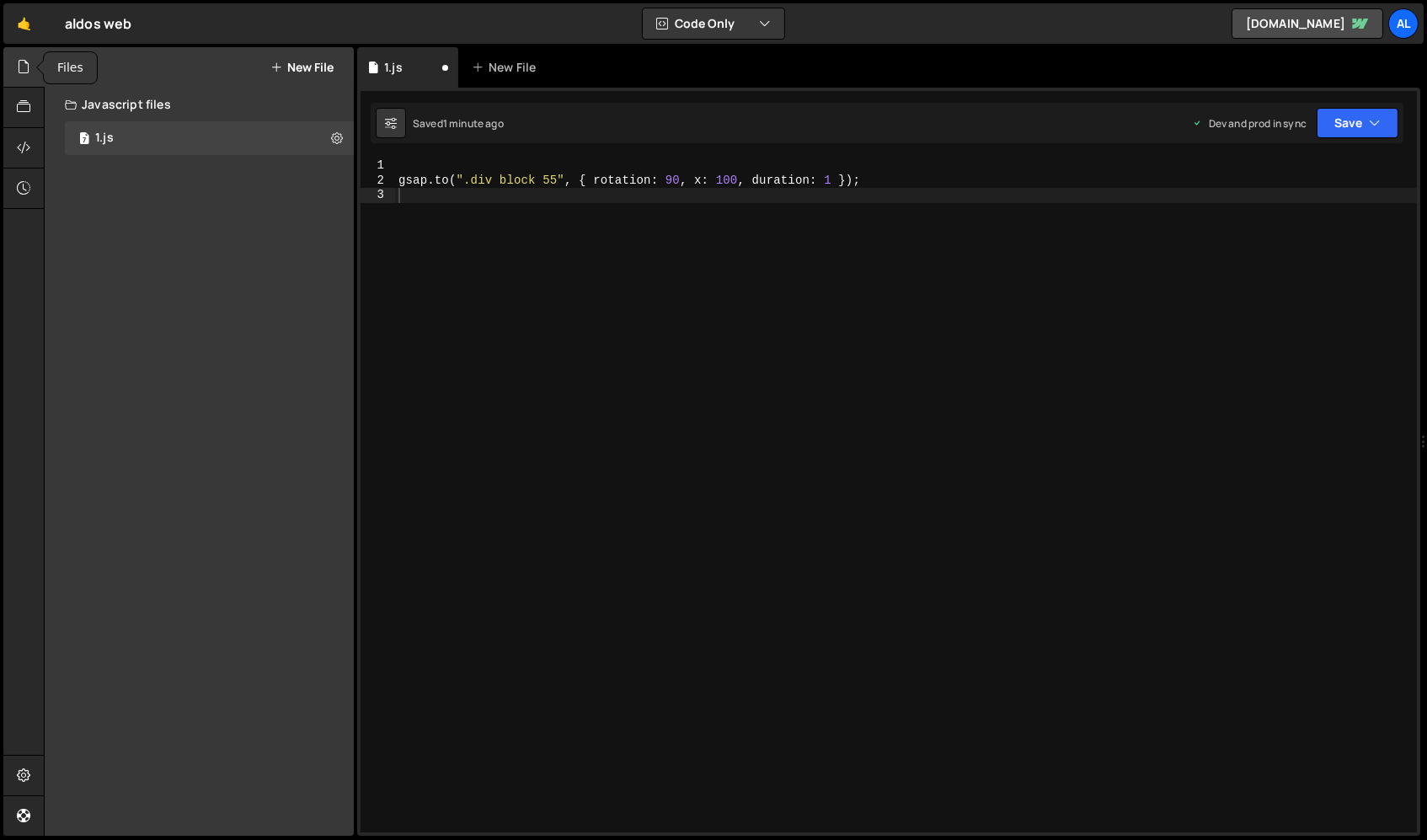
click at [15, 76] on div at bounding box center [24, 67] width 41 height 40
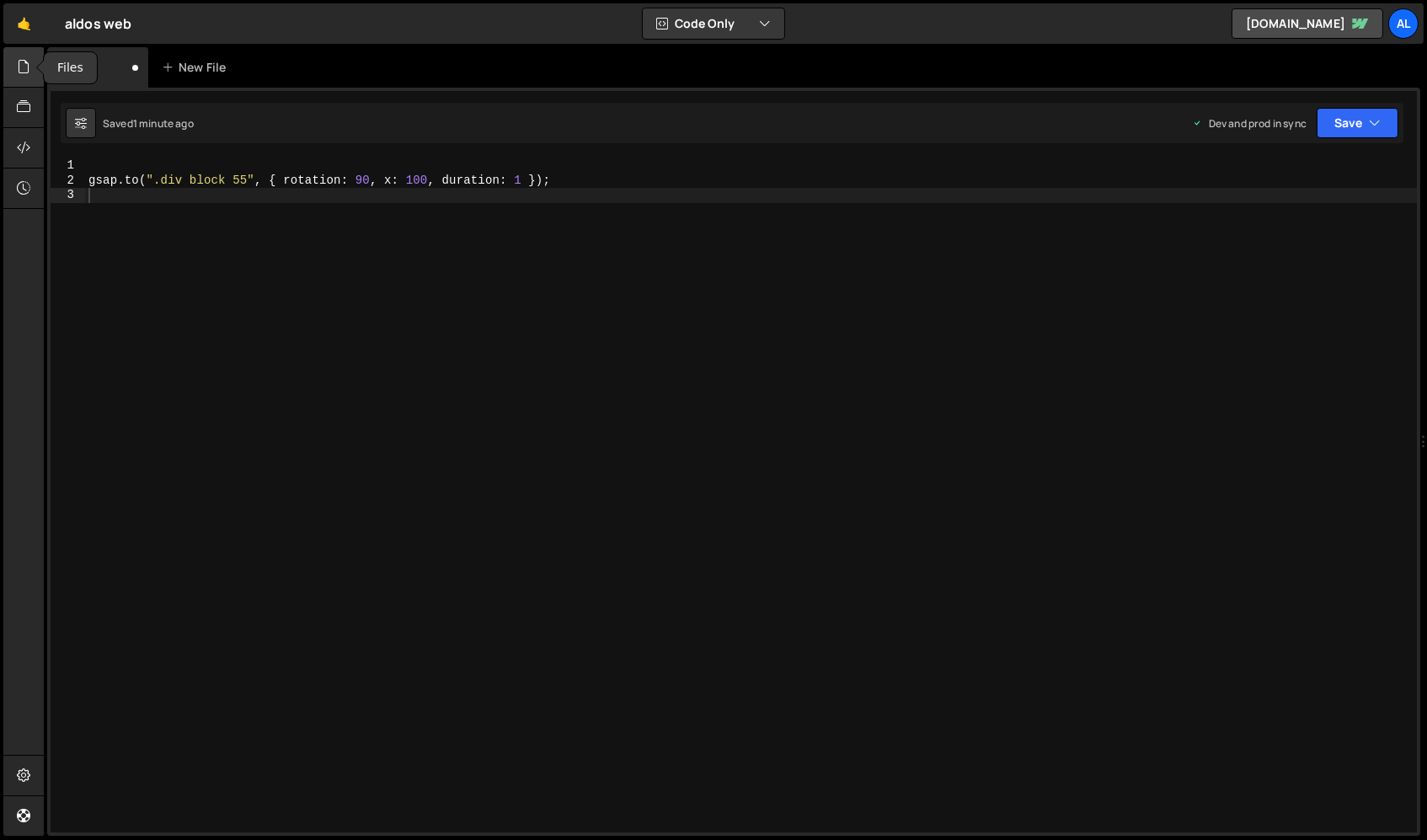
click at [15, 76] on div at bounding box center [24, 67] width 41 height 40
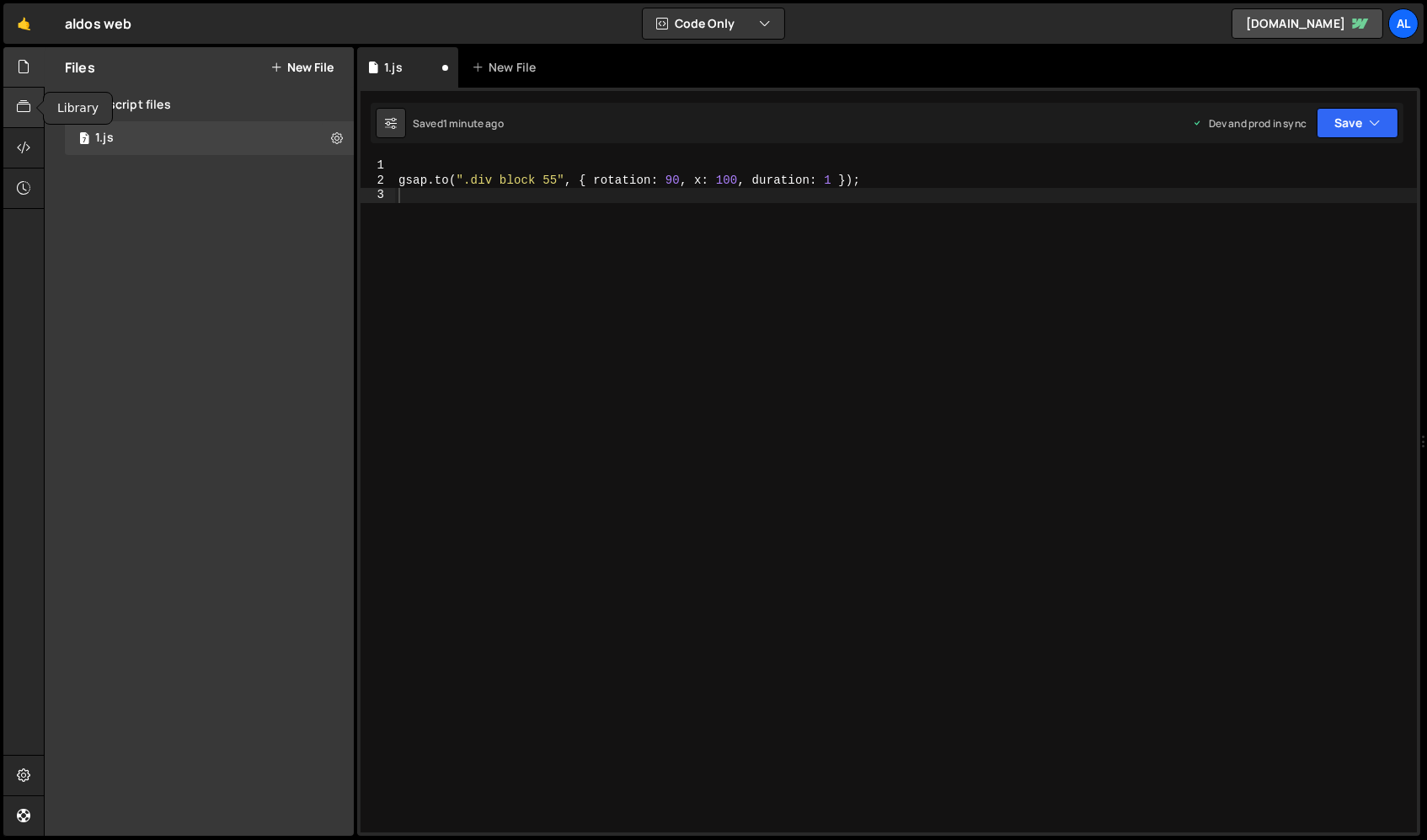
click at [20, 98] on icon at bounding box center [24, 107] width 14 height 19
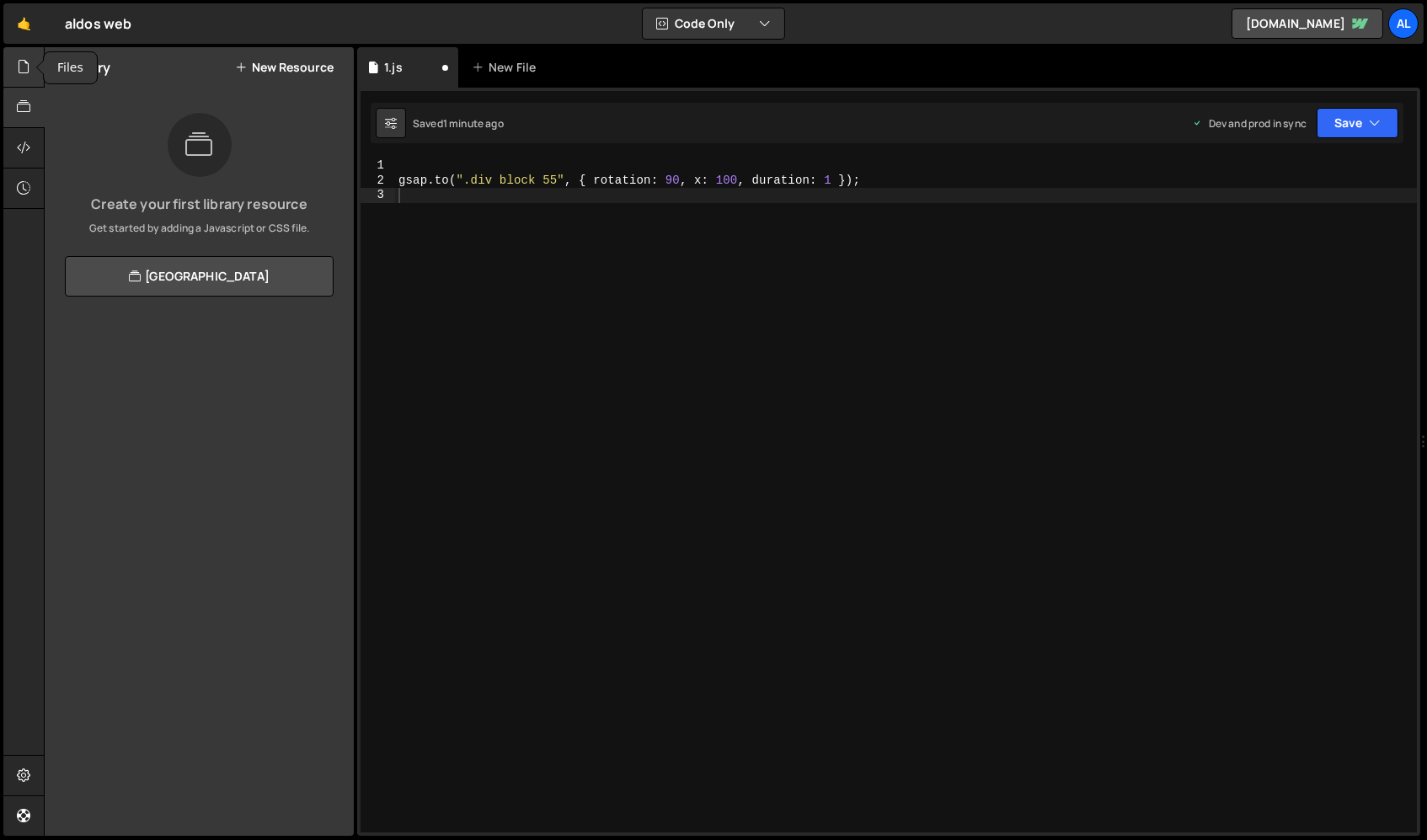
click at [33, 74] on div at bounding box center [24, 67] width 41 height 40
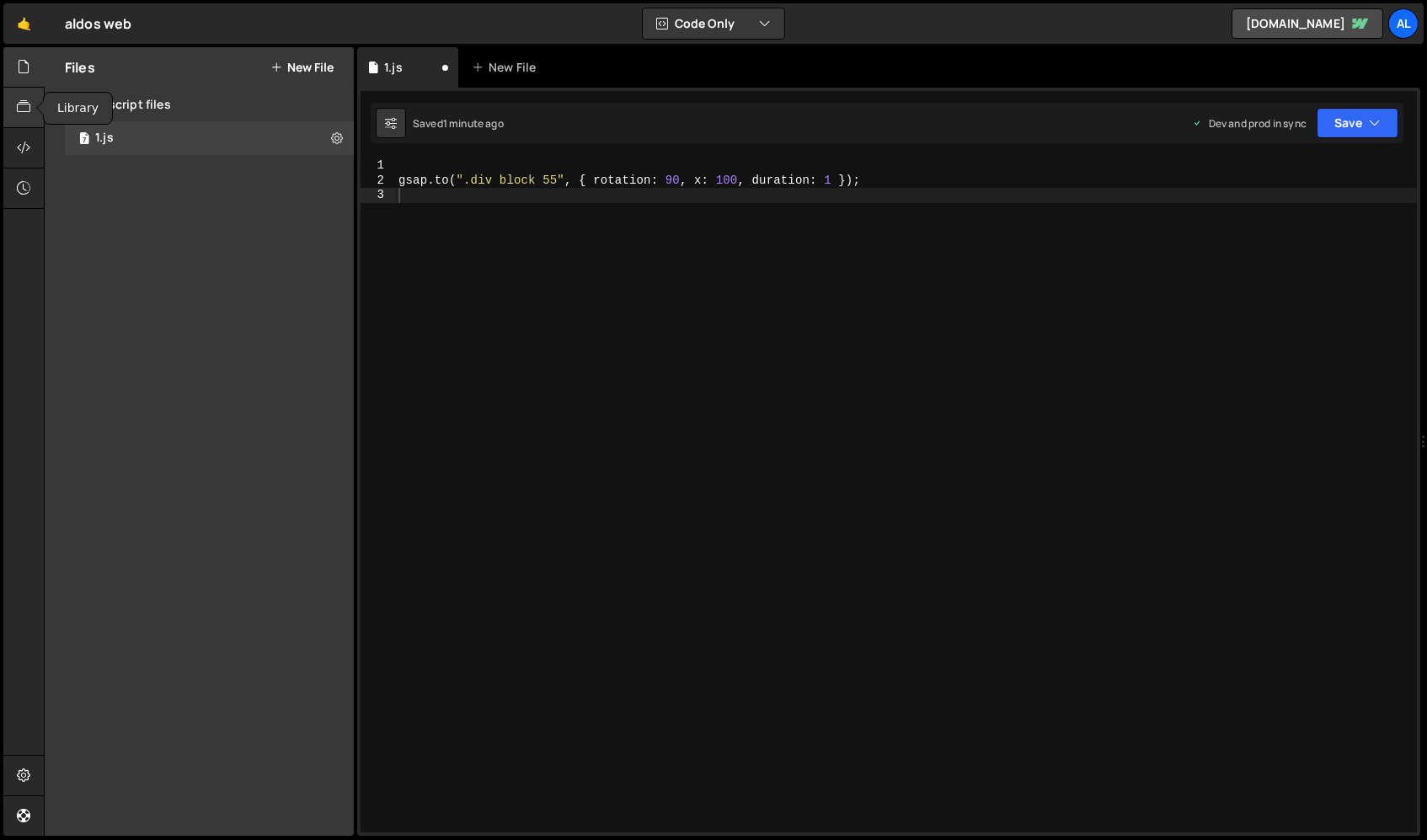
click at [26, 96] on div at bounding box center [24, 107] width 41 height 40
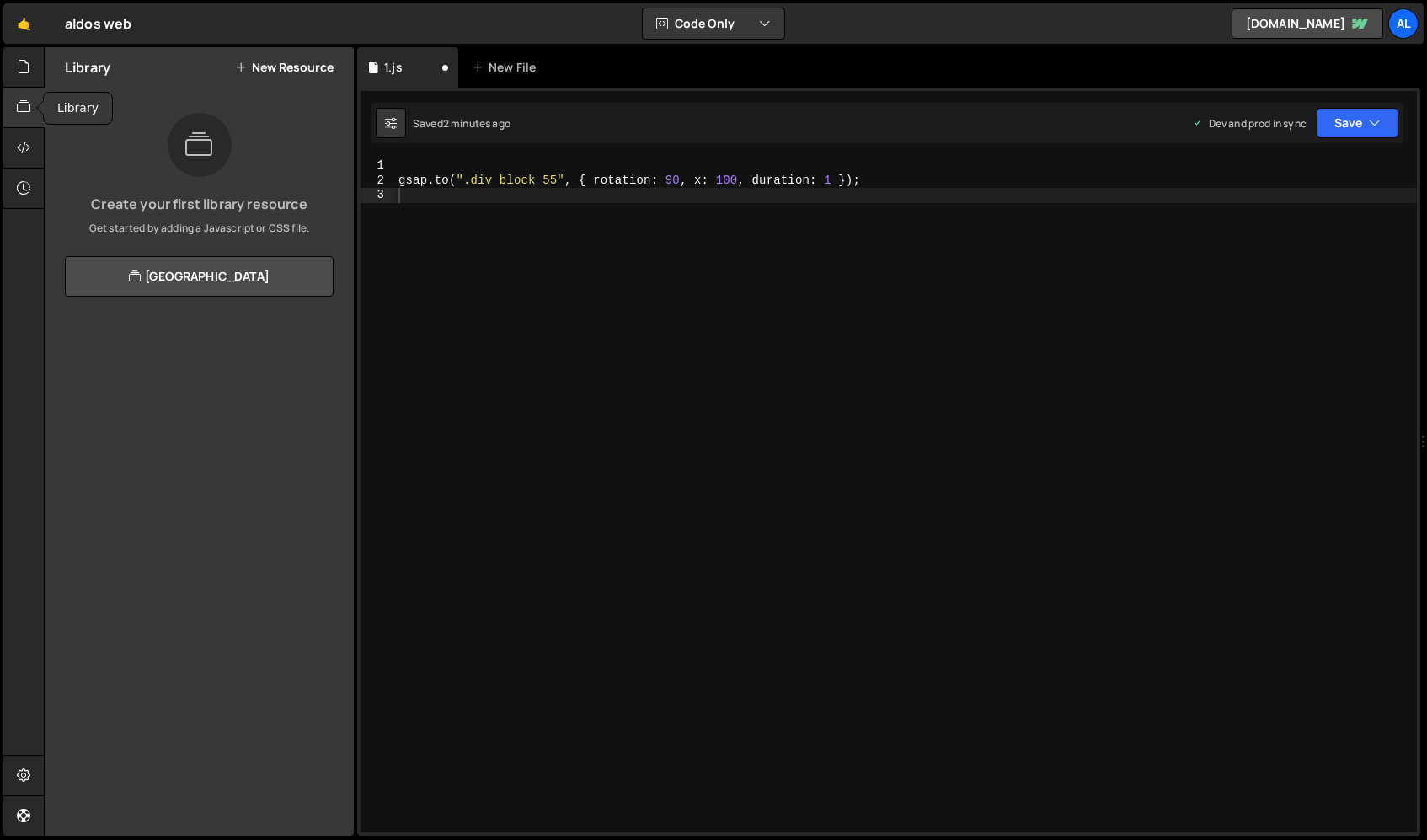
click at [24, 128] on div at bounding box center [24, 107] width 41 height 40
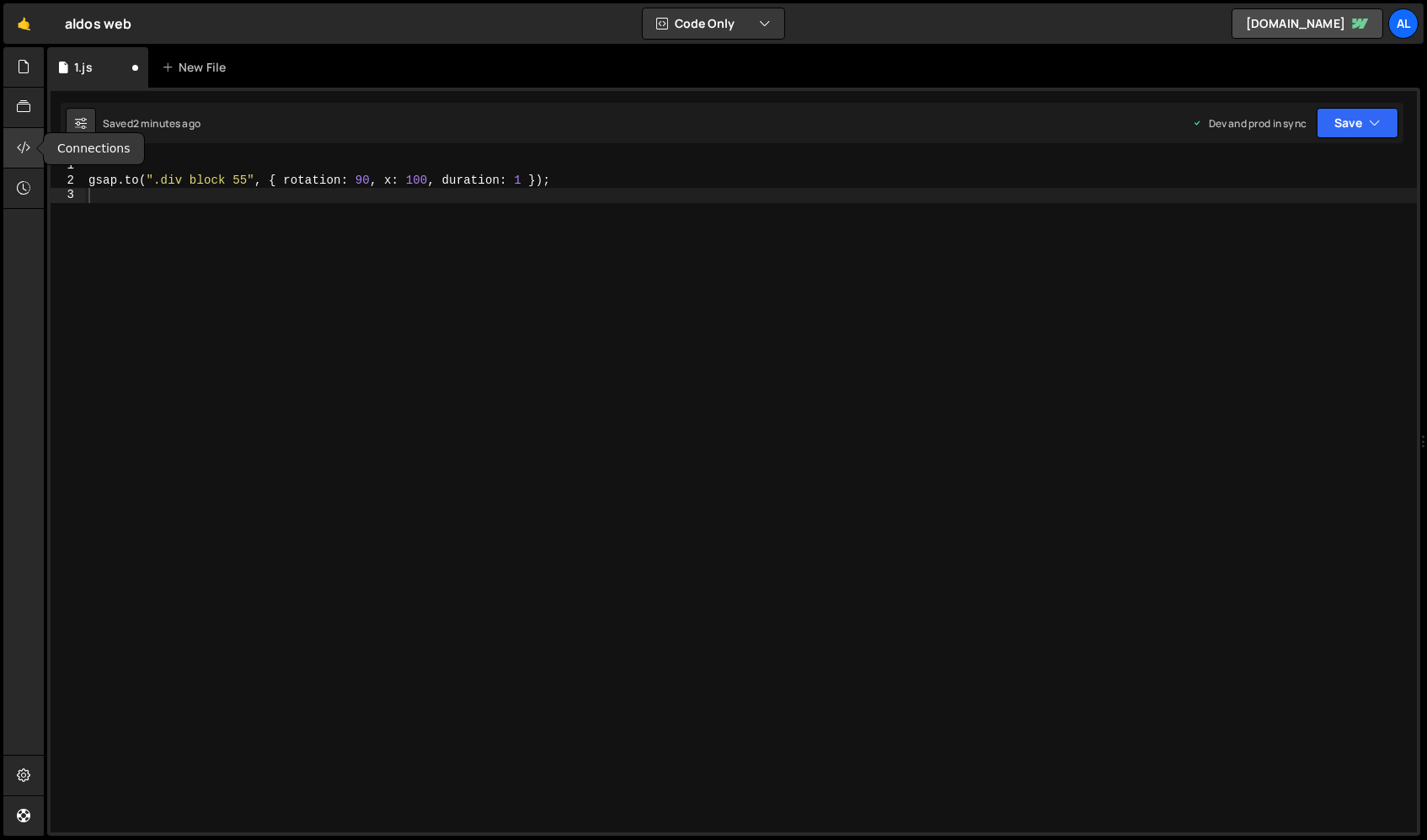
click at [24, 129] on div at bounding box center [24, 148] width 41 height 40
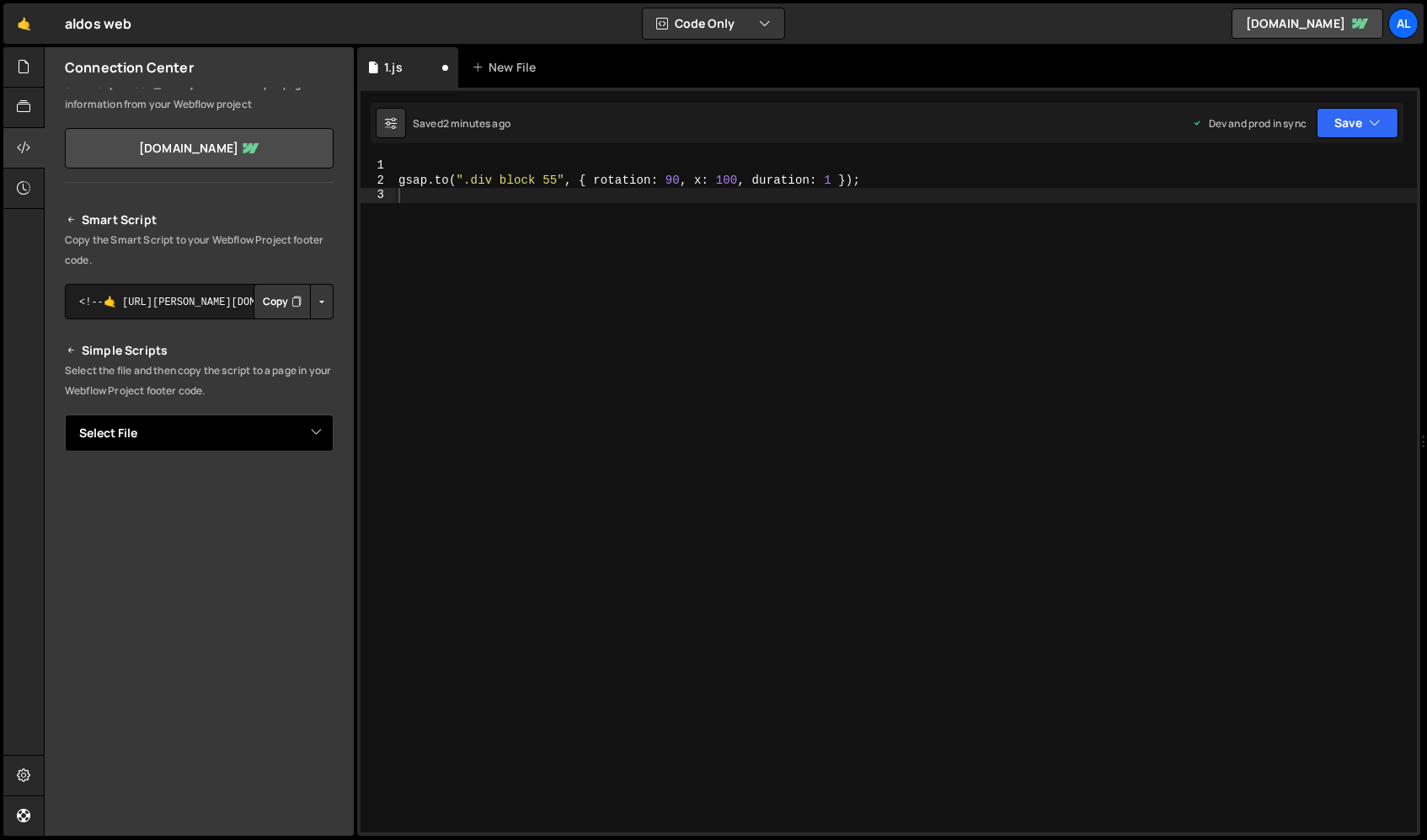
scroll to position [51, 0]
select select "44998"
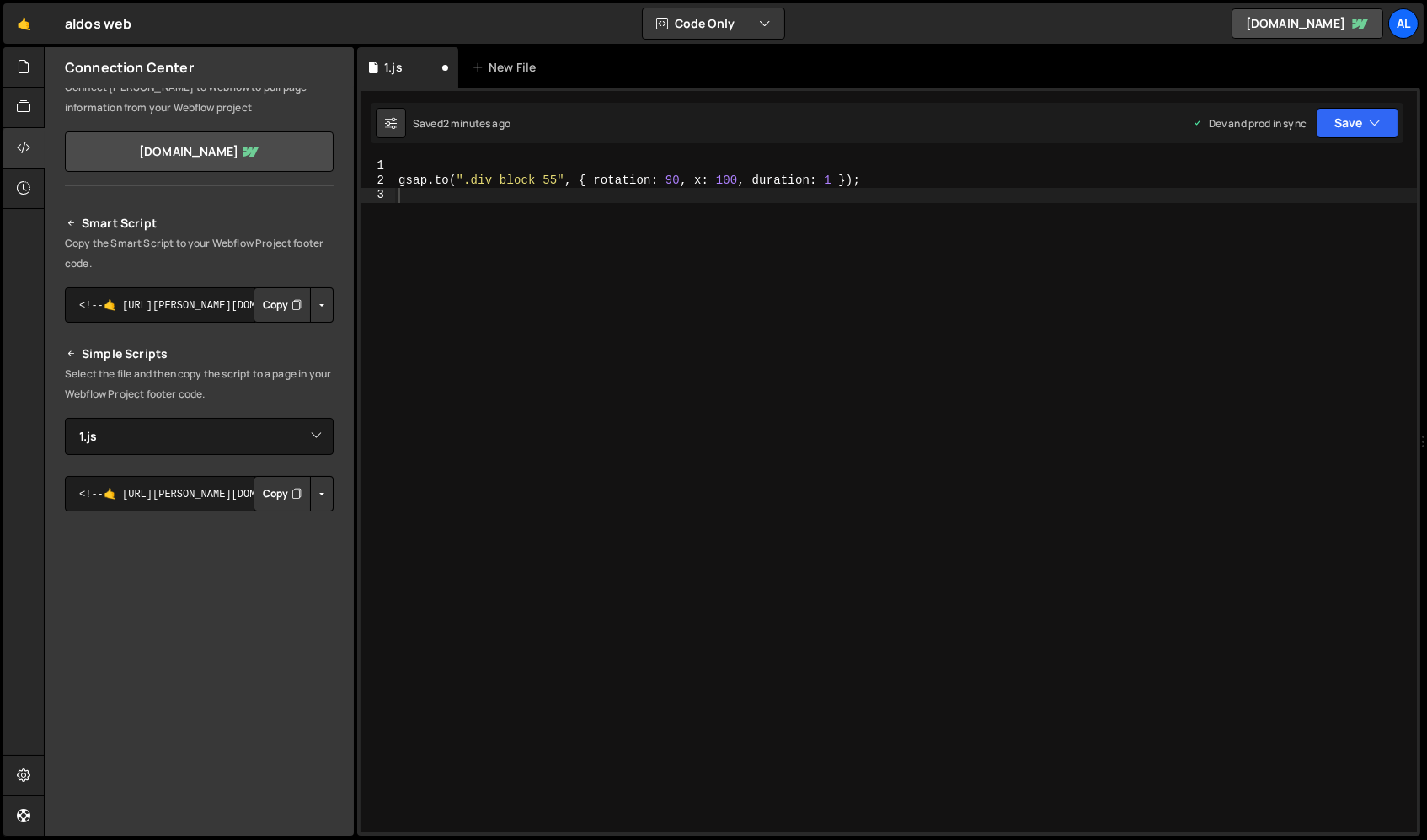
click at [313, 490] on button "Button group with nested dropdown" at bounding box center [322, 493] width 24 height 35
click at [310, 476] on button "Button group with nested dropdown" at bounding box center [322, 493] width 24 height 35
click at [195, 490] on textarea "<!--🤙 [URL][PERSON_NAME][DOMAIN_NAME]> <script>document.addEventListener("DOMCo…" at bounding box center [200, 493] width 269 height 35
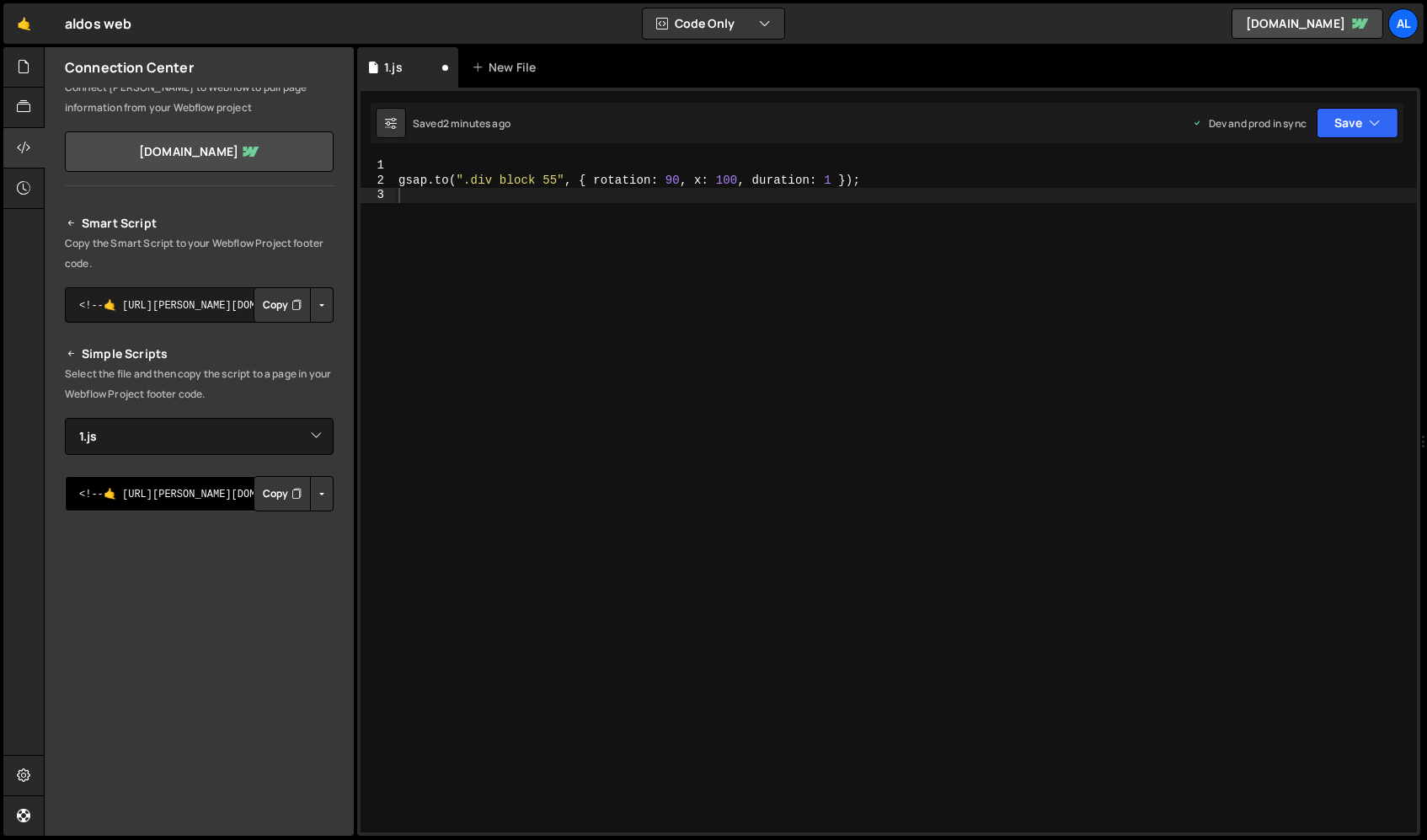
click at [195, 490] on textarea "<!--🤙 [URL][PERSON_NAME][DOMAIN_NAME]> <script>document.addEventListener("DOMCo…" at bounding box center [200, 493] width 269 height 35
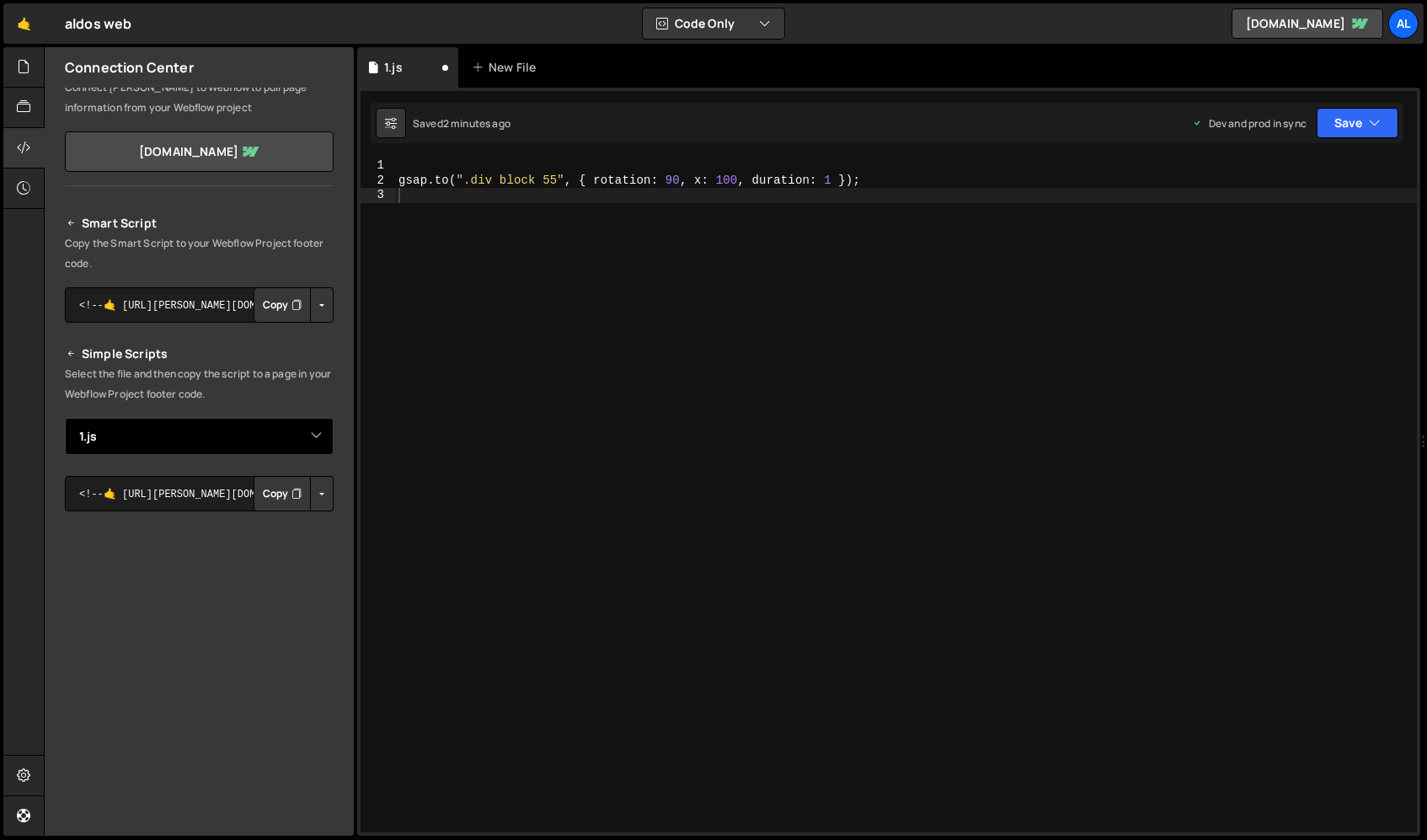
select select
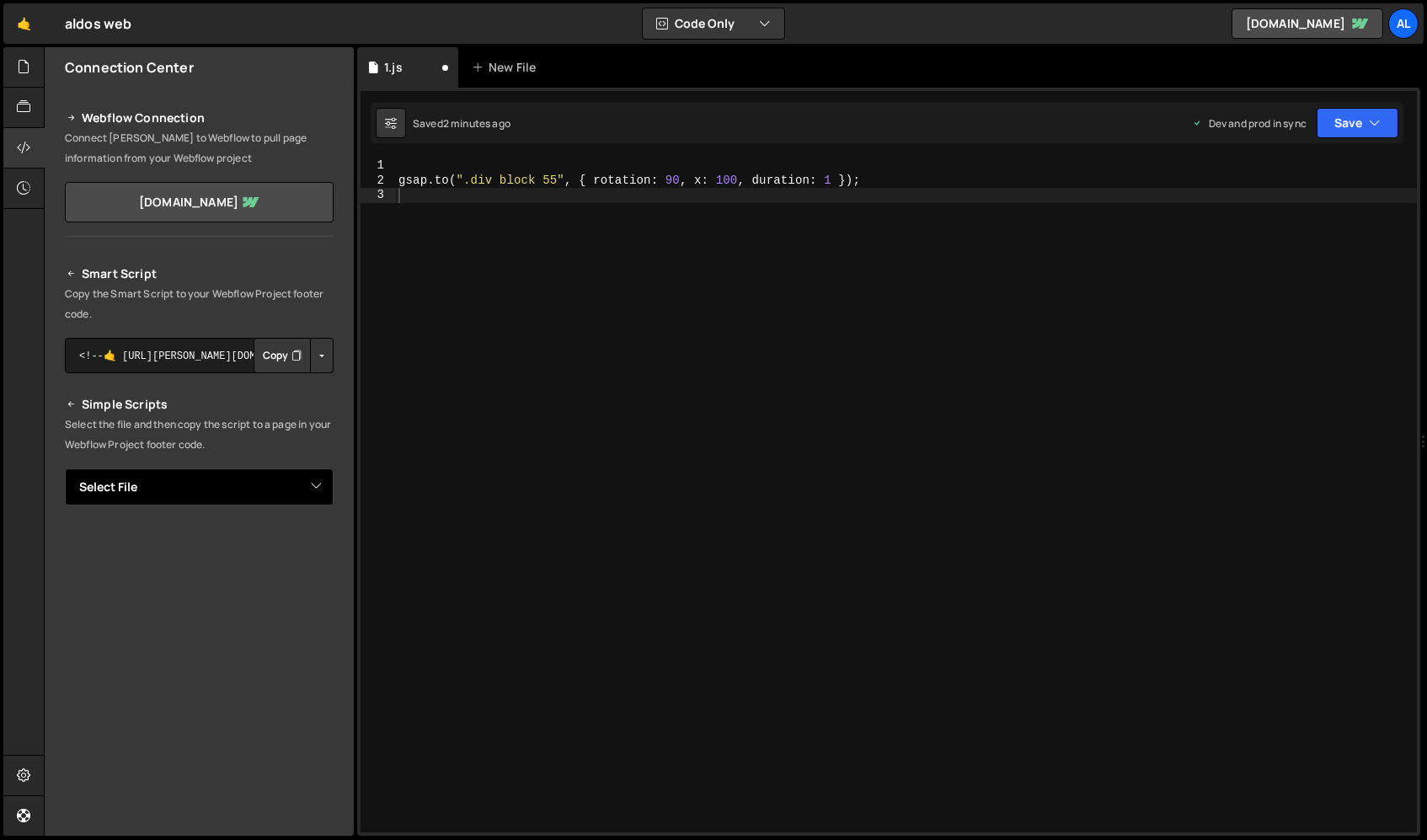
scroll to position [0, 0]
click at [282, 358] on button "Copy" at bounding box center [282, 354] width 57 height 35
click at [570, 176] on div "gsap . to ( ".div block 55" , { rotation : 90 , x : 100 , duration : 1 }) ;" at bounding box center [906, 510] width 1023 height 704
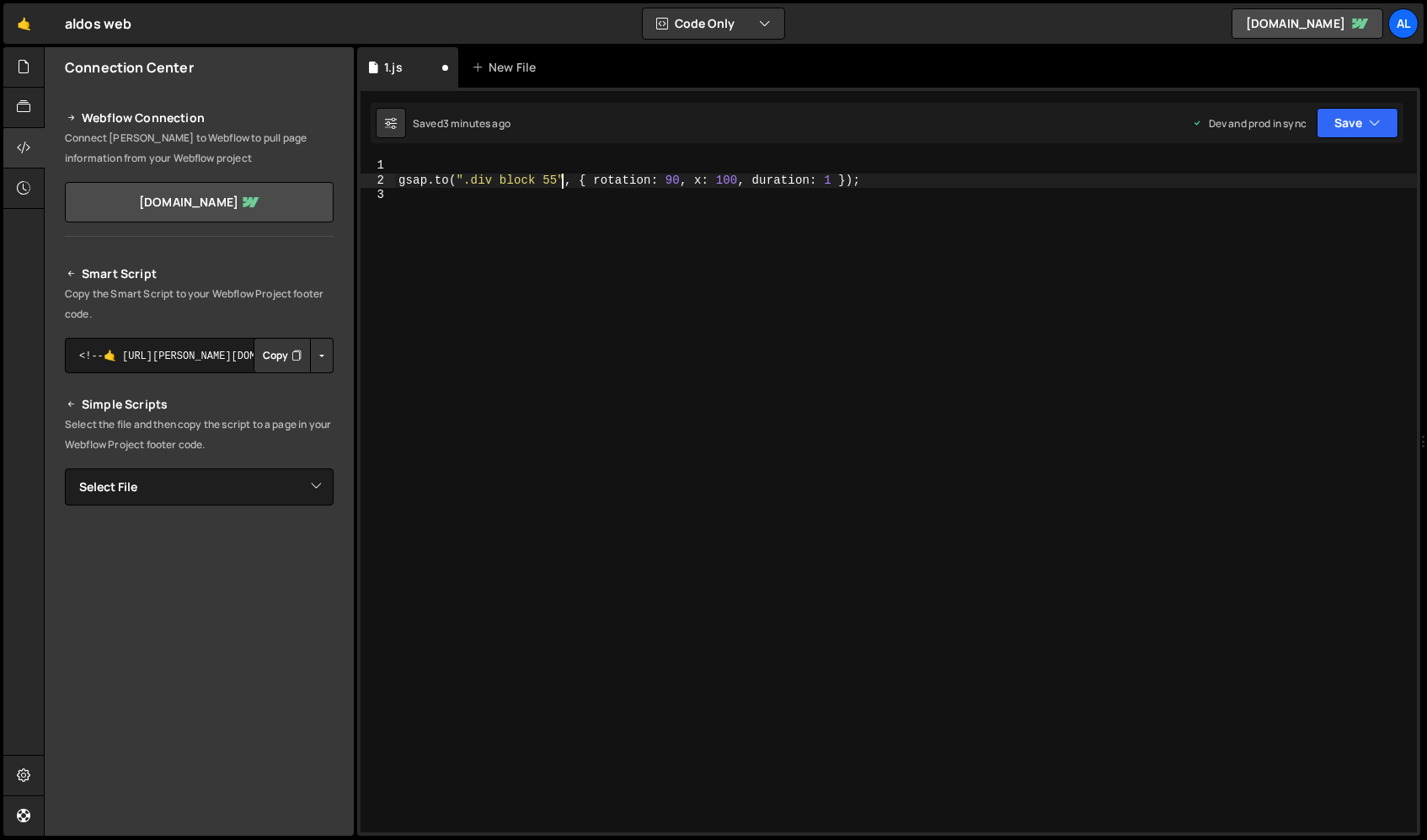
click at [560, 183] on div "gsap . to ( ".div block 55" , { rotation : 90 , x : 100 , duration : 1 }) ;" at bounding box center [906, 510] width 1023 height 704
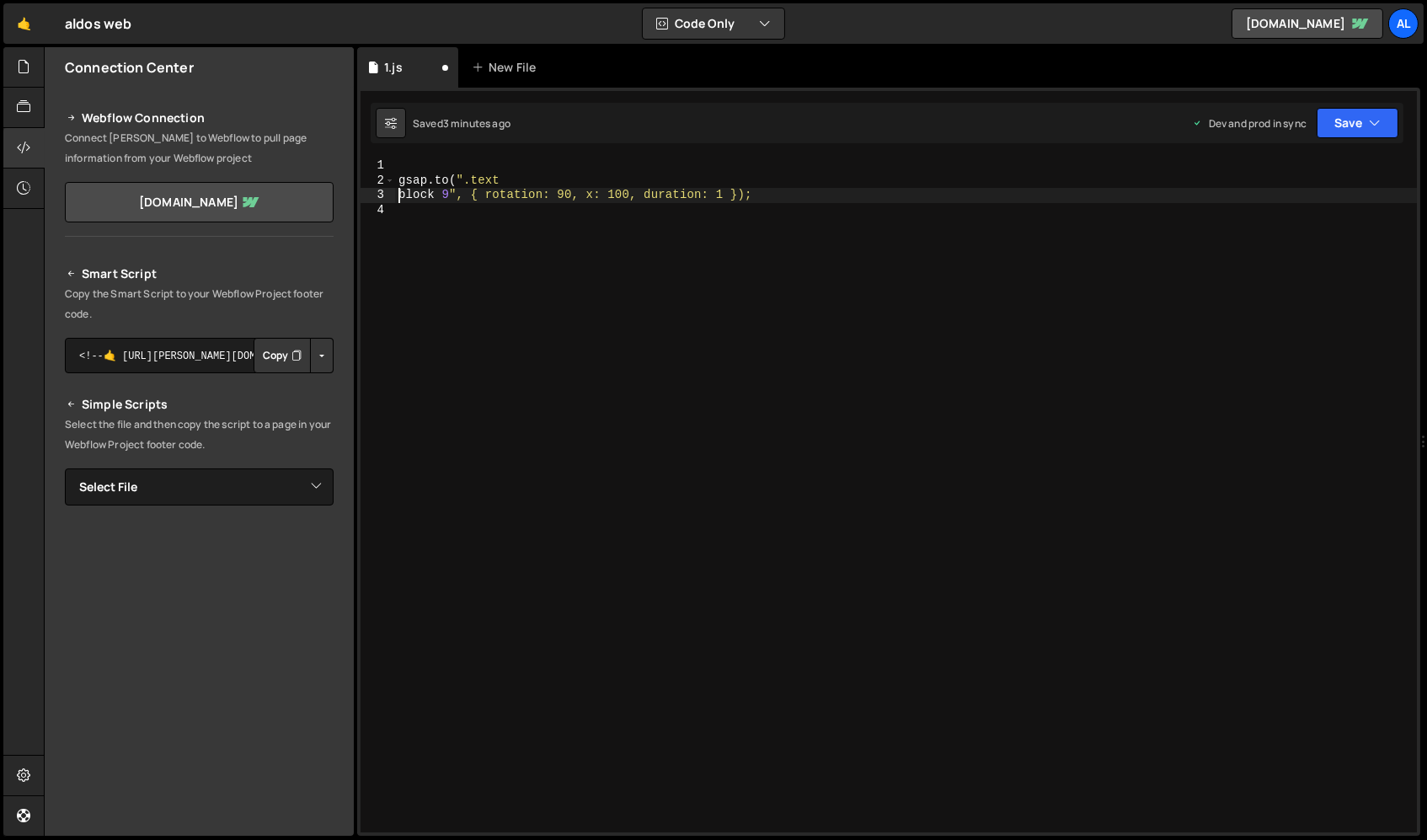
scroll to position [0, 1]
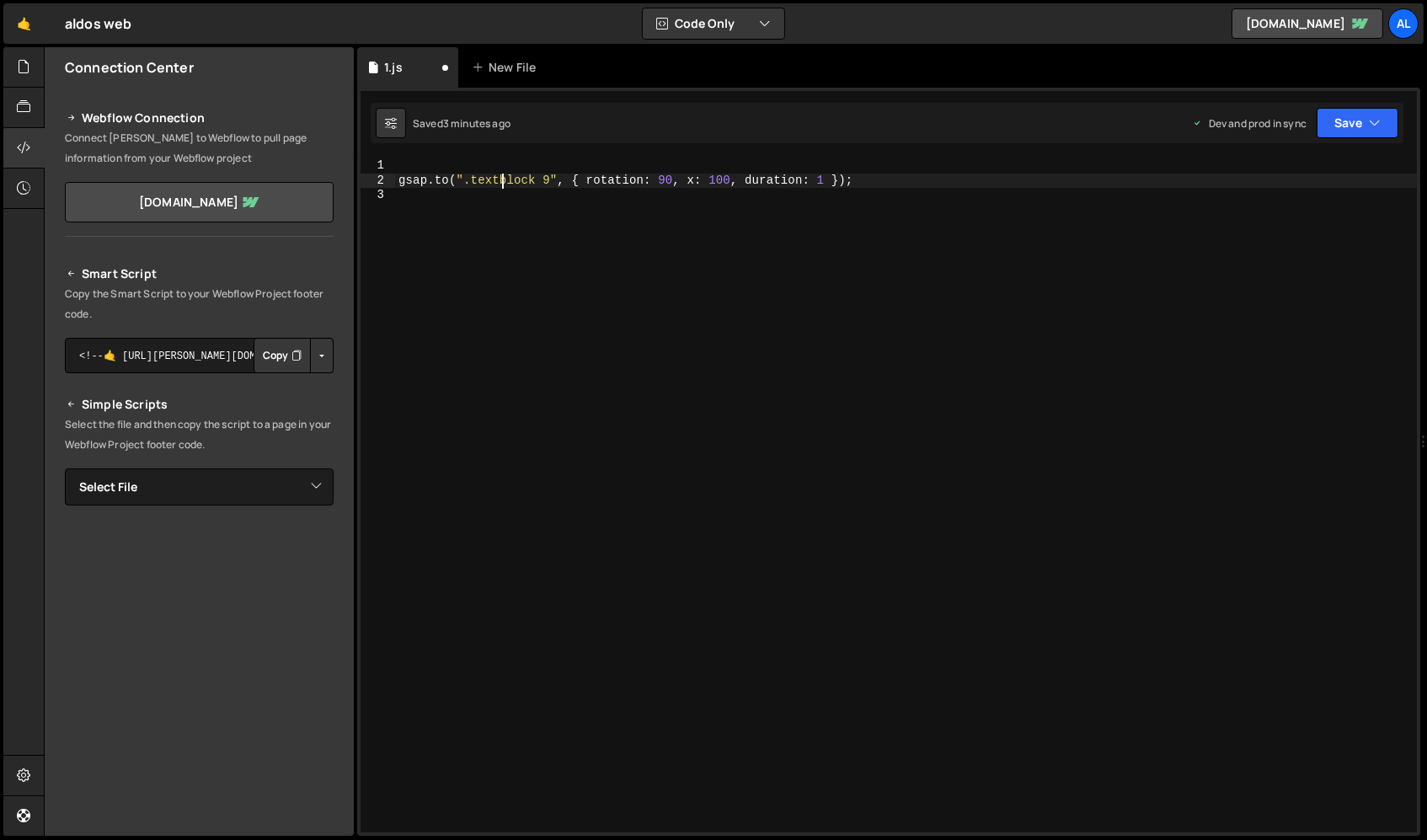
type textarea "[DOMAIN_NAME](".text block 9", { rotation: 90, x: 100, duration: 1 });"
click at [632, 263] on div "gsap . to ( ".text block 9" , { rotation : 90 , x : 100 , duration : 1 }) ;" at bounding box center [906, 510] width 1023 height 704
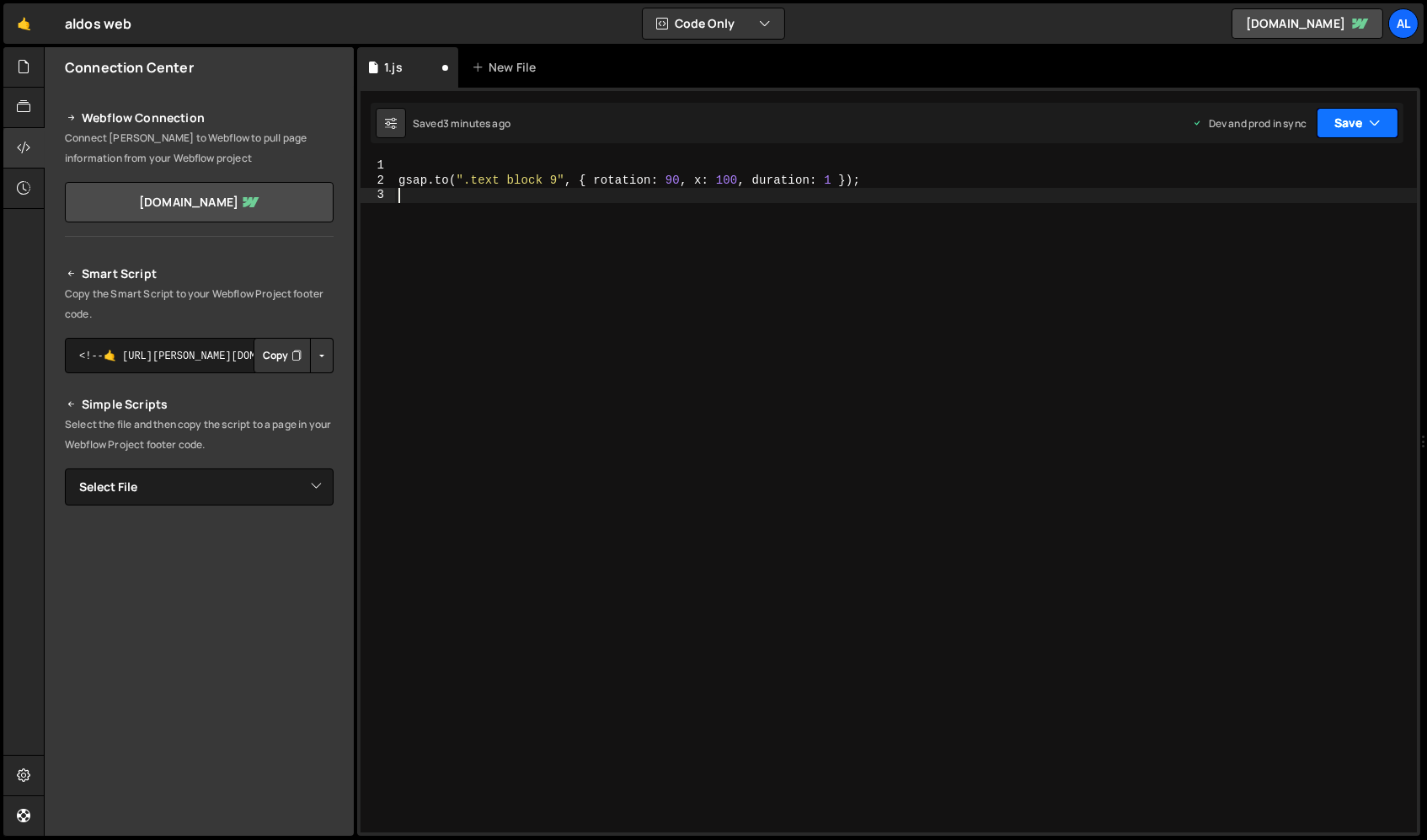
click at [1212, 122] on button "Save" at bounding box center [1357, 122] width 81 height 30
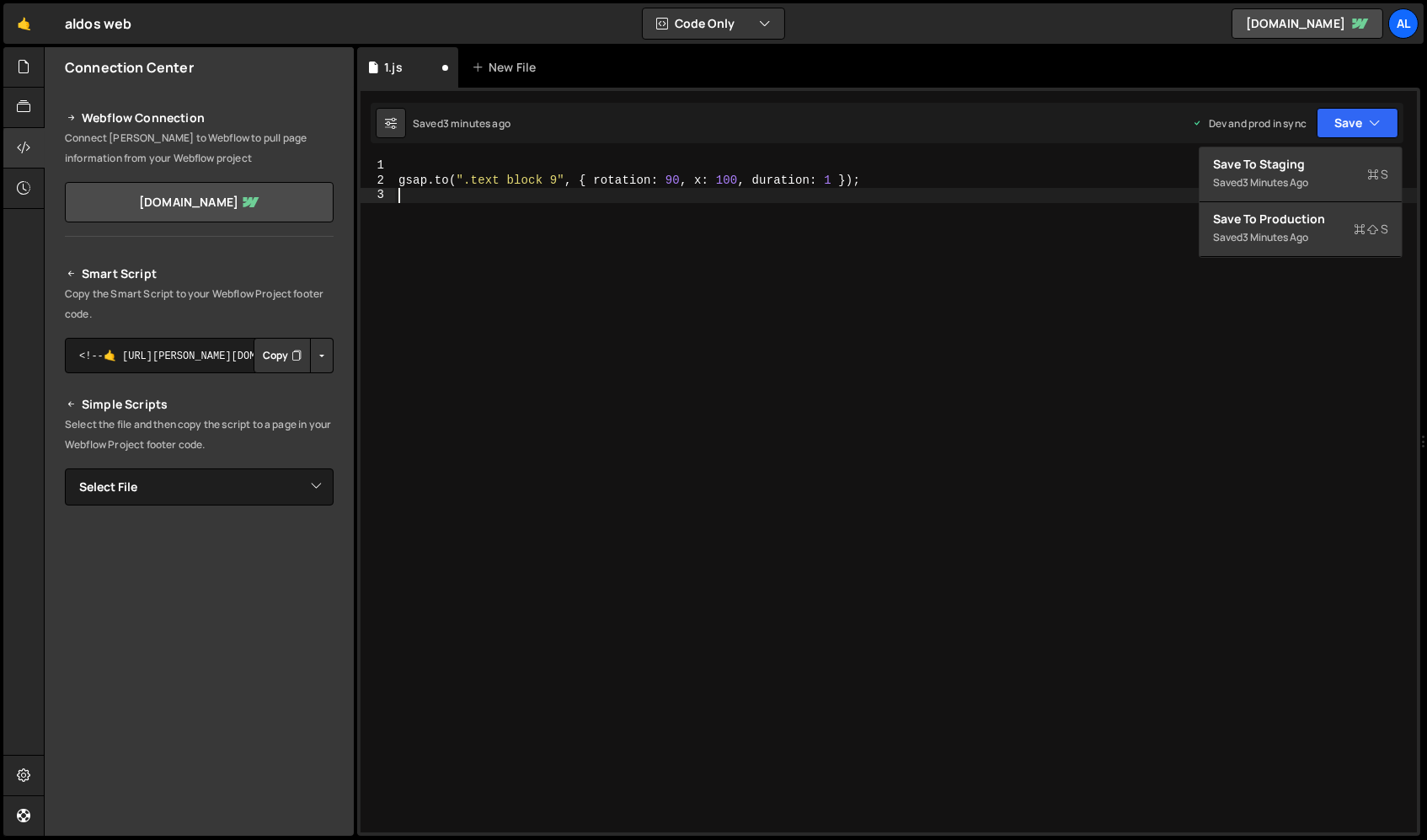
click at [874, 340] on div "gsap . to ( ".text block 9" , { rotation : 90 , x : 100 , duration : 1 }) ;" at bounding box center [906, 510] width 1023 height 704
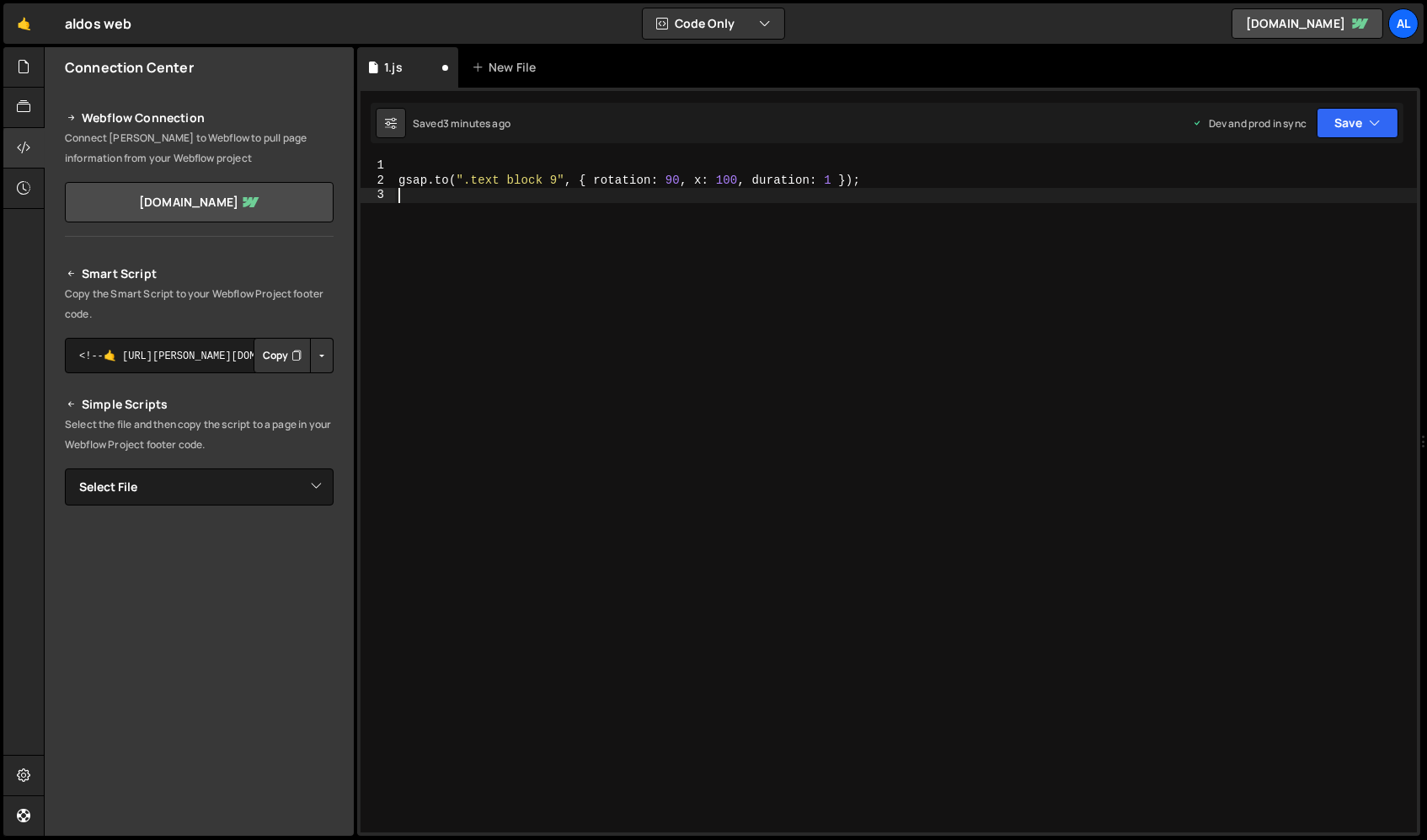
click at [475, 283] on div "gsap . to ( ".text block 9" , { rotation : 90 , x : 100 , duration : 1 }) ;" at bounding box center [906, 510] width 1023 height 704
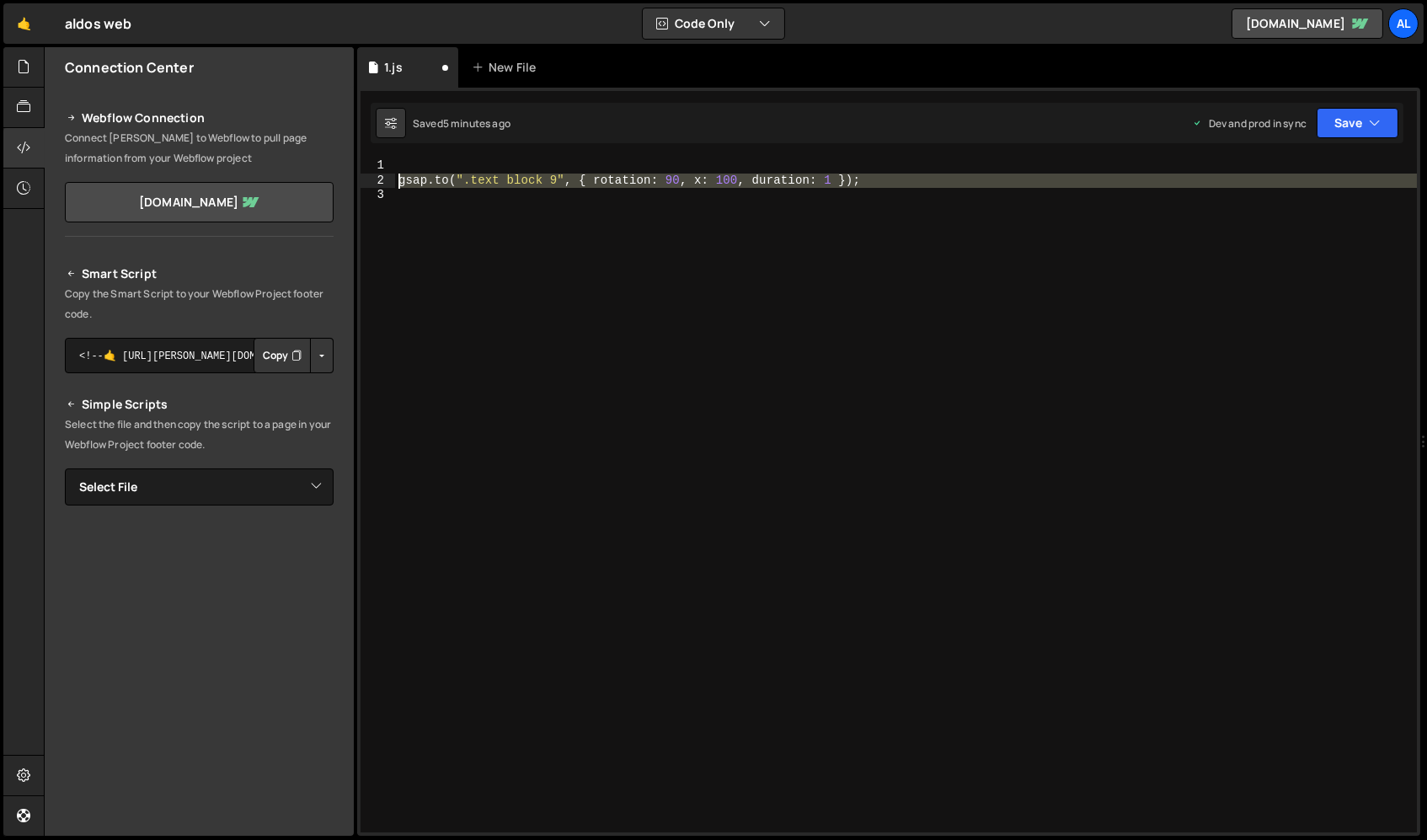
drag, startPoint x: 827, startPoint y: 220, endPoint x: 400, endPoint y: 186, distance: 428.4
click at [400, 186] on div "gsap . to ( ".text block 9" , { rotation : 90 , x : 100 , duration : 1 }) ;" at bounding box center [906, 510] width 1023 height 704
paste textarea "dib block 55", { yporcent: -100, duration: 1 });"
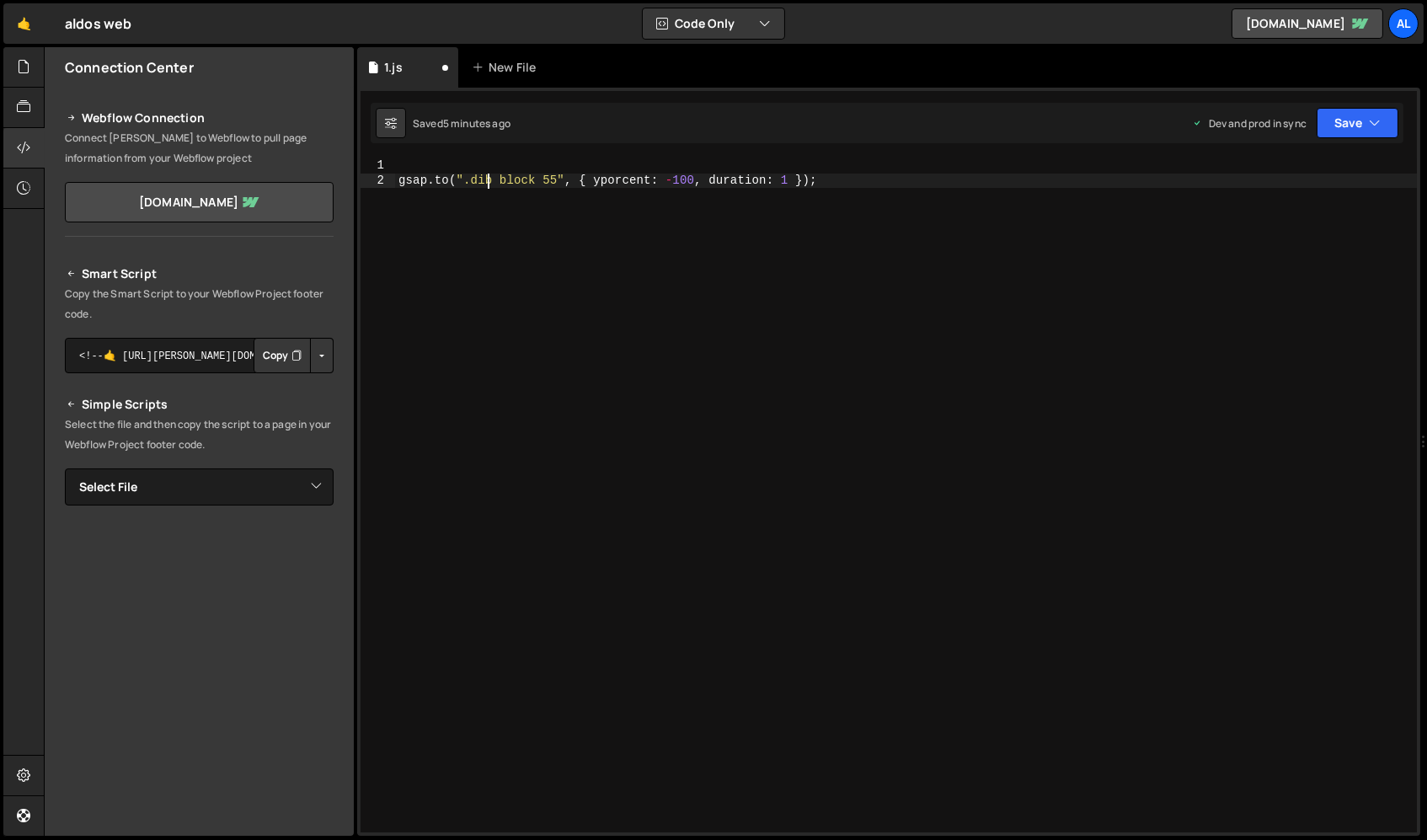
click at [487, 181] on div "gsap . to ( ".dib block 55" , { yporcent : - 100 , duration : 1 }) ;" at bounding box center [906, 510] width 1023 height 704
type textarea "[DOMAIN_NAME](".div block 55", { yporcent: -100, duration: 1 });"
click at [675, 252] on div "gsap . to ( ".div block 55" , { yporcent : - 100 , duration : 1 }) ;" at bounding box center [906, 510] width 1023 height 704
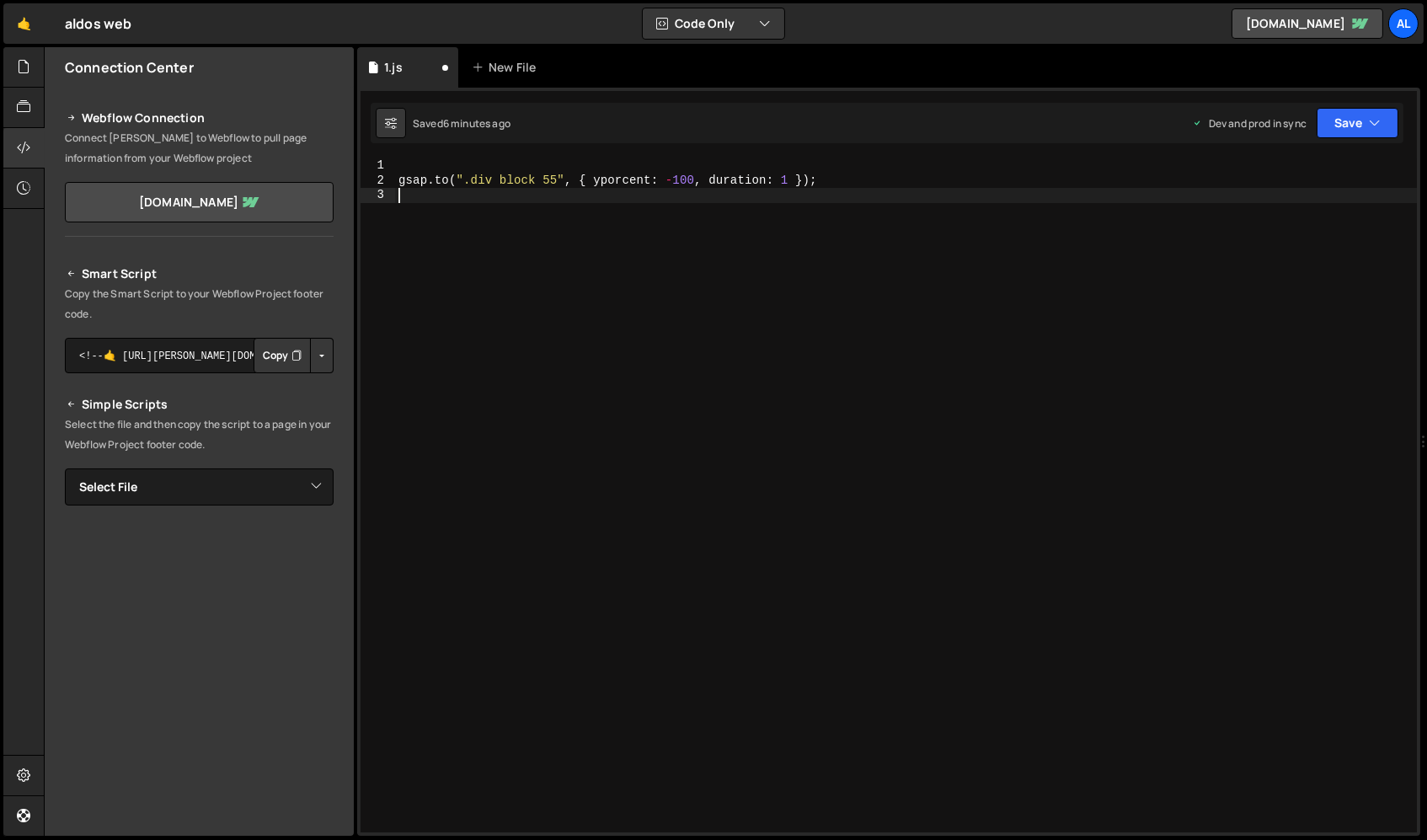
click at [889, 484] on div "gsap . to ( ".div block 55" , { yporcent : - 100 , duration : 1 }) ;" at bounding box center [906, 510] width 1023 height 704
click at [1212, 127] on div "Dev and prod in sync" at bounding box center [1250, 123] width 115 height 15
click at [1212, 117] on button "Save" at bounding box center [1357, 122] width 81 height 30
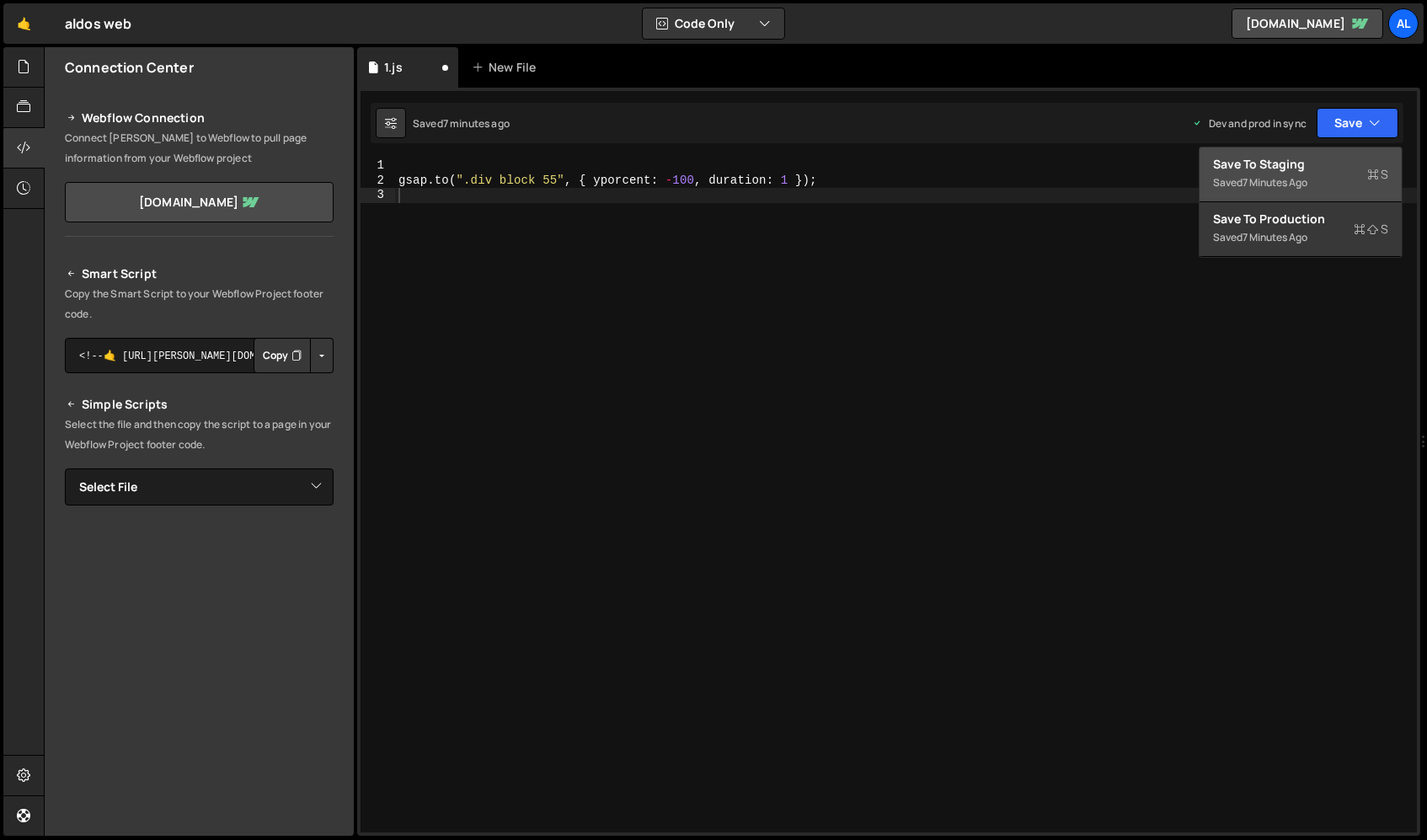
click at [1212, 188] on div "7 minutes ago" at bounding box center [1275, 182] width 65 height 15
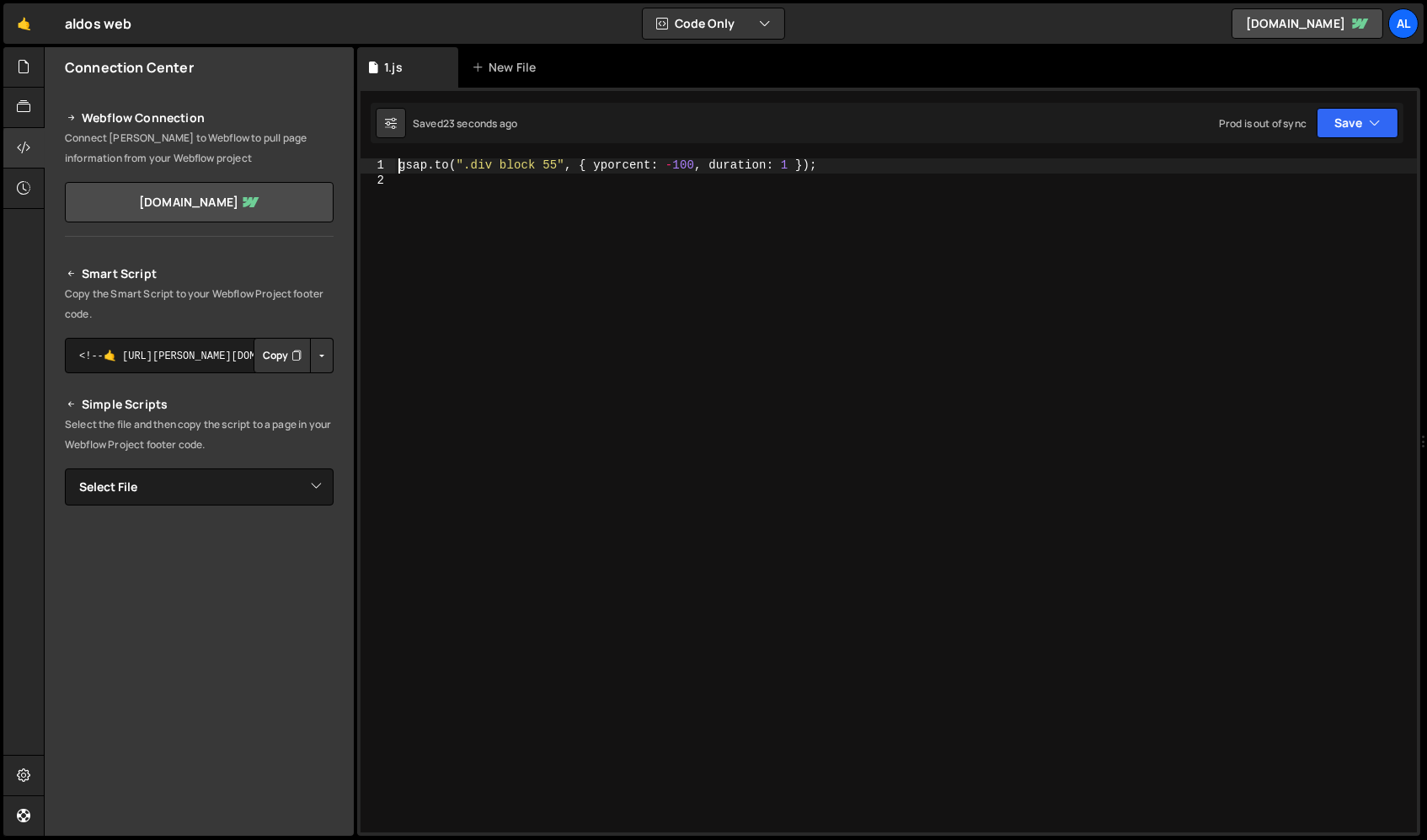
click at [552, 158] on div "gsap . to ( ".div block 55" , { yporcent : - 100 , duration : 1 }) ;" at bounding box center [905, 495] width 1022 height 674
click at [549, 158] on div "gsap . to ( ".div block 55" , { yporcent : - 100 , duration : 1 }) ;" at bounding box center [905, 495] width 1022 height 674
click at [559, 162] on div "gsap . to ( ".div block 55" , { yporcent : - 100 , duration : 1 }) ;" at bounding box center [906, 510] width 1023 height 704
type textarea "[DOMAIN_NAME](".text block 9", { yporcent: -100, duration: 1 });"
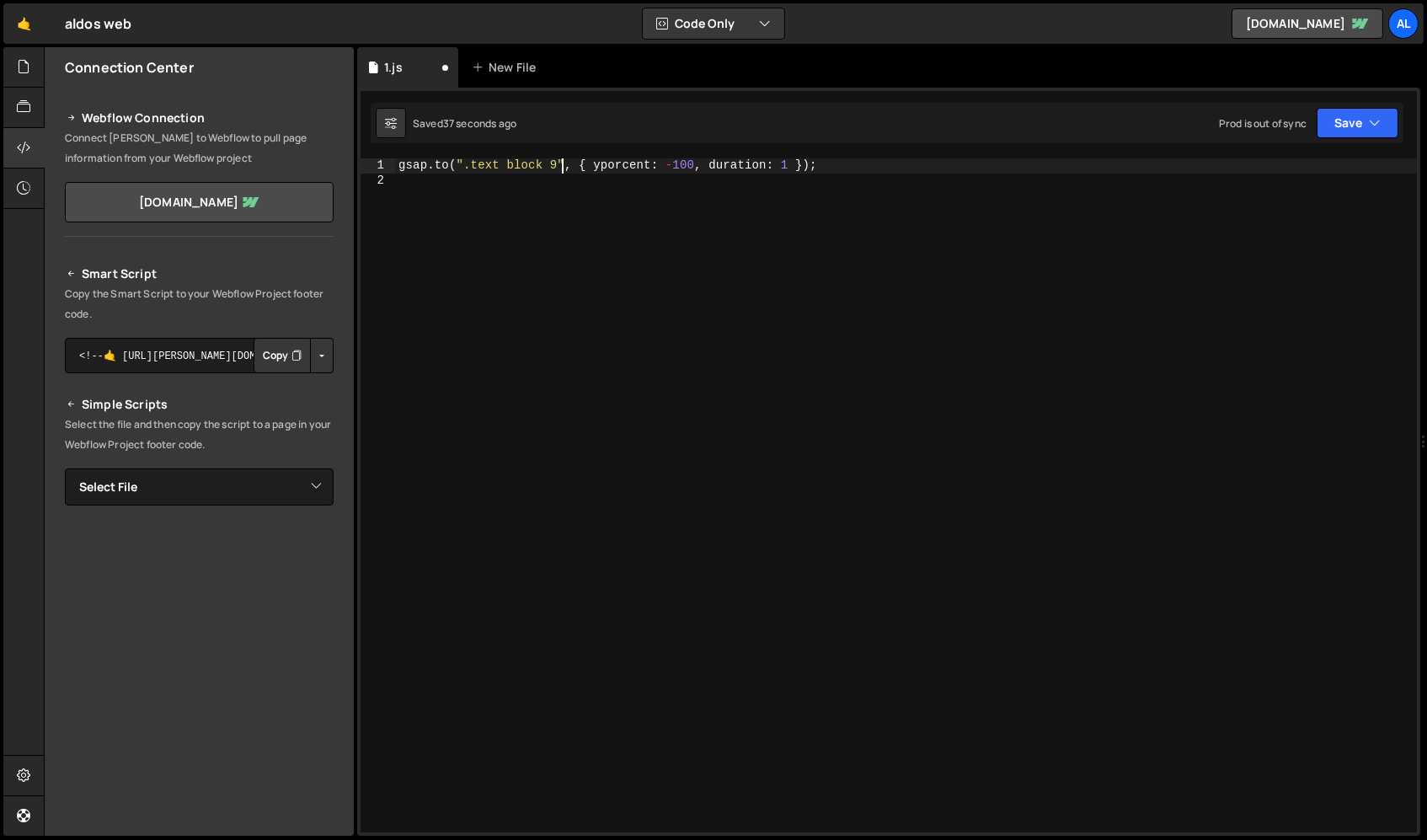
click at [582, 254] on div "gsap . to ( ".text block 9" , { yporcent : - 100 , duration : 1 }) ;" at bounding box center [906, 510] width 1023 height 704
click at [1212, 120] on button "Save" at bounding box center [1357, 122] width 81 height 30
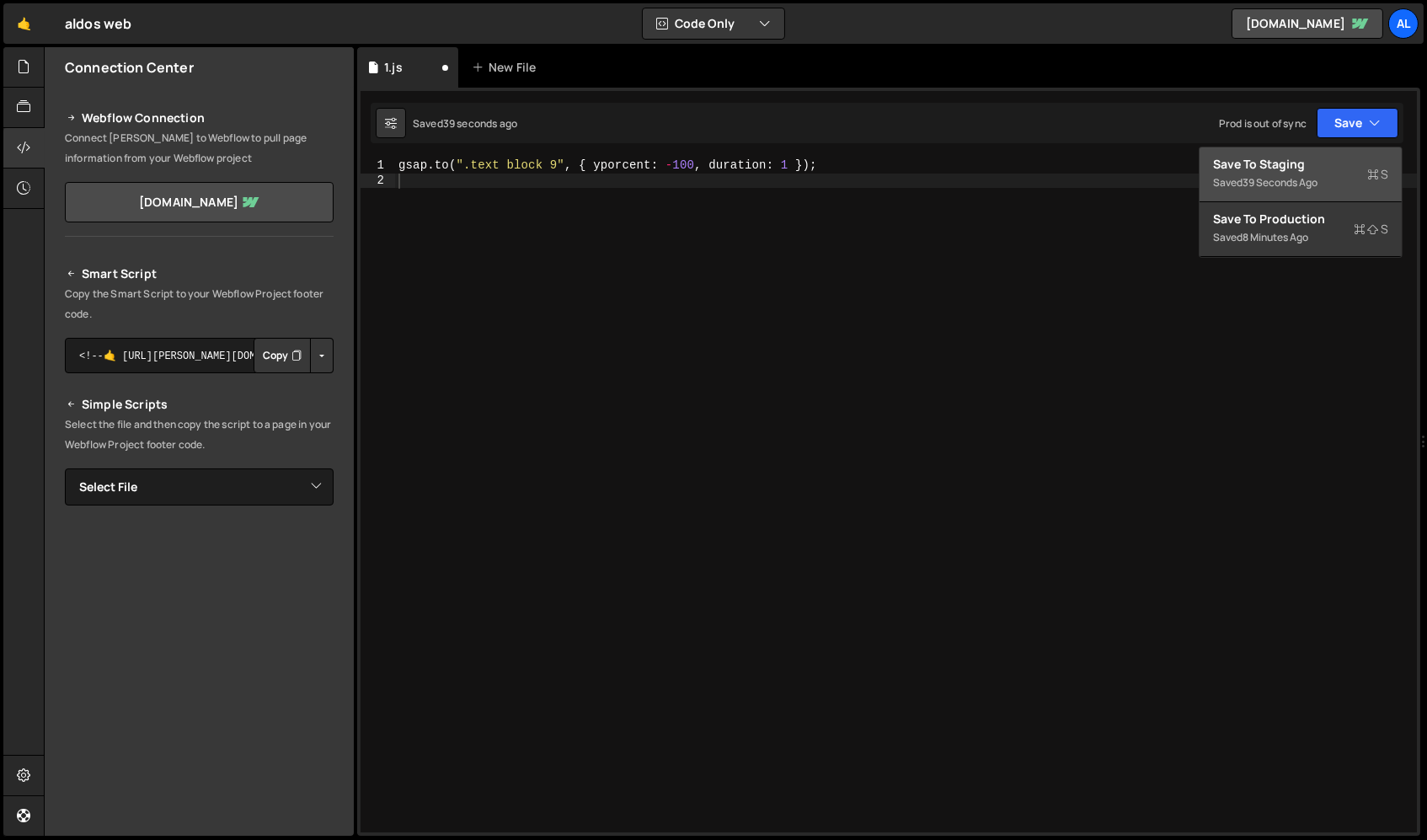
click at [1212, 151] on button "Save to Staging S Saved 39 seconds ago" at bounding box center [1301, 175] width 202 height 55
